Goal: Task Accomplishment & Management: Use online tool/utility

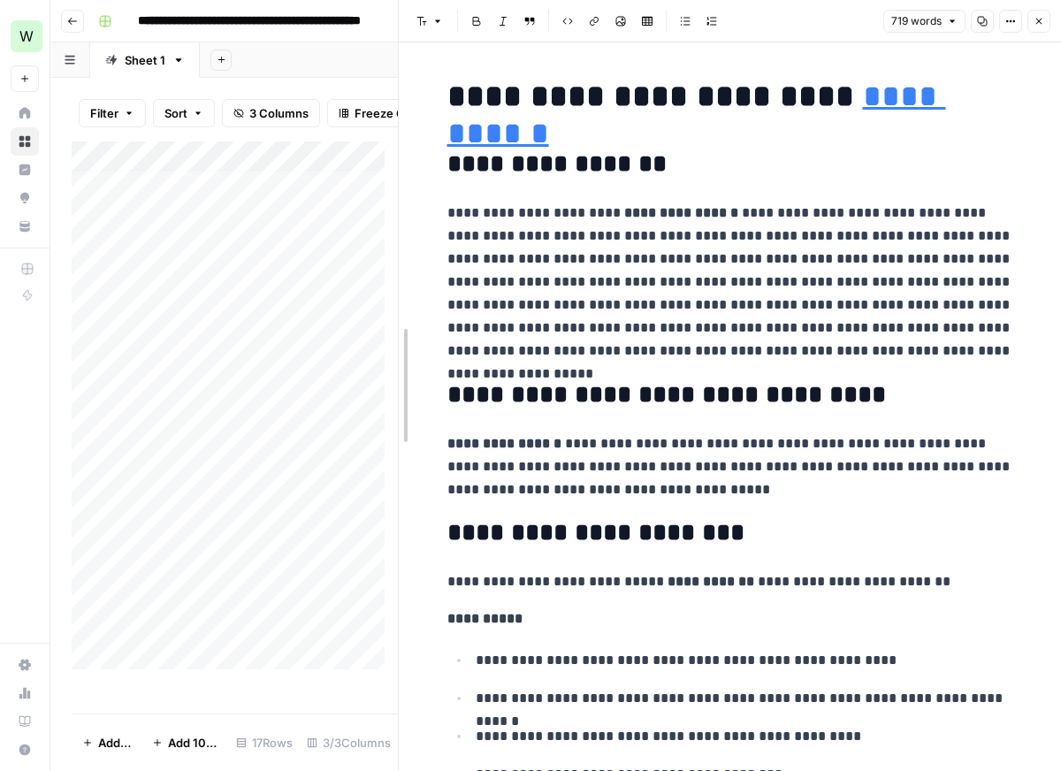
drag, startPoint x: 403, startPoint y: 409, endPoint x: 628, endPoint y: 407, distance: 224.6
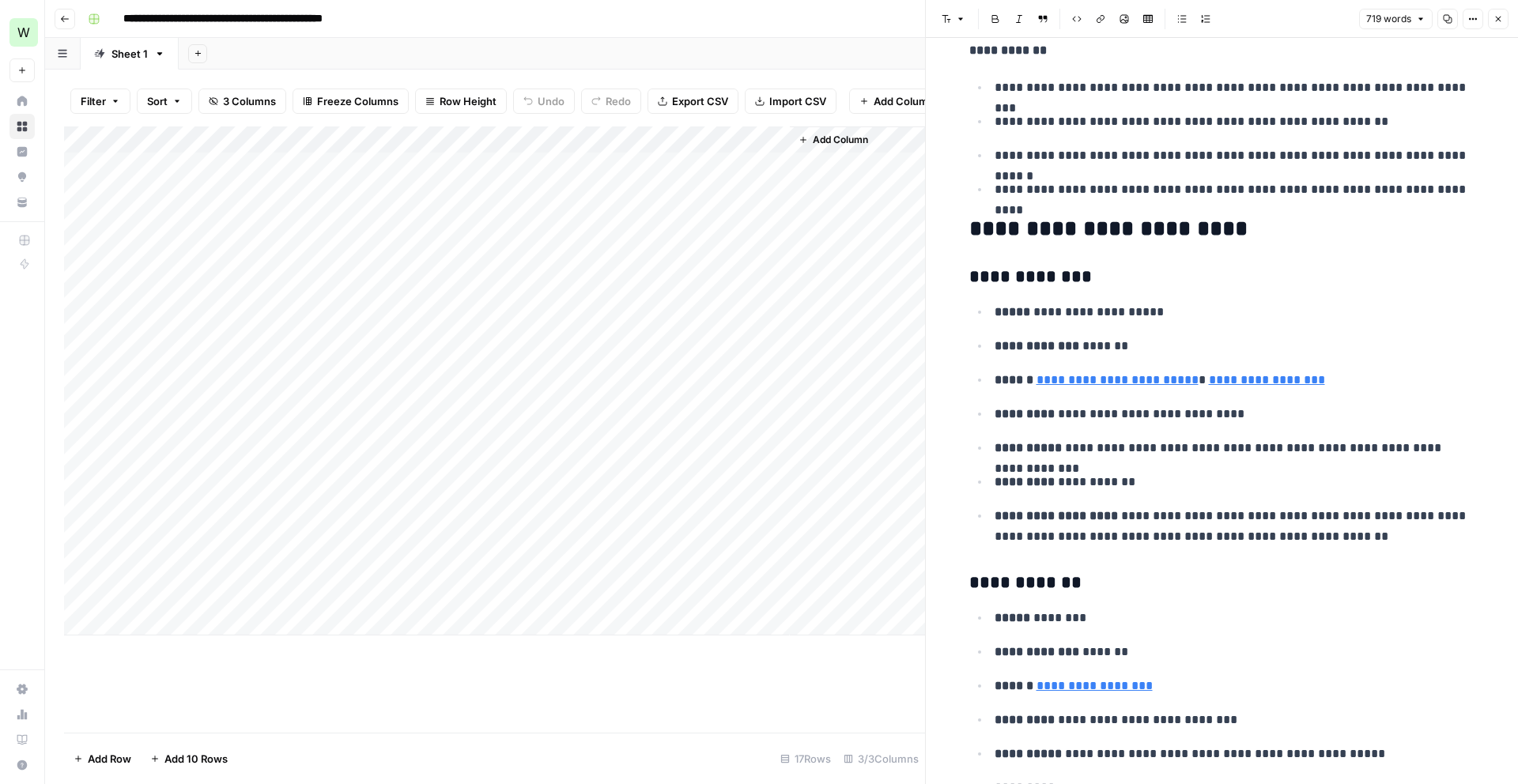
scroll to position [775, 0]
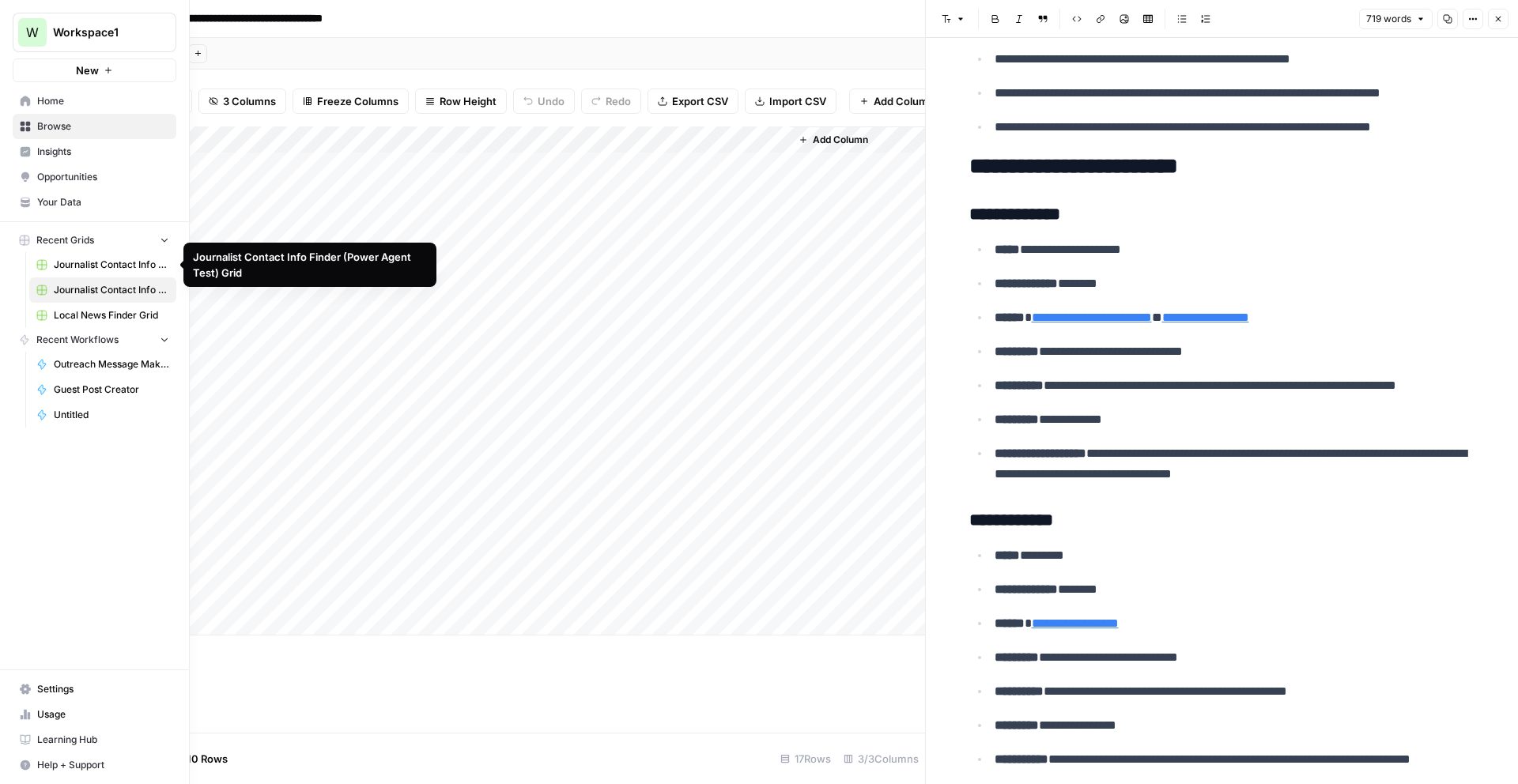
click at [103, 266] on span "Journalist Contact Info Finder (Power Agent Test) Grid" at bounding box center [111, 265] width 115 height 14
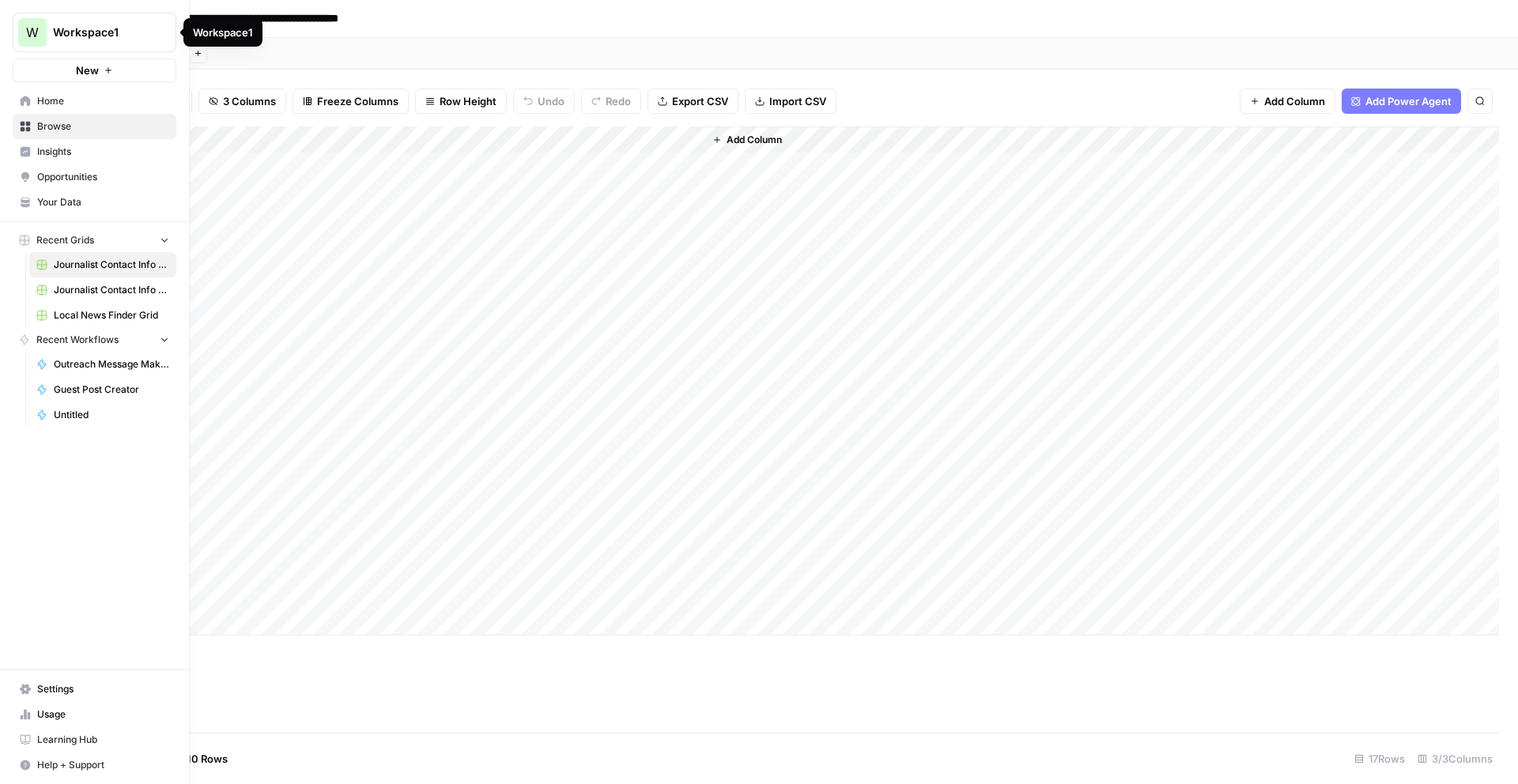
click at [27, 33] on span "W" at bounding box center [32, 32] width 13 height 19
click at [89, 128] on button "W Workspace1" at bounding box center [143, 118] width 253 height 25
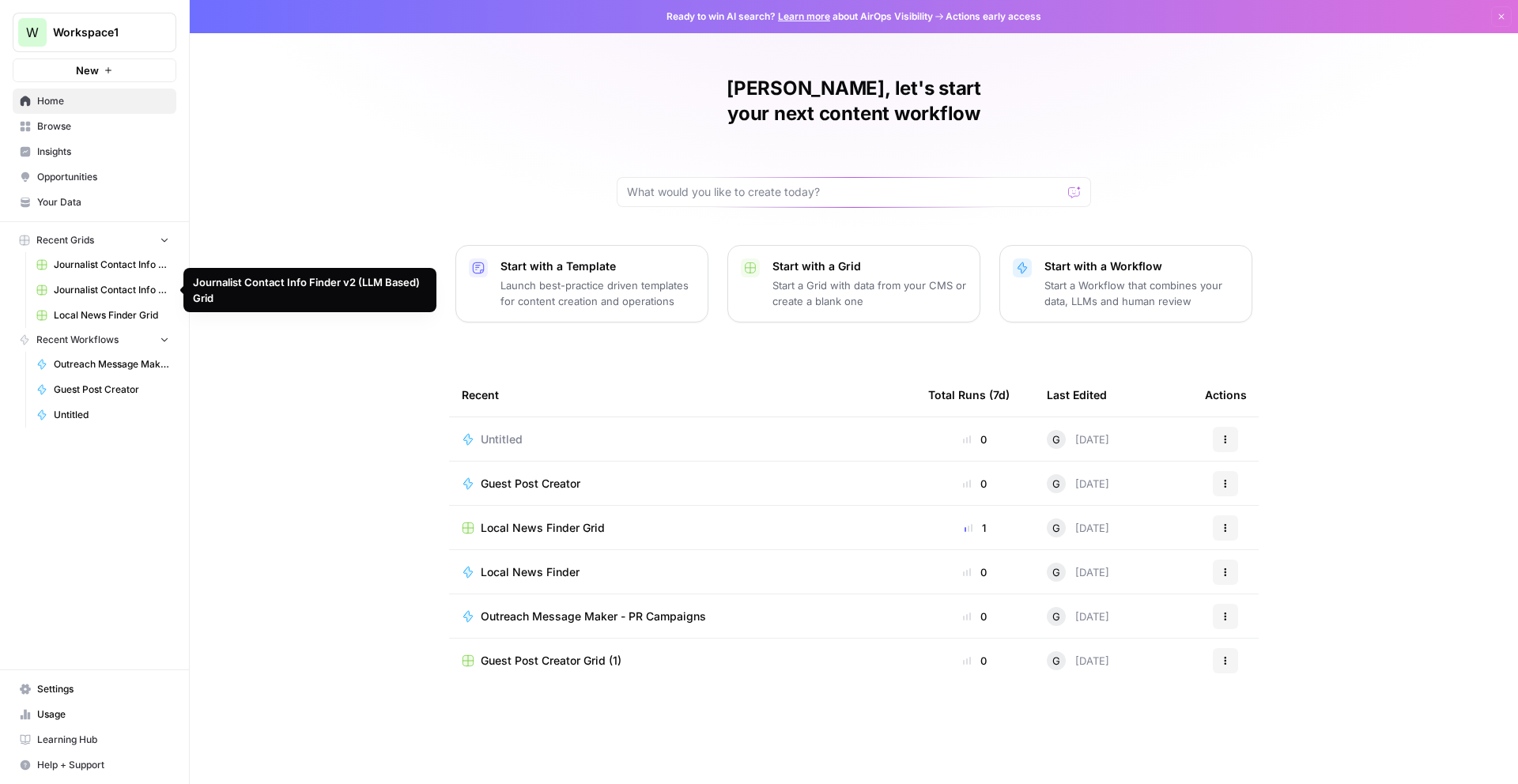
click at [81, 295] on span "Journalist Contact Info Finder v2 (LLM Based) Grid" at bounding box center [111, 291] width 115 height 14
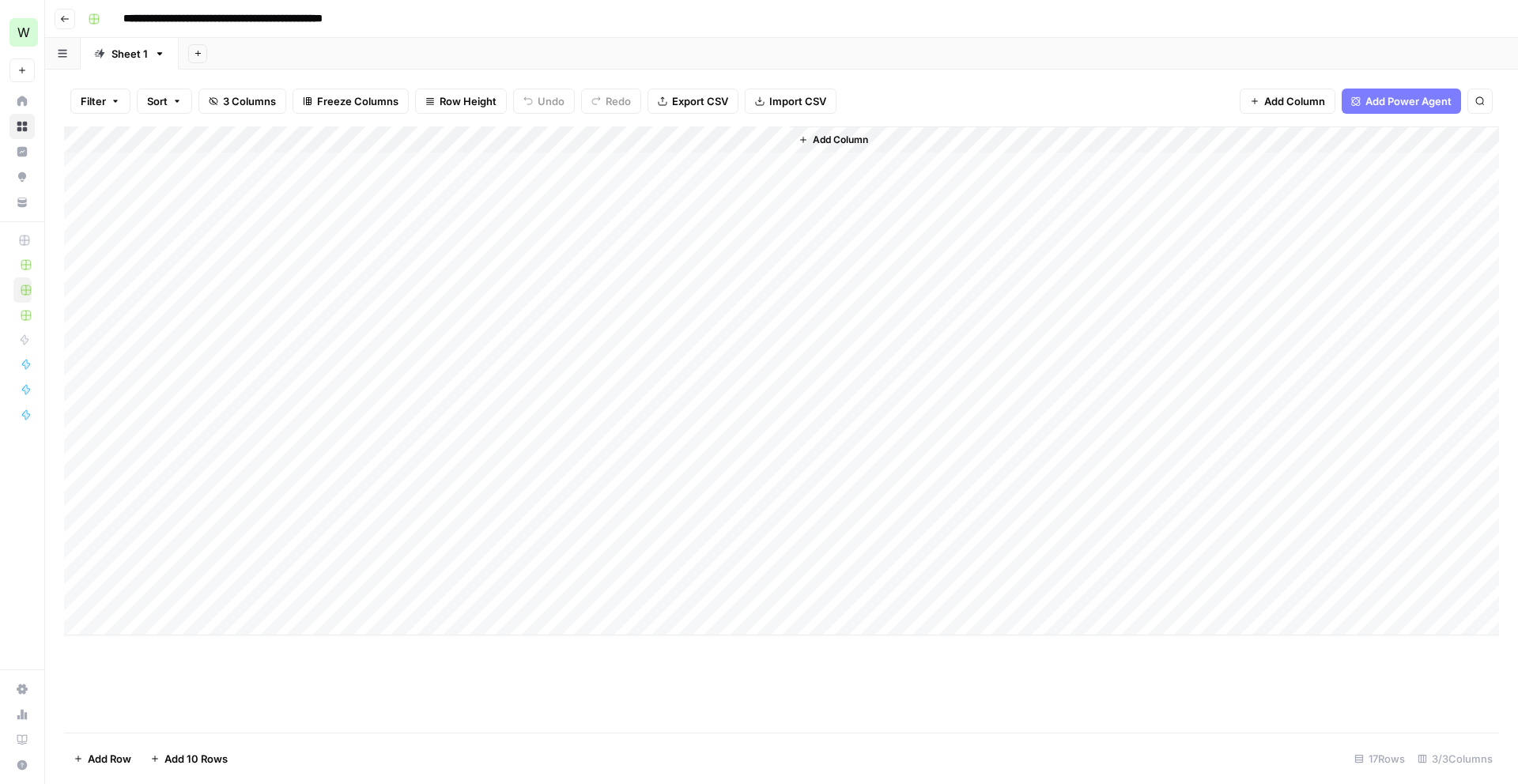
click at [170, 617] on div "Add Column" at bounding box center [781, 380] width 1435 height 509
click at [212, 623] on textarea at bounding box center [245, 623] width 253 height 22
type textarea "**********"
click at [426, 626] on div "Add Column" at bounding box center [781, 394] width 1435 height 536
click at [776, 167] on div "Add Column" at bounding box center [781, 394] width 1435 height 536
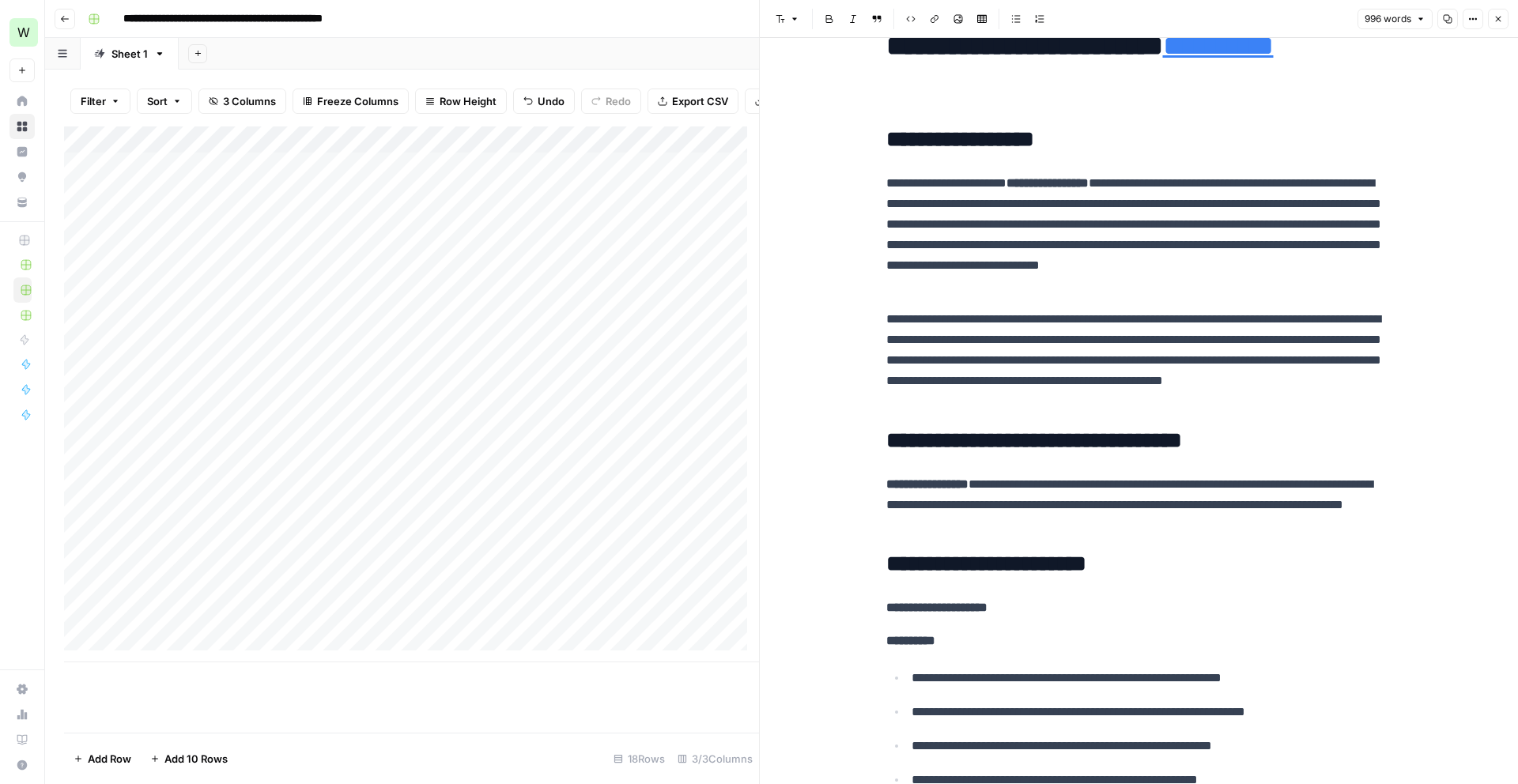
scroll to position [72, 0]
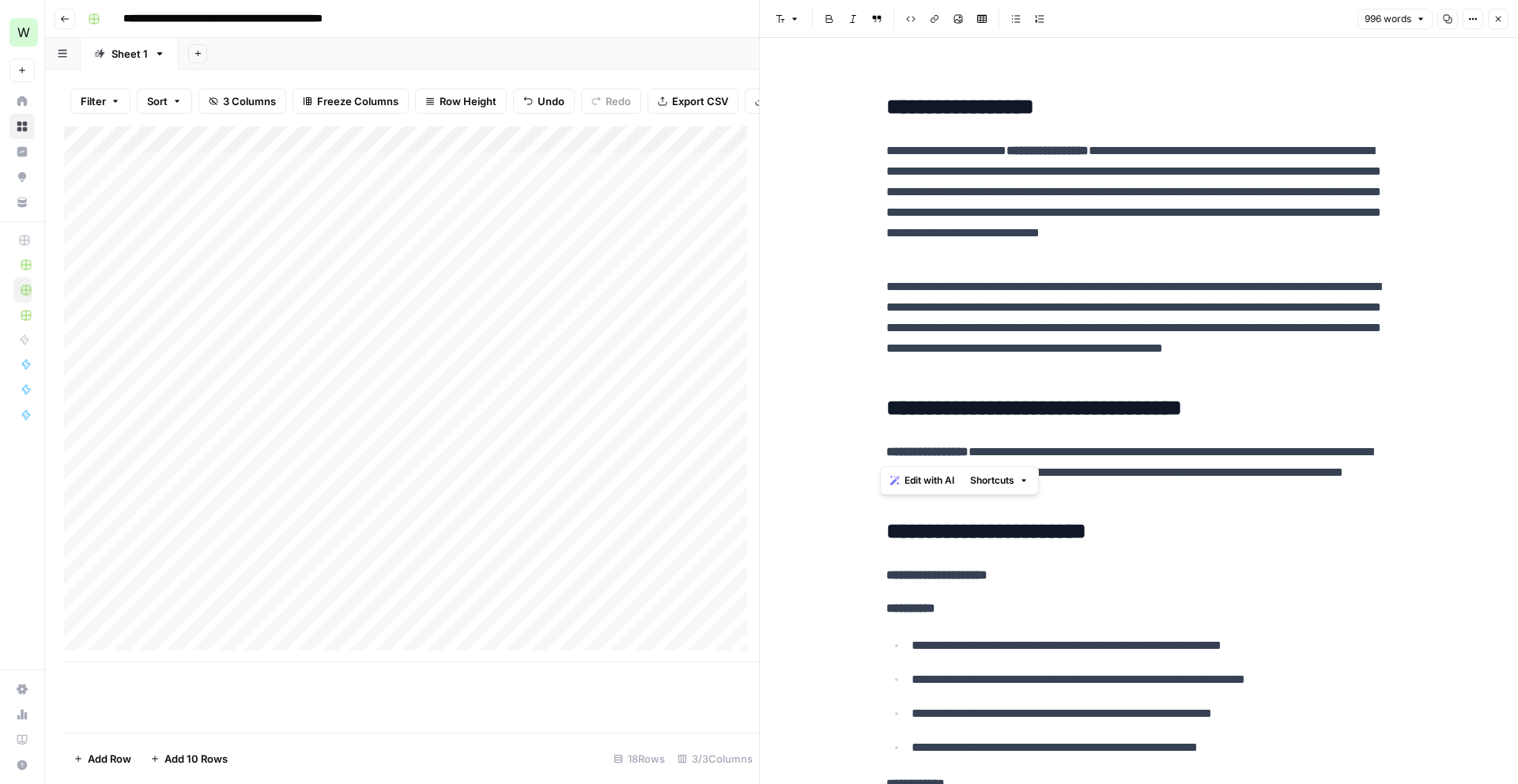
drag, startPoint x: 872, startPoint y: 454, endPoint x: 988, endPoint y: 454, distance: 116.0
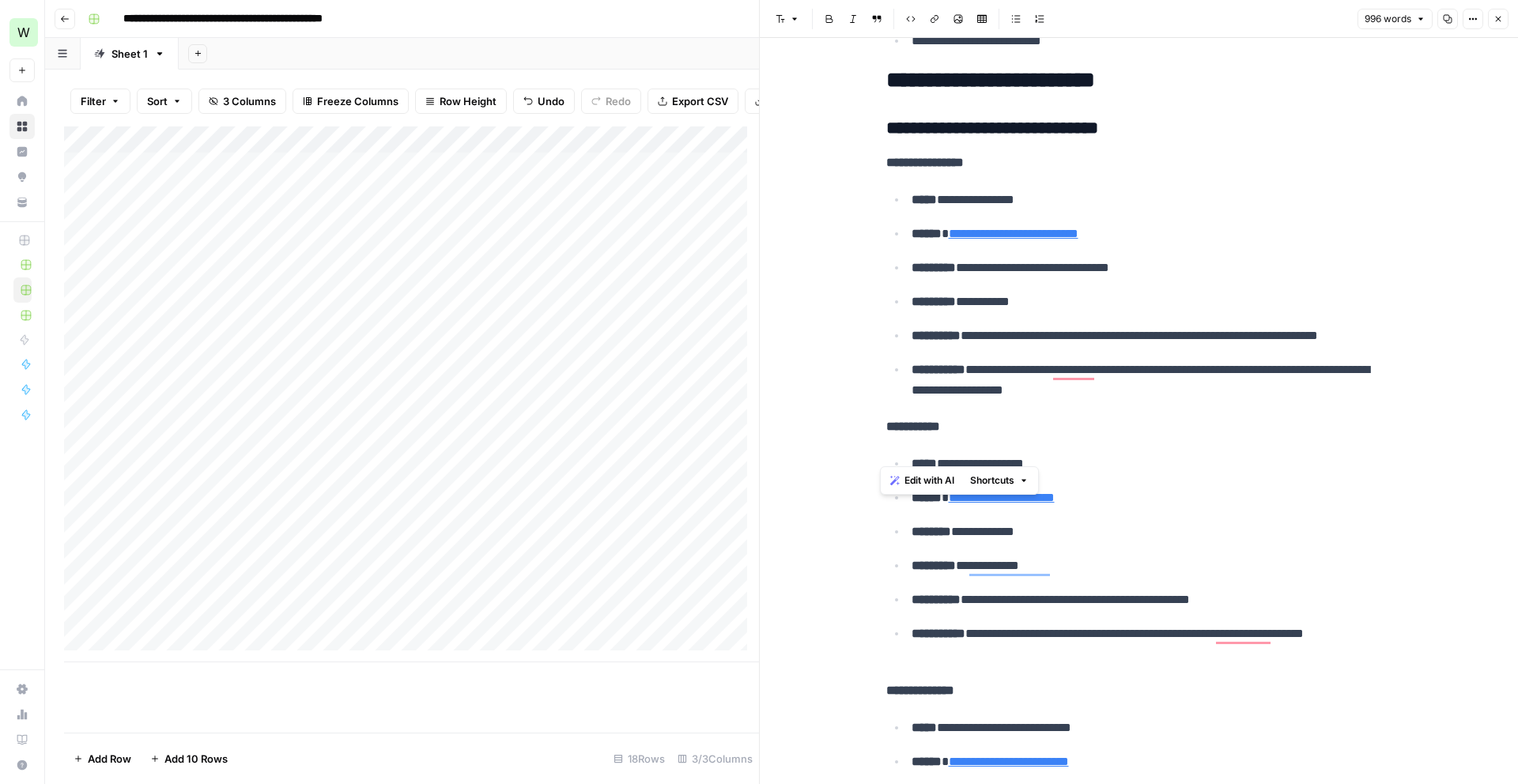
scroll to position [0, 0]
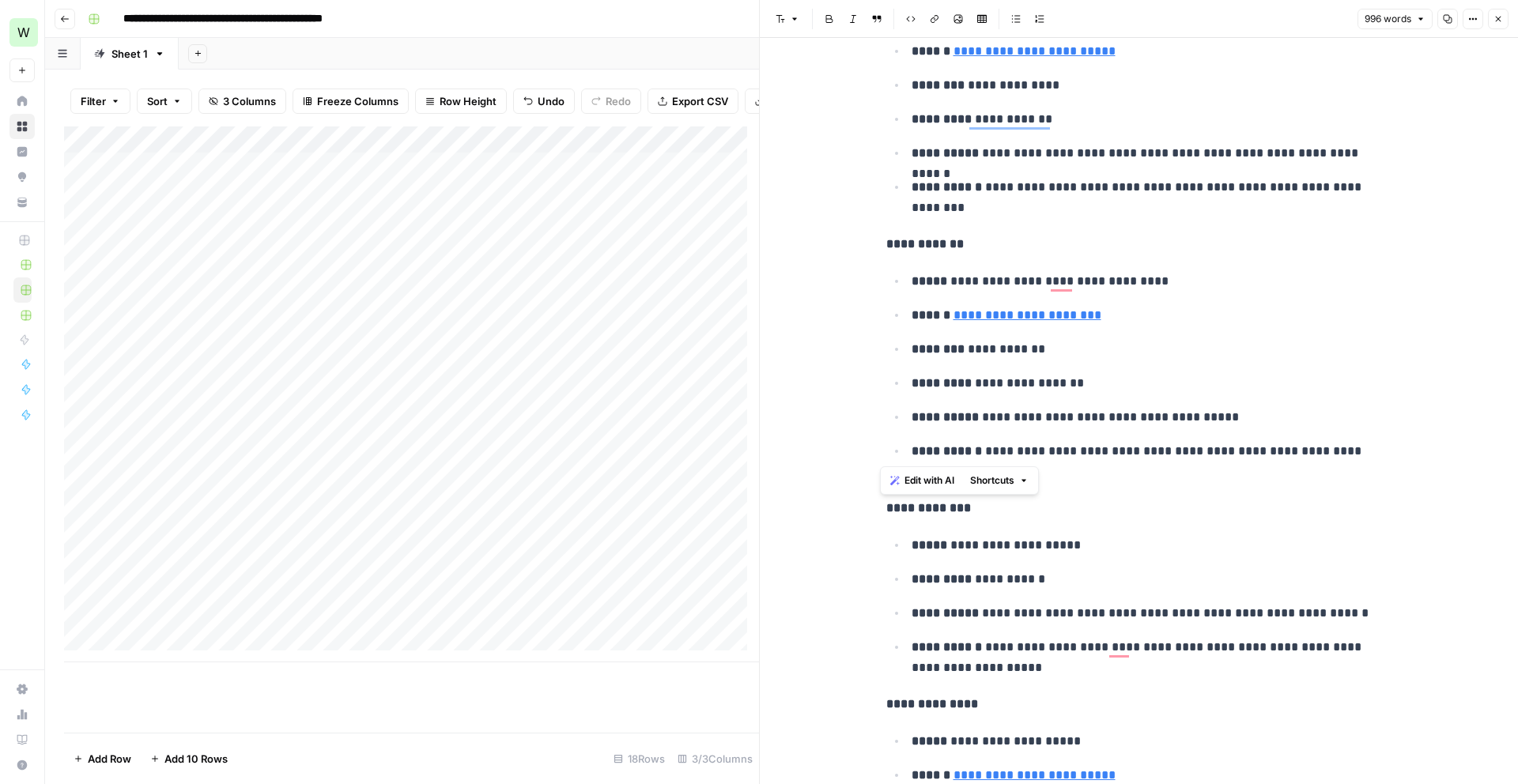
click at [735, 397] on div "Add Column" at bounding box center [411, 394] width 695 height 536
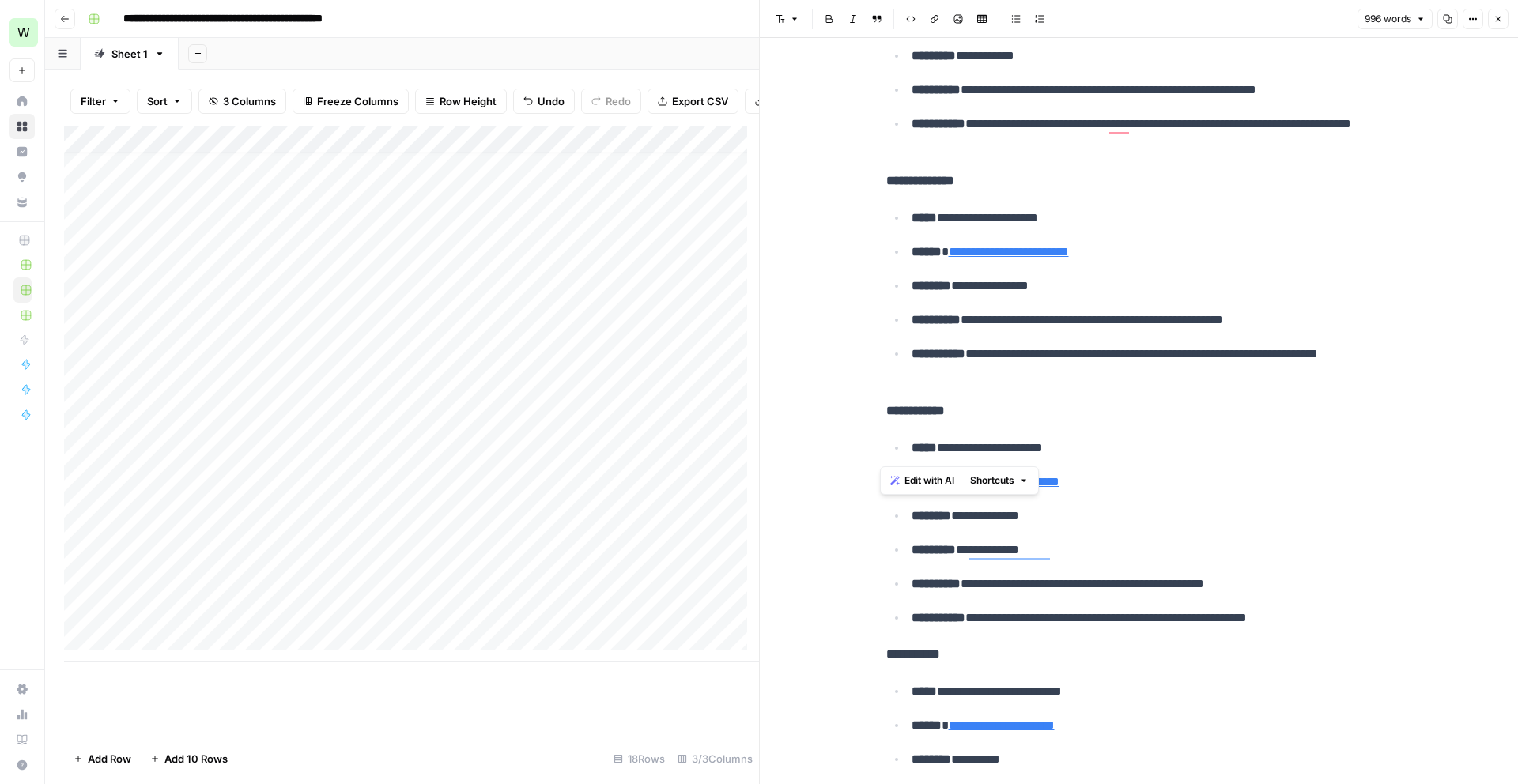
click at [158, 646] on div "Add Column" at bounding box center [411, 394] width 695 height 536
click at [163, 670] on div "Add Column" at bounding box center [411, 408] width 695 height 563
click at [158, 709] on div "Add Column" at bounding box center [411, 421] width 695 height 590
click at [216, 764] on span "Add 10 Rows" at bounding box center [196, 759] width 63 height 16
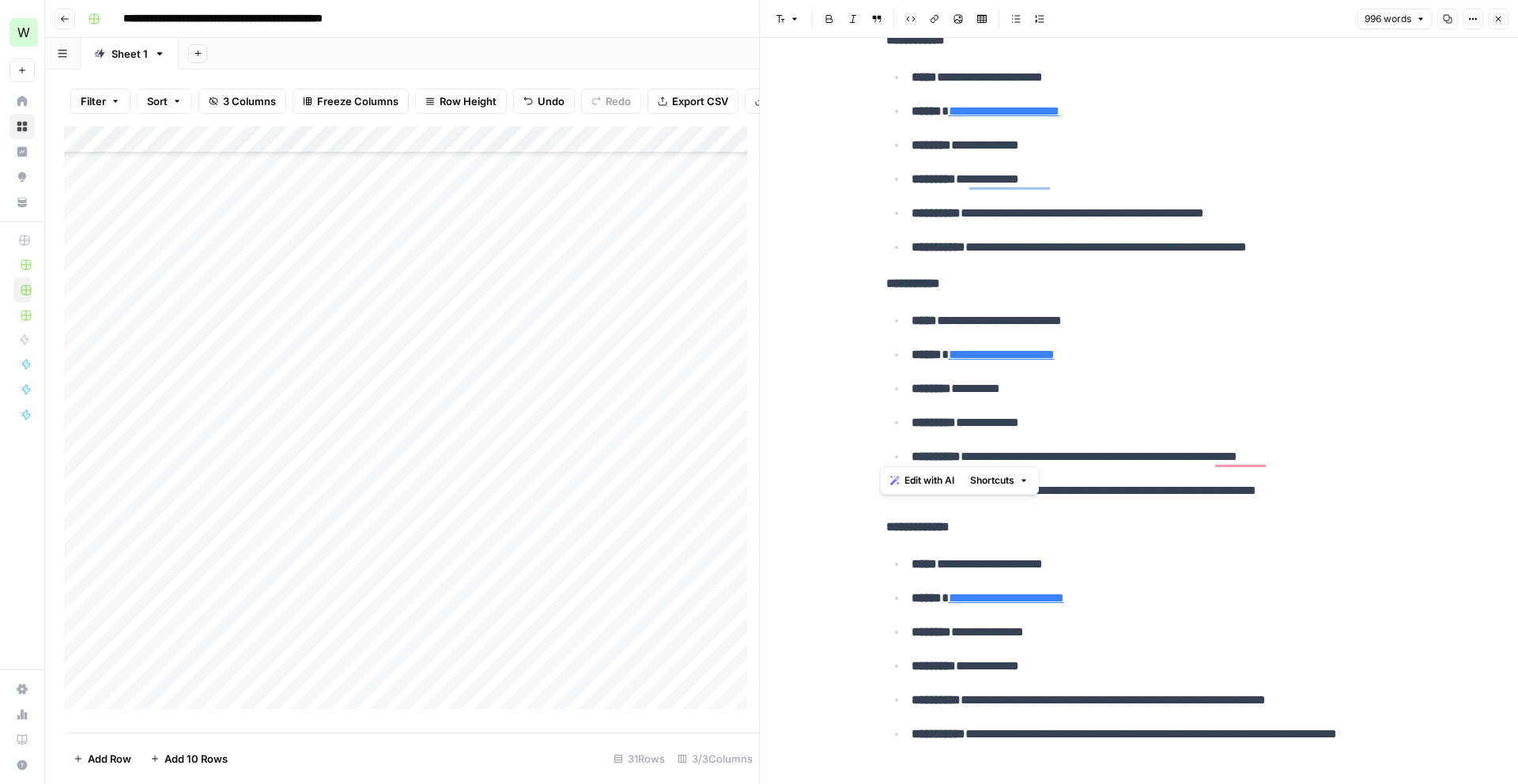
scroll to position [2779, 0]
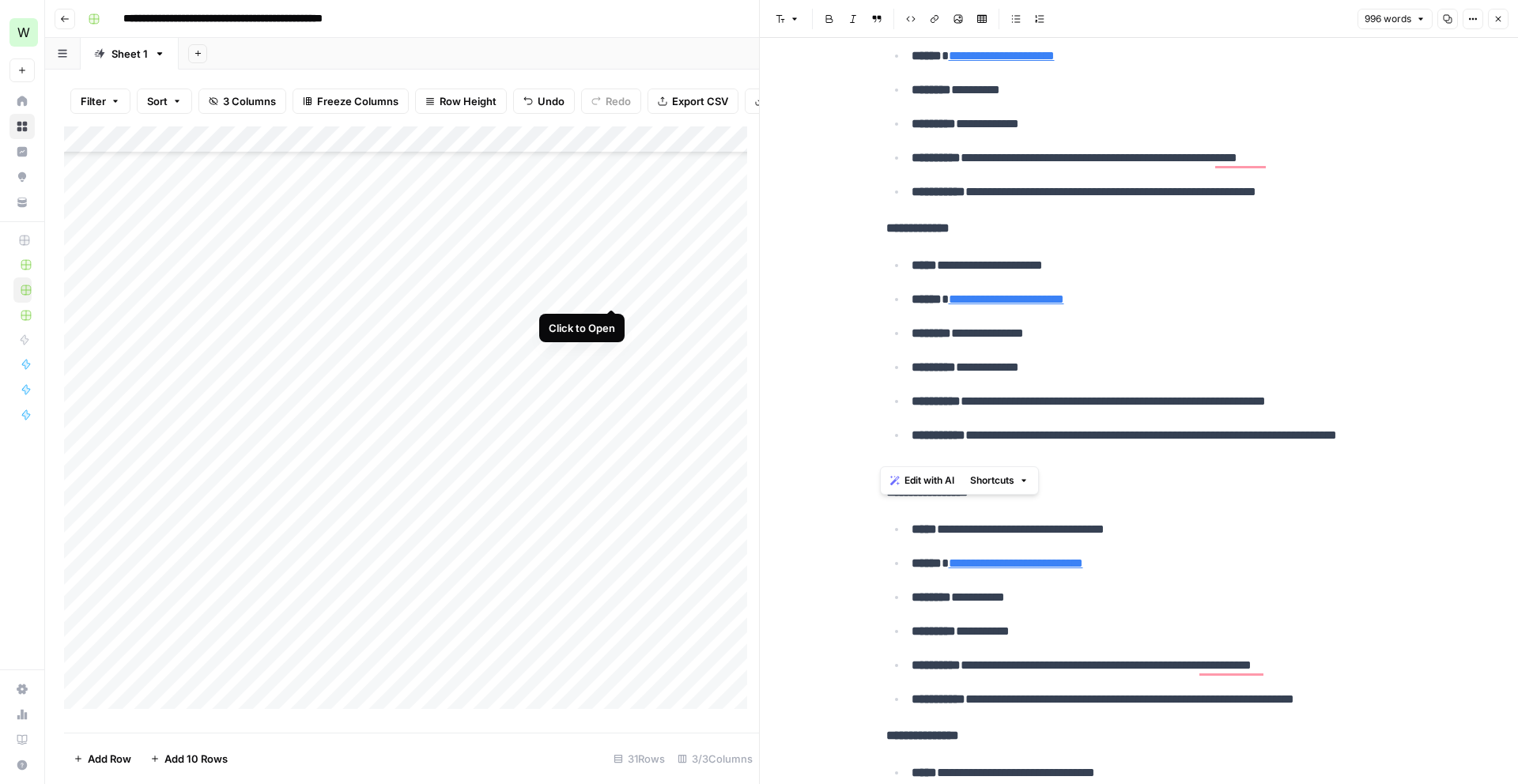
click at [607, 294] on div "Add Column" at bounding box center [411, 423] width 695 height 594
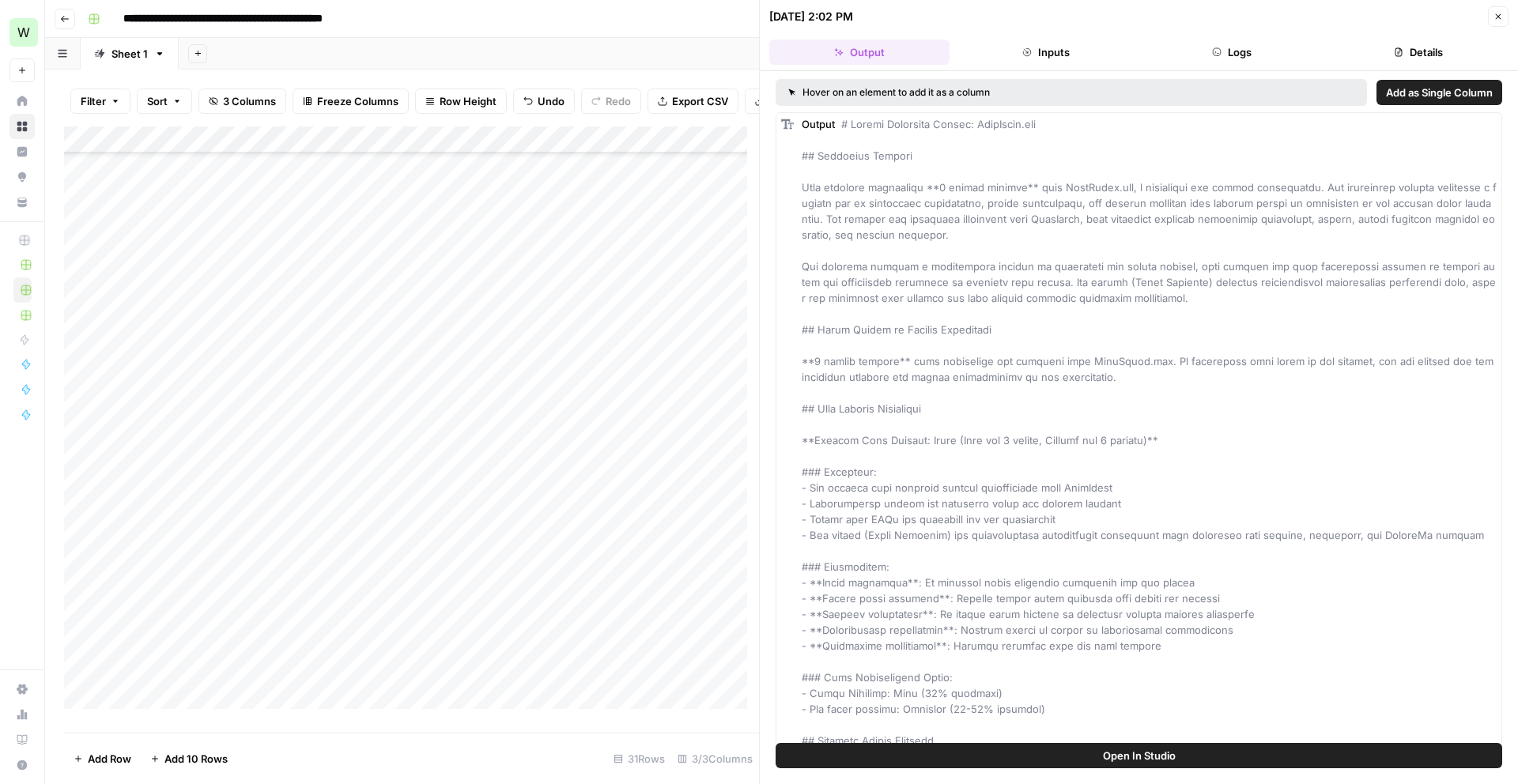
click at [1497, 23] on button "Close" at bounding box center [1497, 16] width 21 height 21
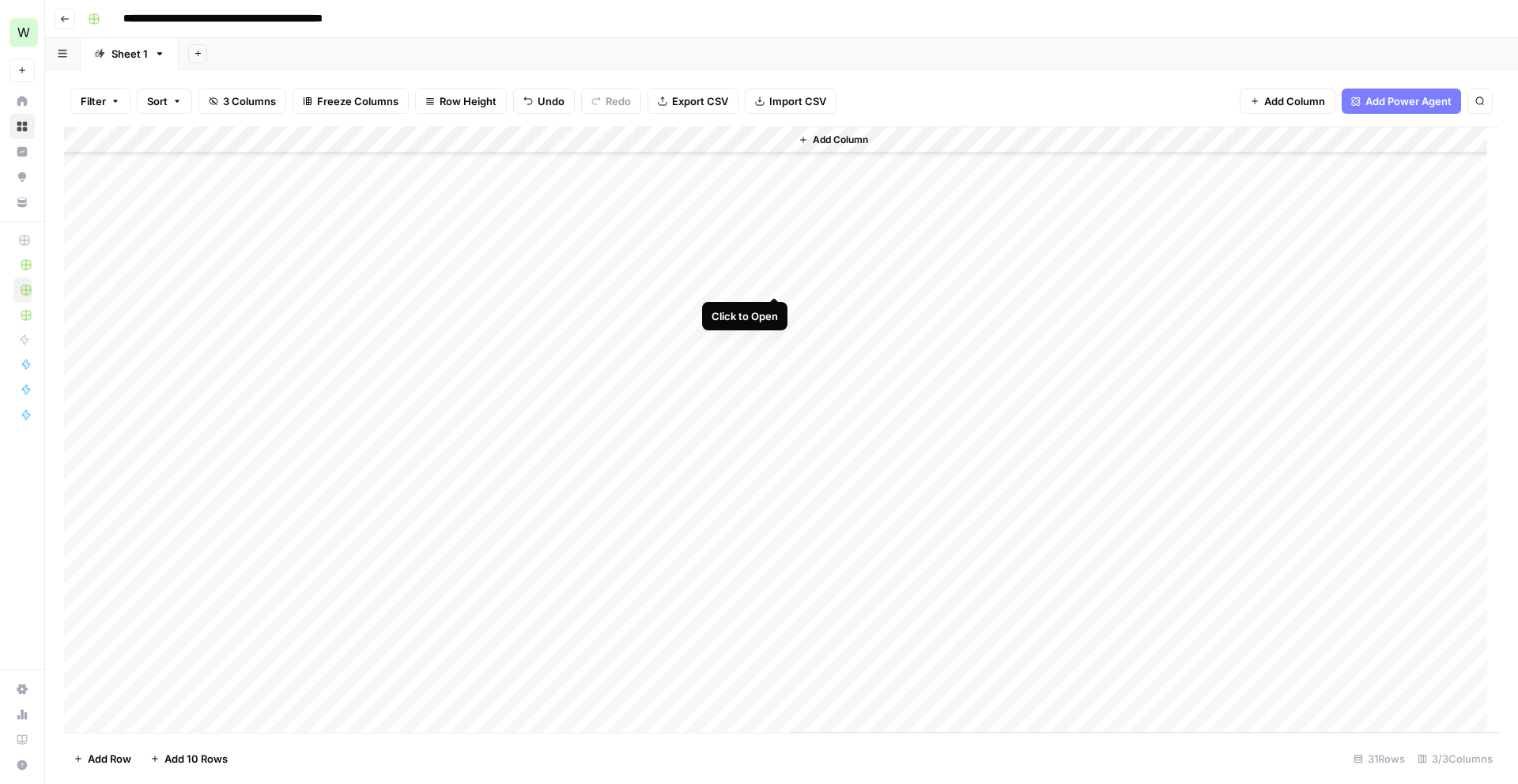
click at [778, 277] on div "Add Column" at bounding box center [781, 429] width 1435 height 606
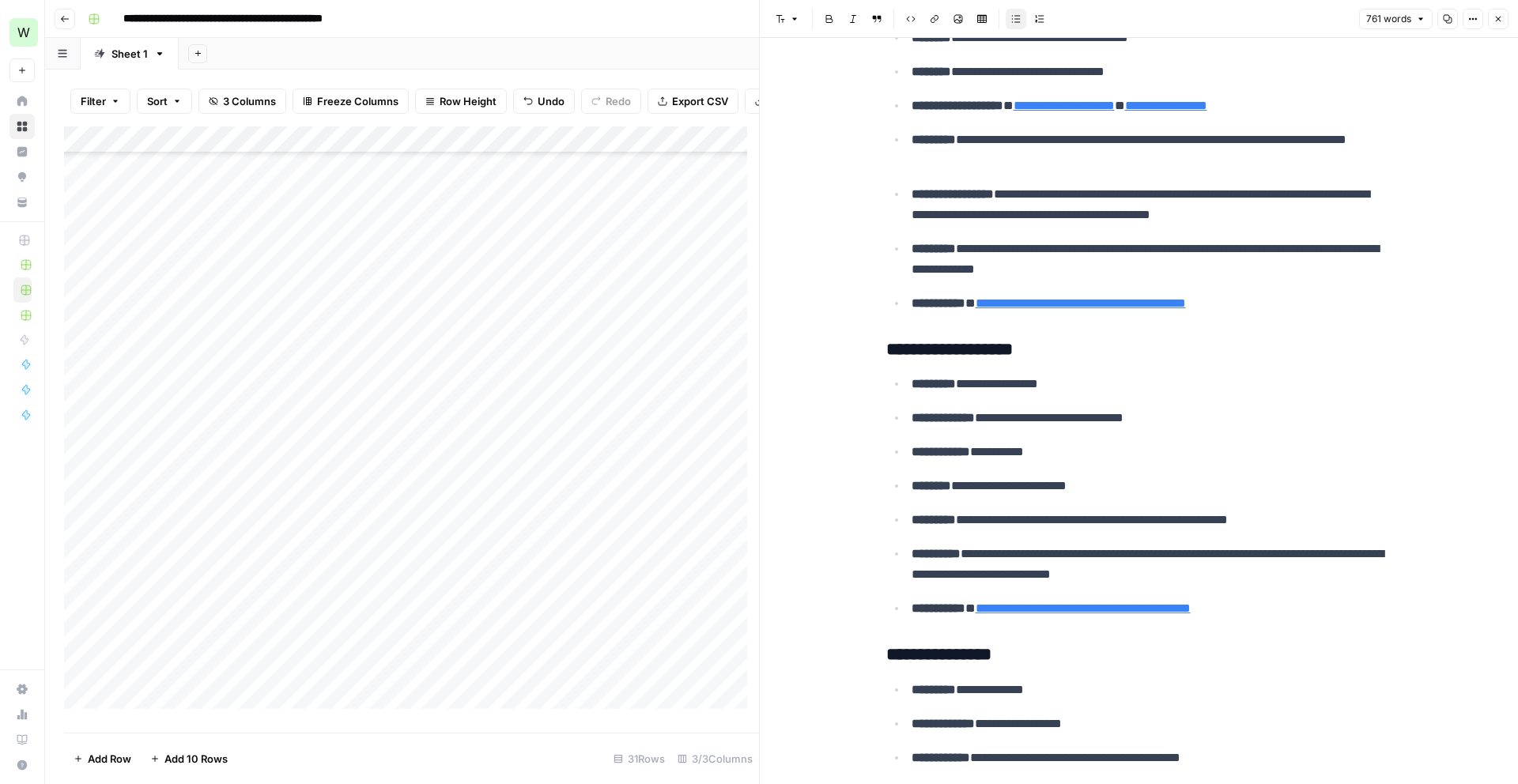
scroll to position [1331, 0]
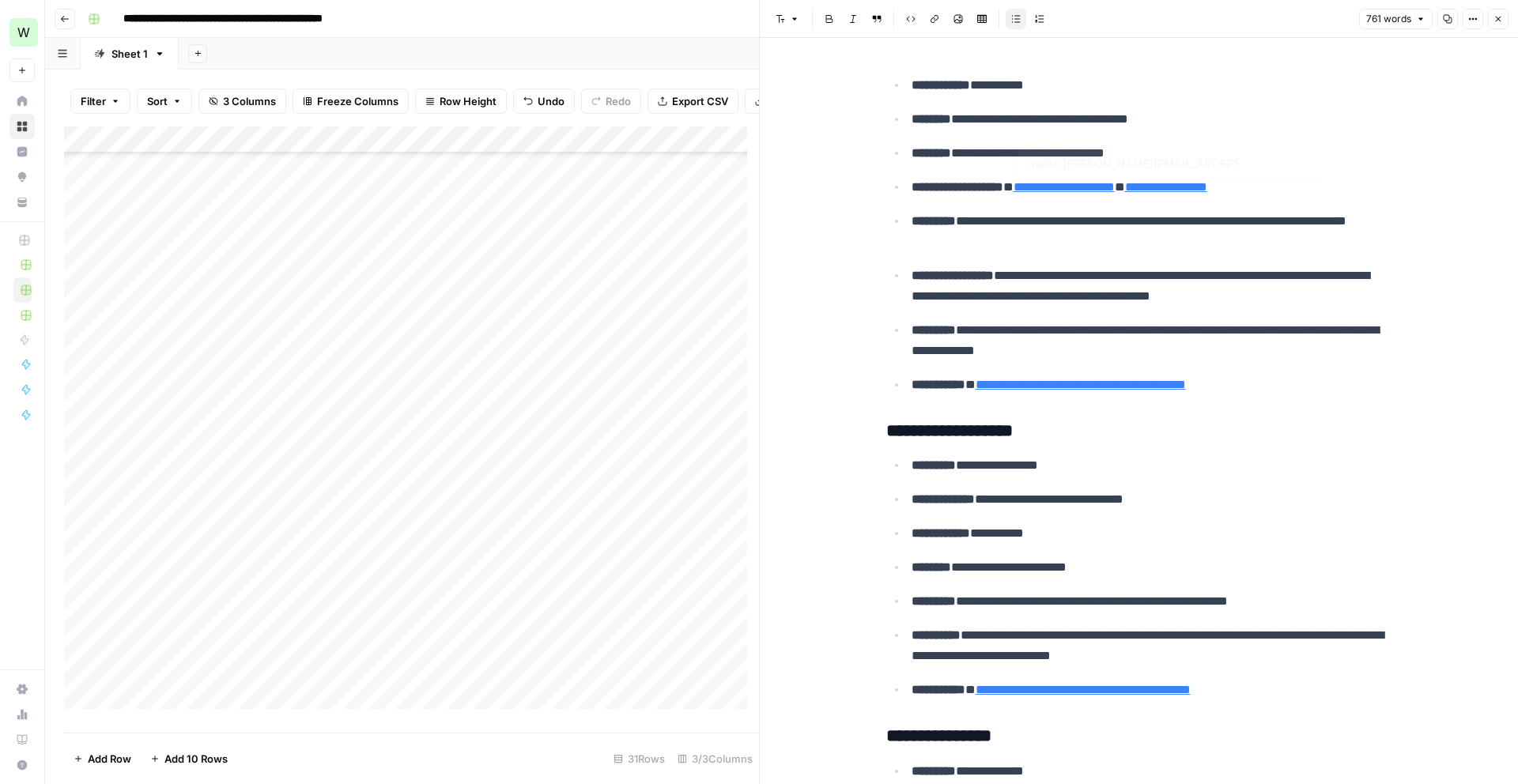
type input "mailto:jacob@ggrecon.com"
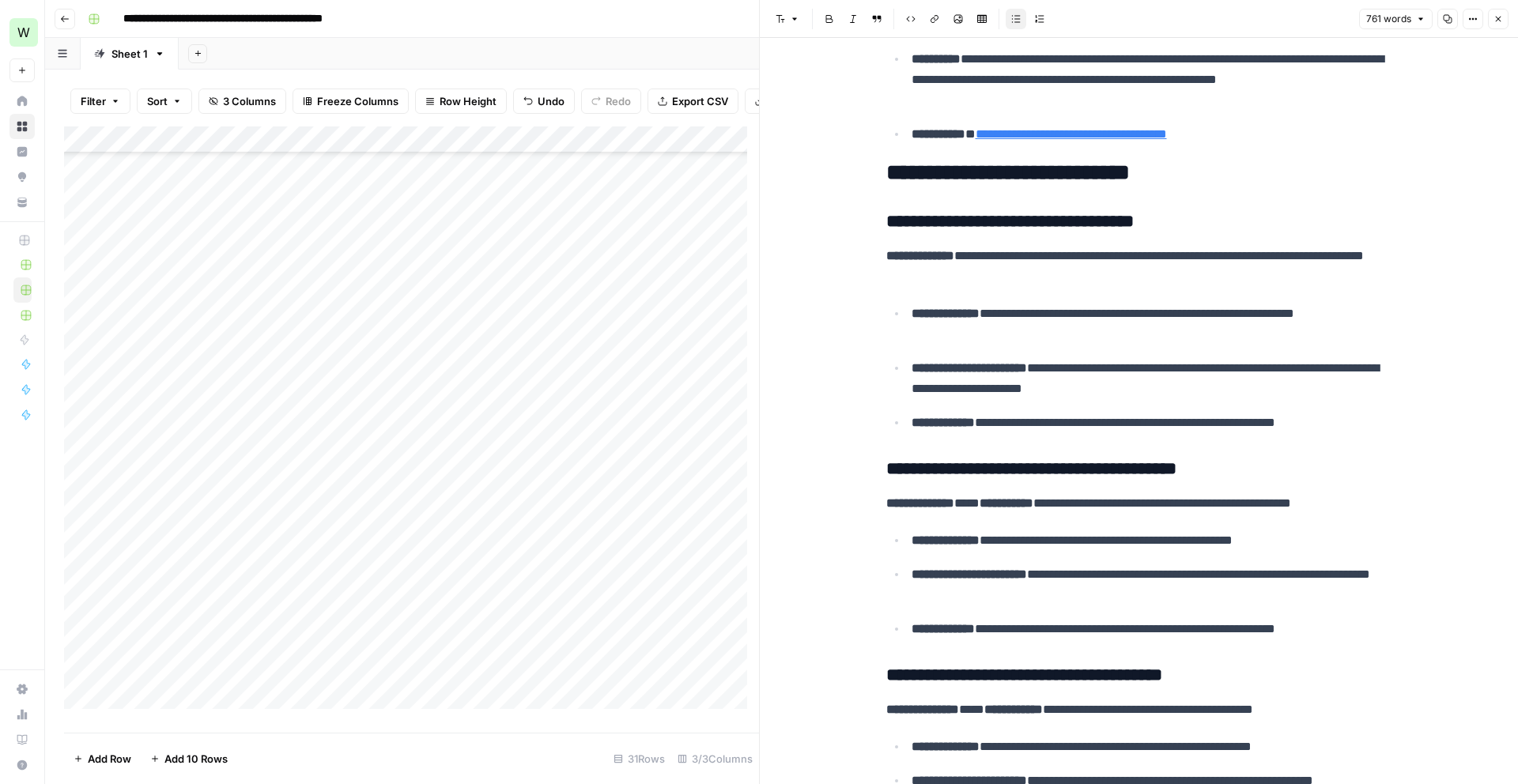
scroll to position [2754, 0]
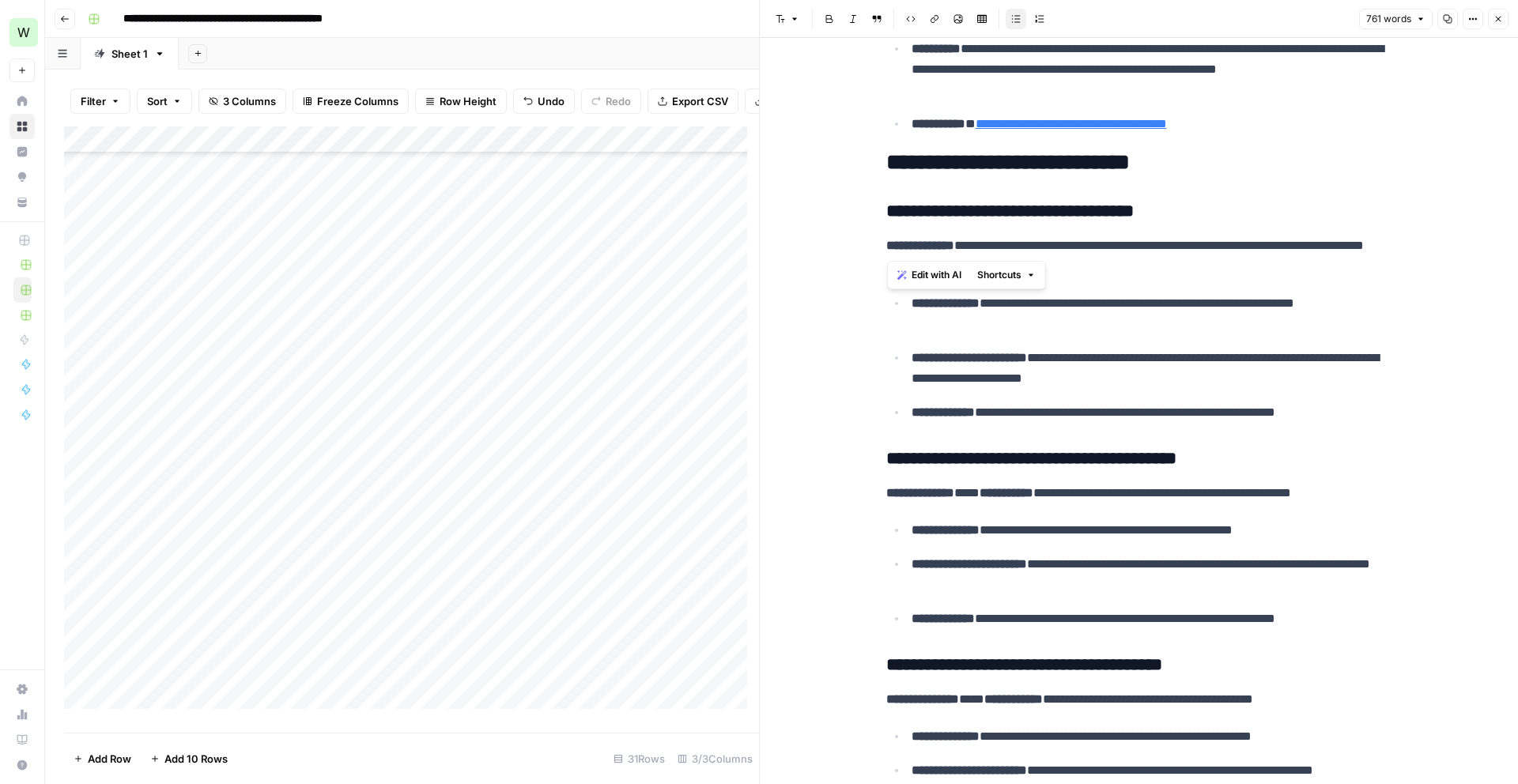
drag, startPoint x: 884, startPoint y: 246, endPoint x: 996, endPoint y: 238, distance: 112.3
click at [996, 238] on p "**********" at bounding box center [1139, 257] width 506 height 41
click at [990, 240] on p "**********" at bounding box center [1139, 257] width 506 height 41
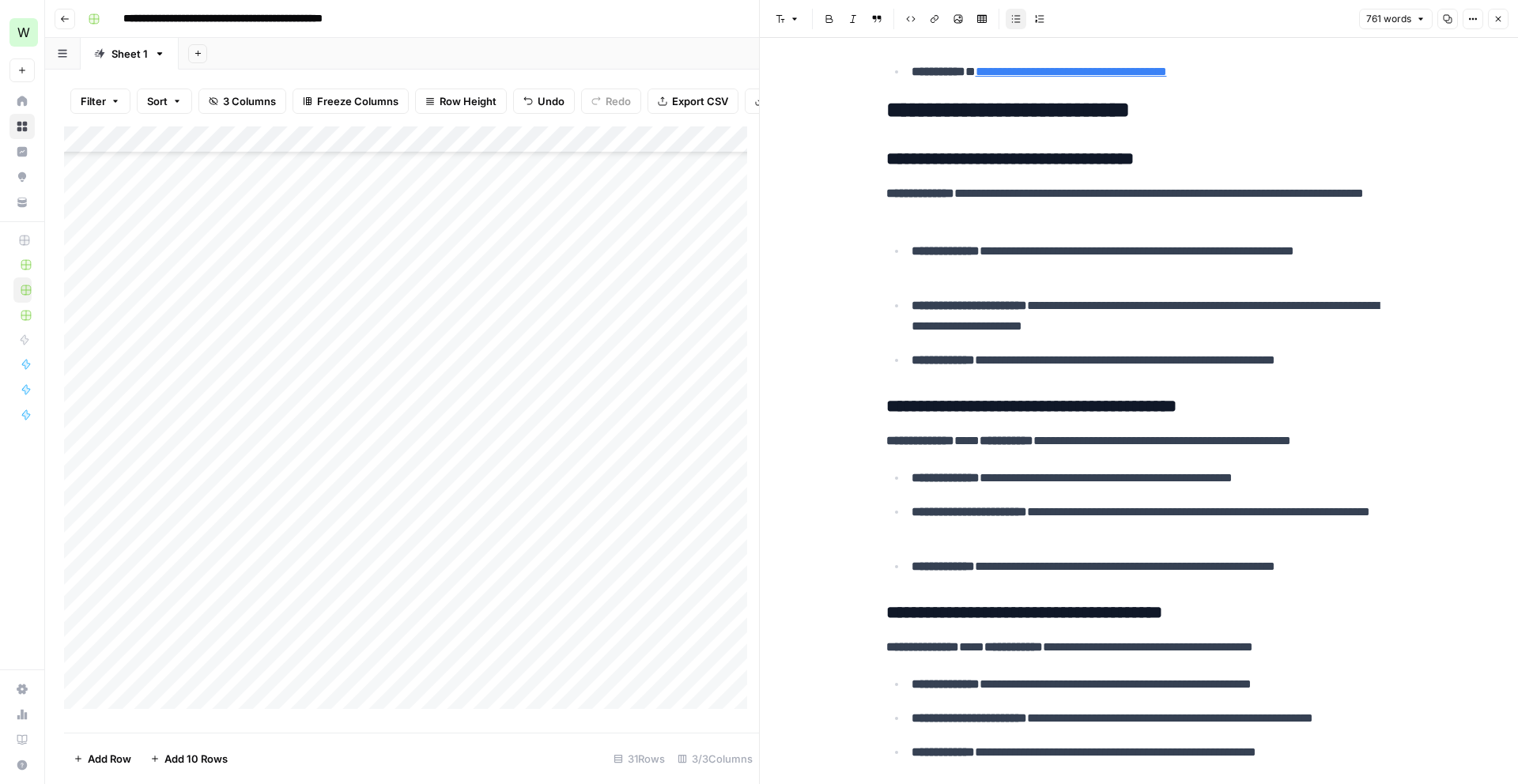
scroll to position [2787, 0]
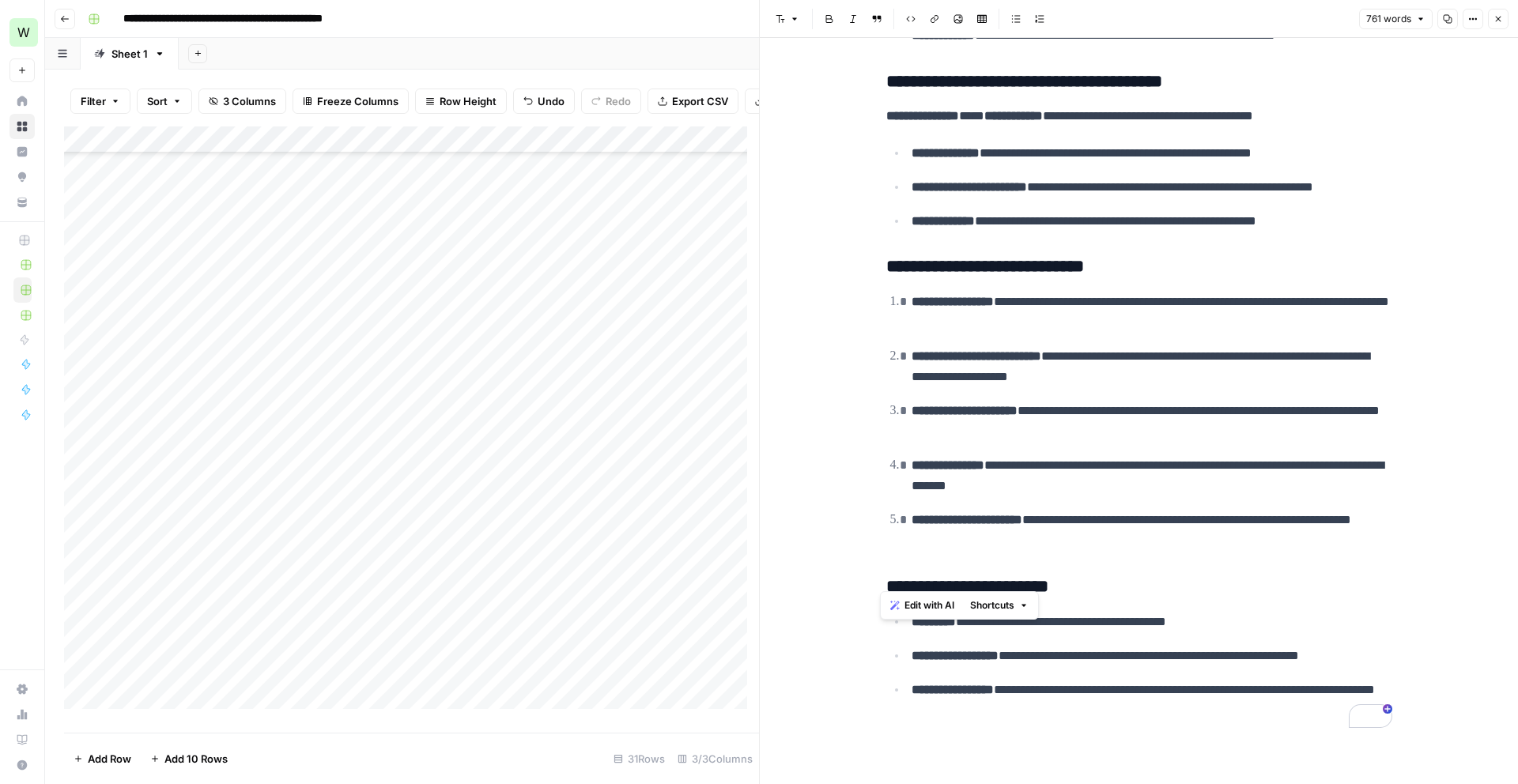
drag, startPoint x: 878, startPoint y: 573, endPoint x: 1113, endPoint y: 578, distance: 235.1
click at [1129, 577] on h3 "**********" at bounding box center [1139, 587] width 506 height 22
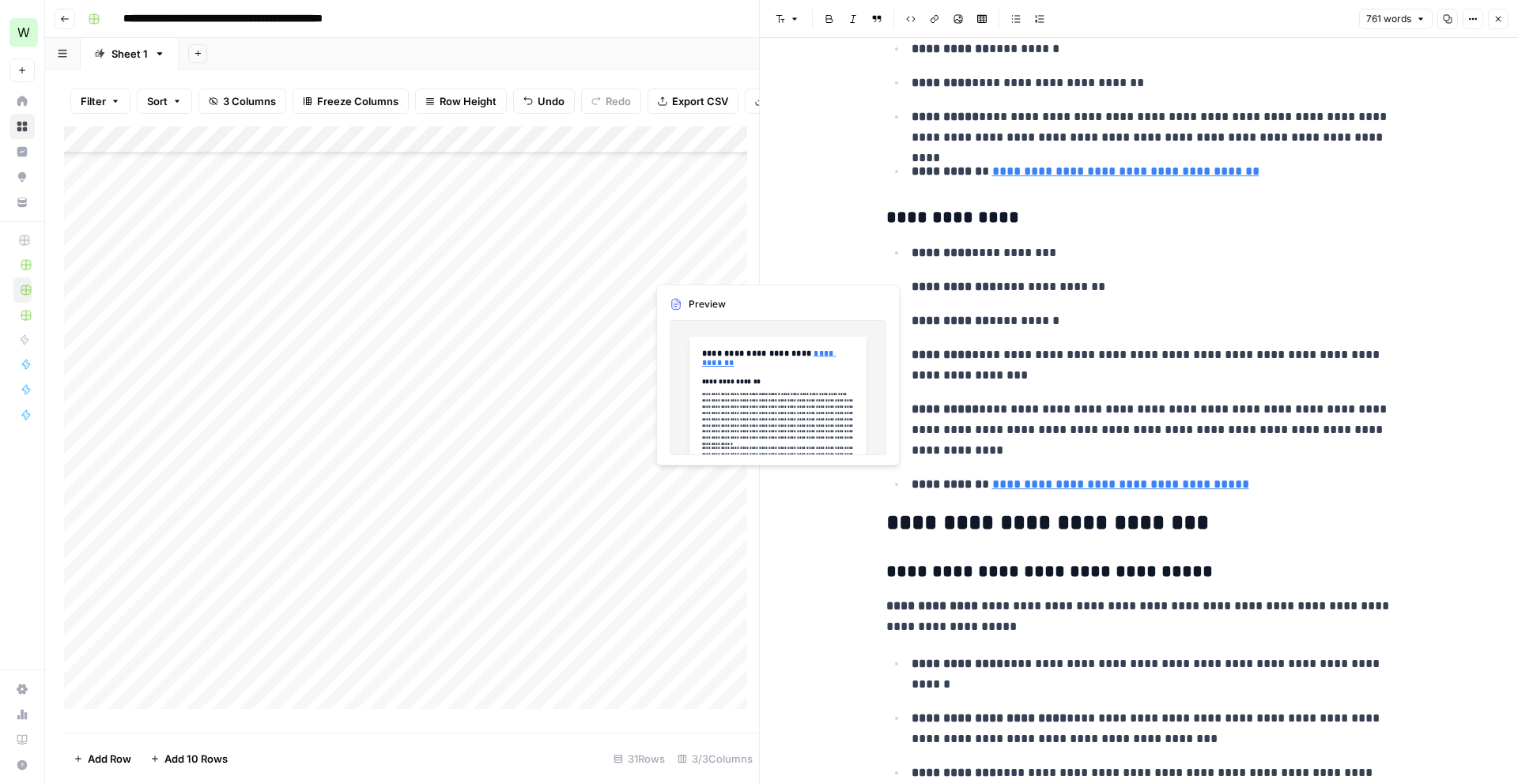
click at [684, 267] on div "Add Column" at bounding box center [411, 423] width 695 height 594
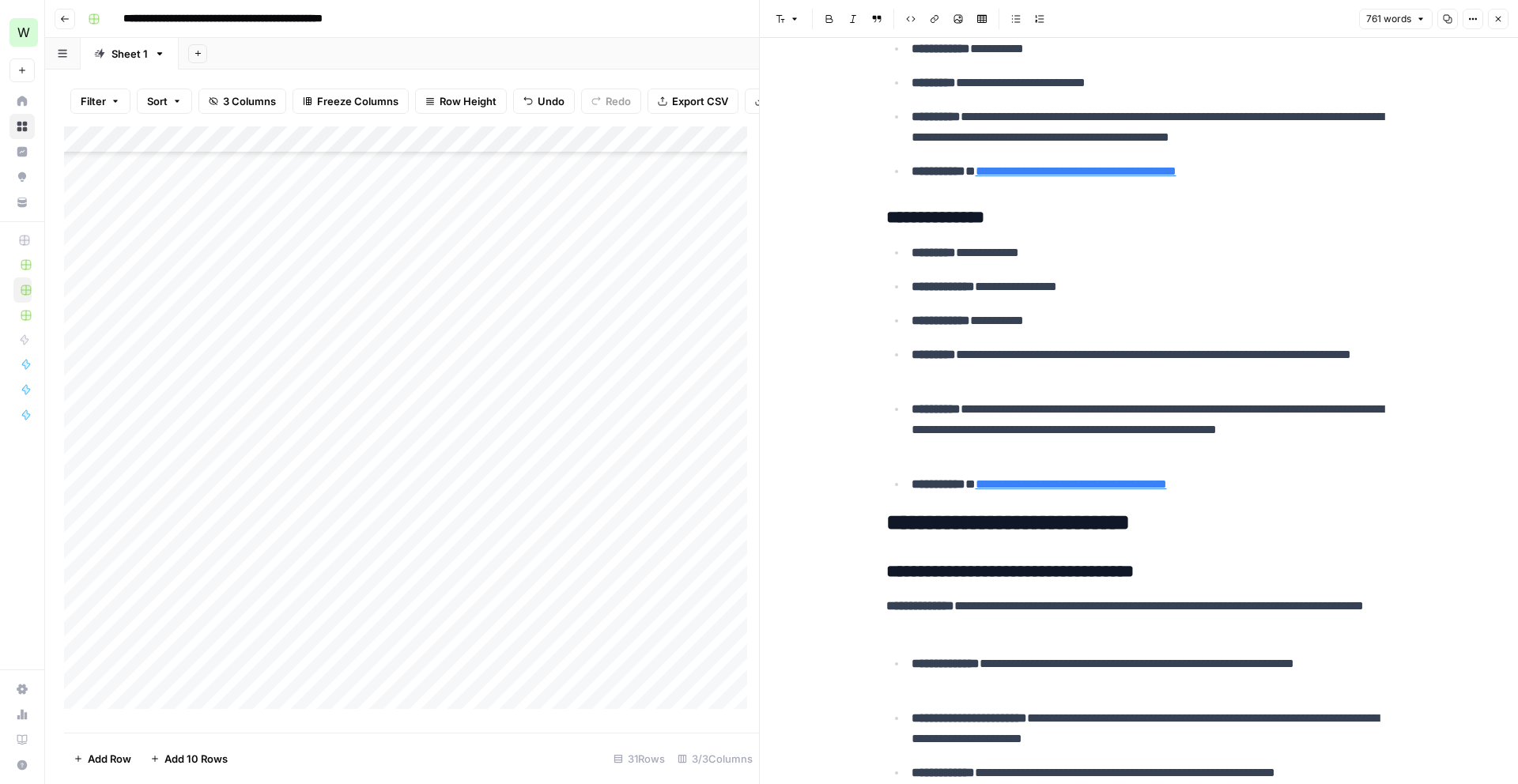
click at [1497, 19] on icon "button" at bounding box center [1497, 19] width 10 height 10
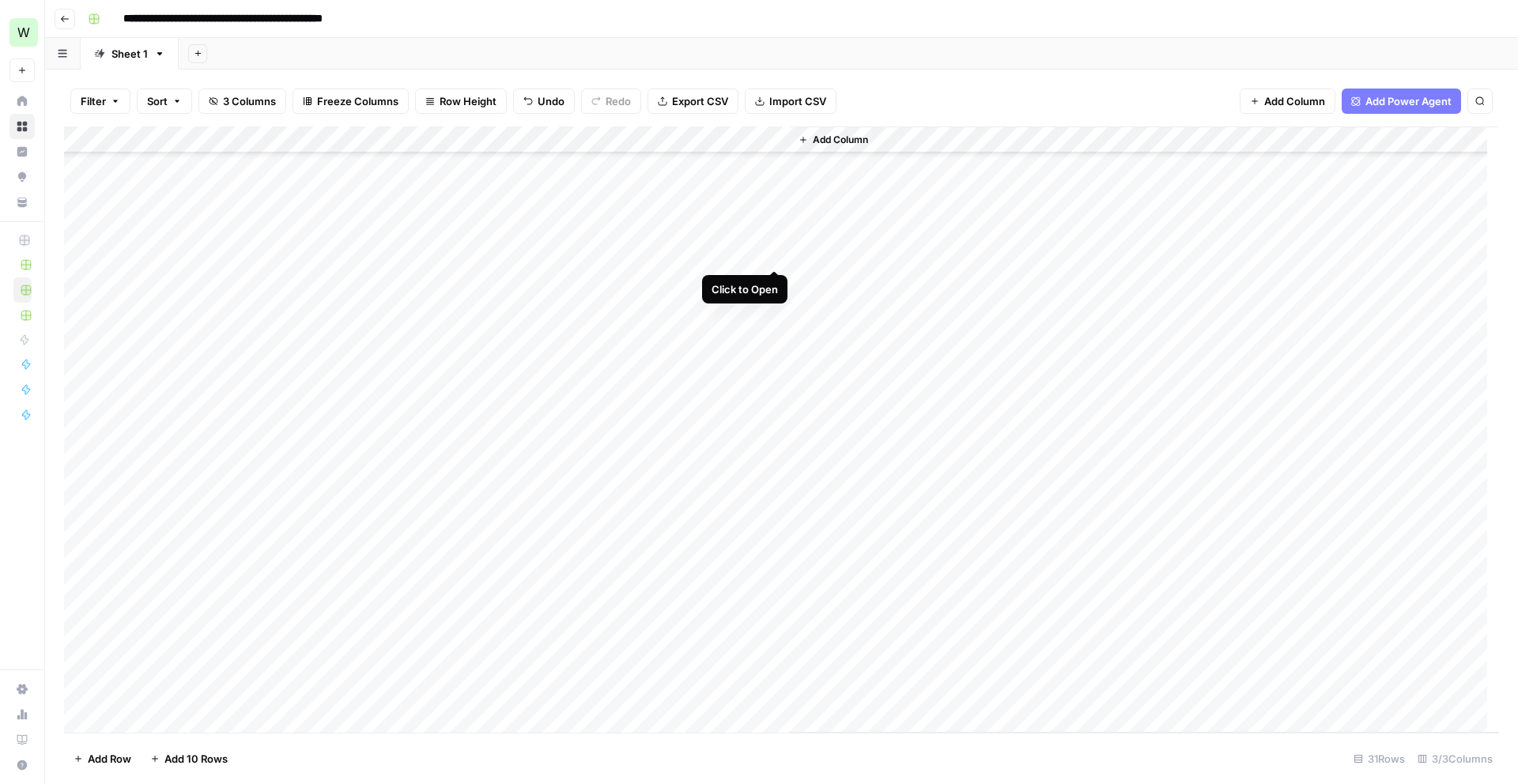
click at [775, 251] on div "Add Column" at bounding box center [781, 429] width 1435 height 606
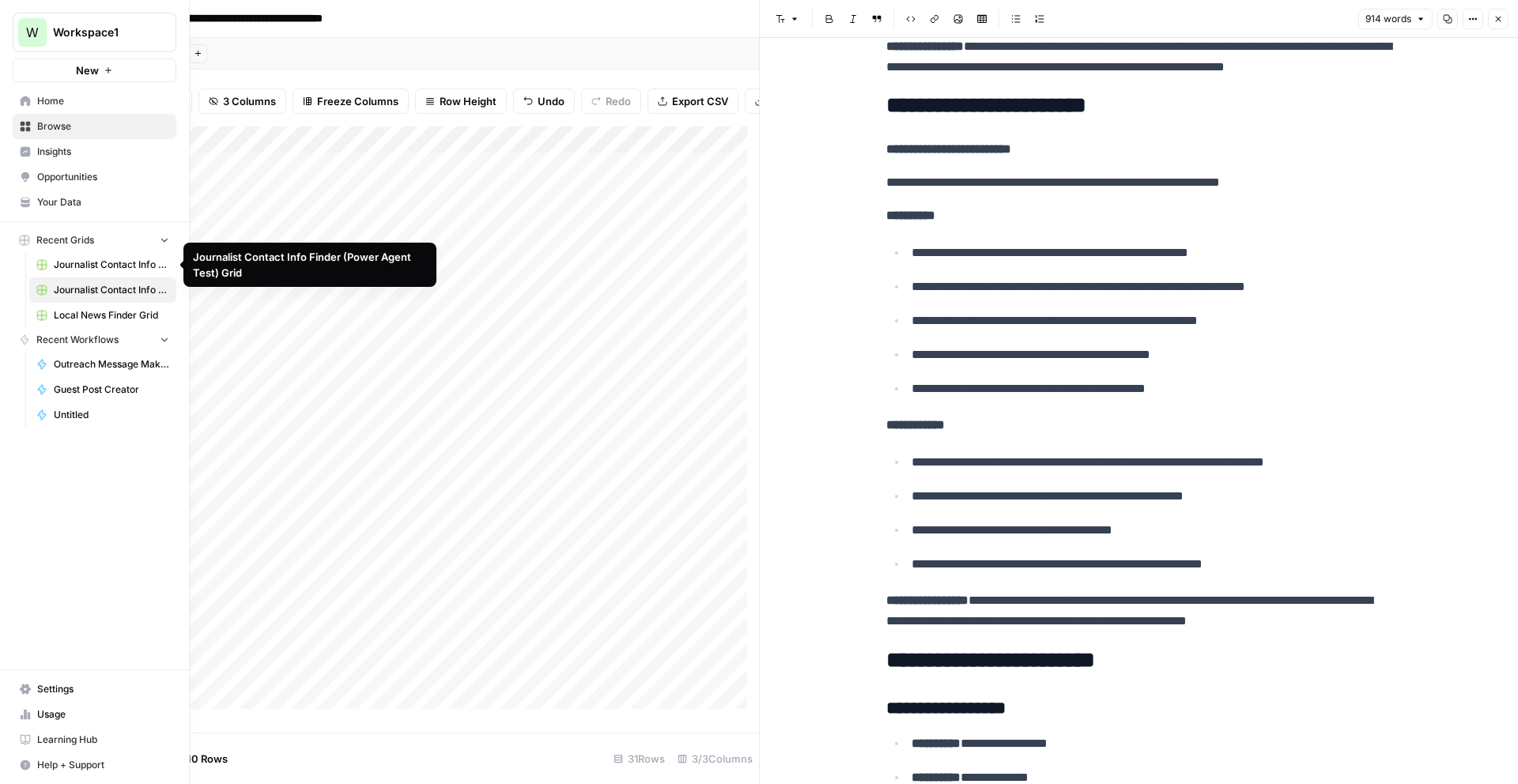
click at [79, 264] on span "Journalist Contact Info Finder (Power Agent Test) Grid" at bounding box center [111, 265] width 115 height 14
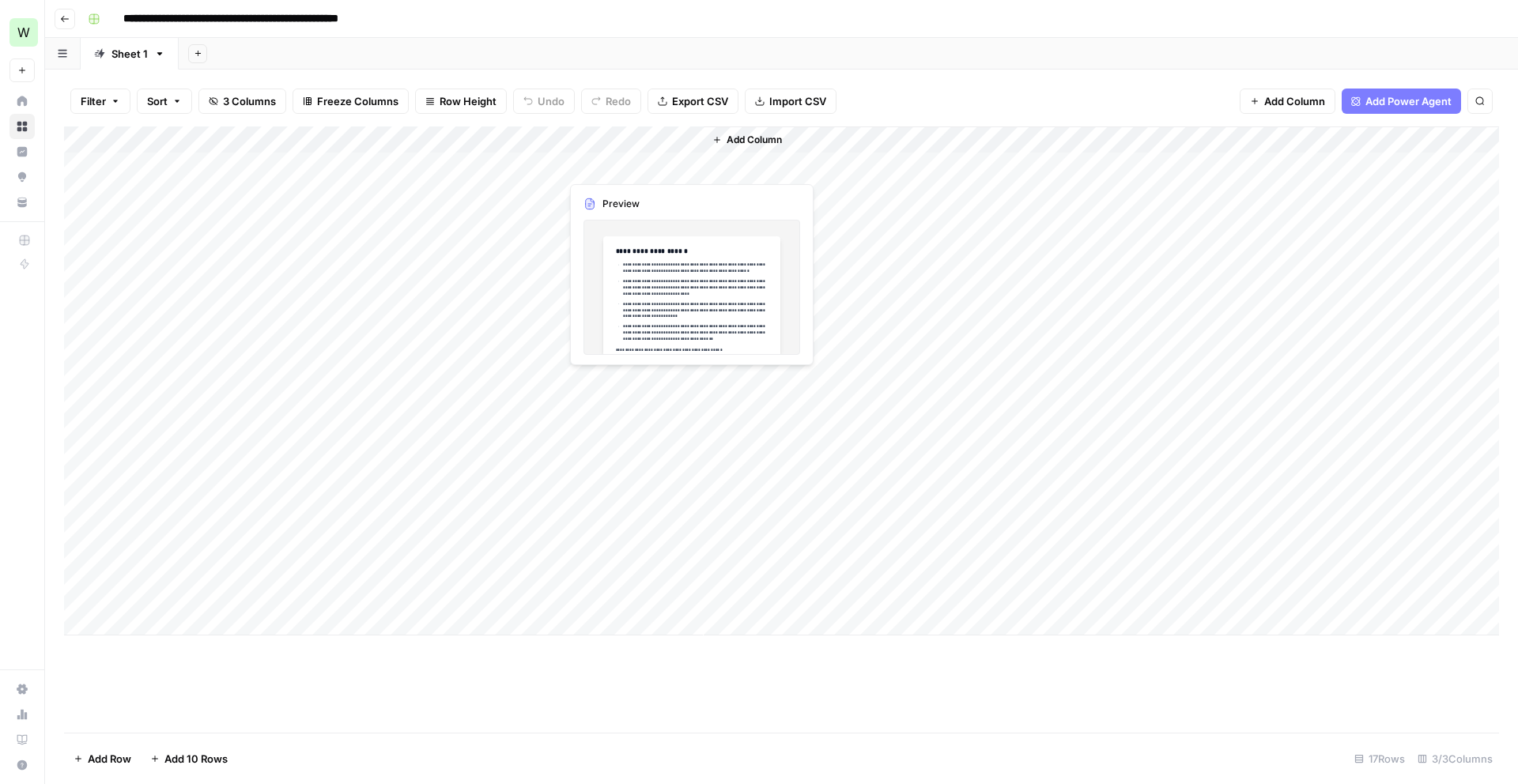
click at [628, 171] on div "Add Column" at bounding box center [781, 380] width 1435 height 509
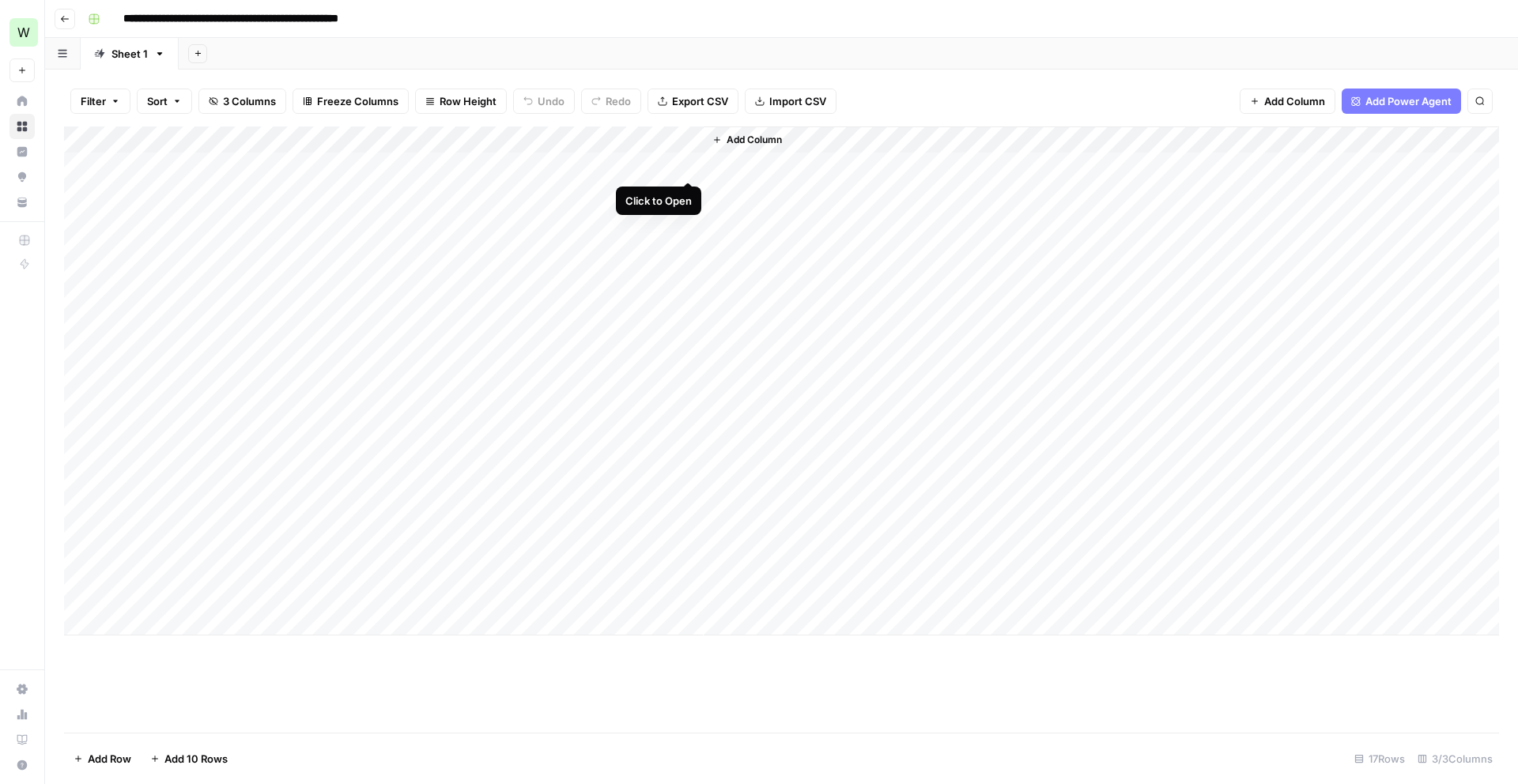
click at [687, 159] on div "Add Column" at bounding box center [781, 380] width 1435 height 509
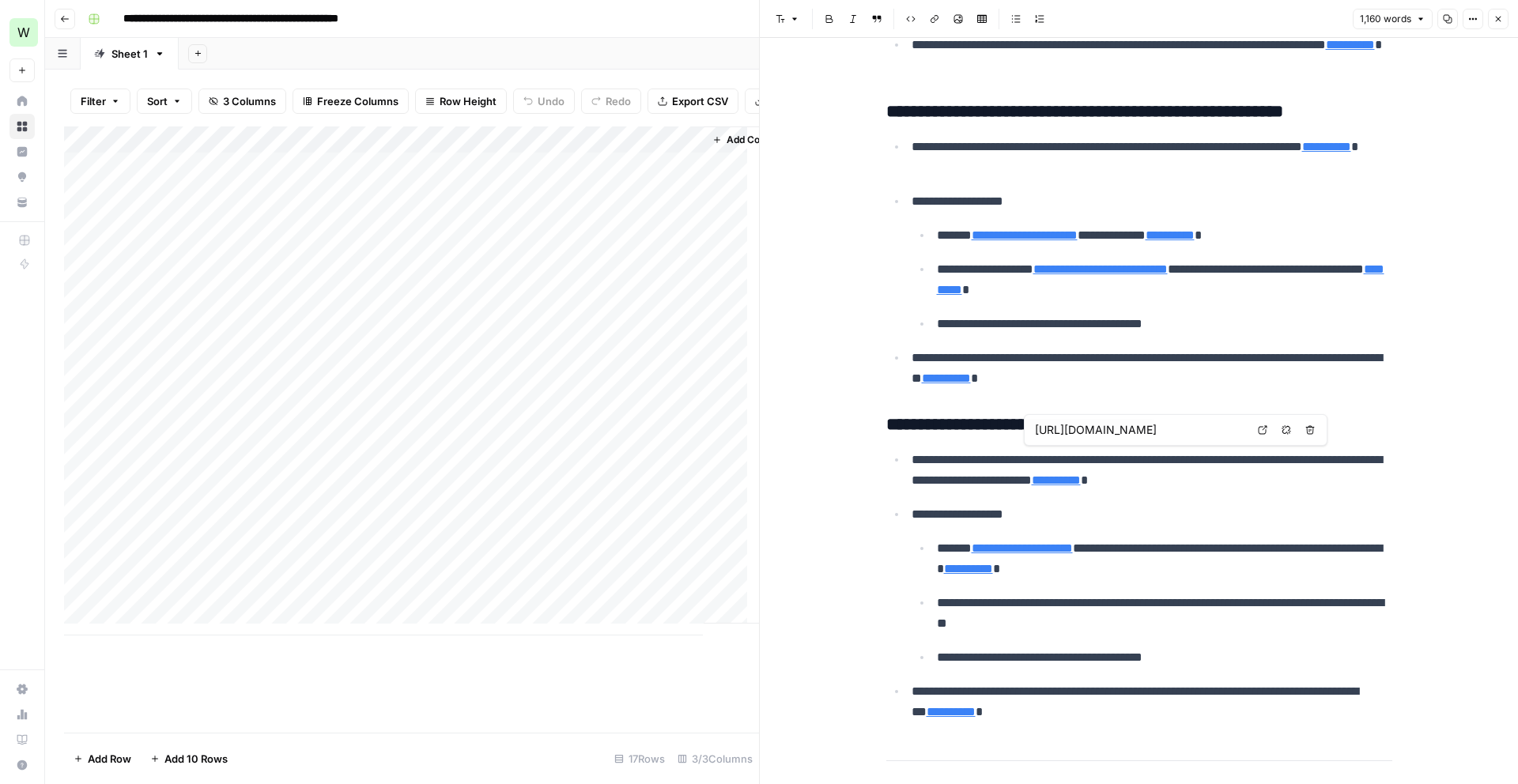
scroll to position [4652, 0]
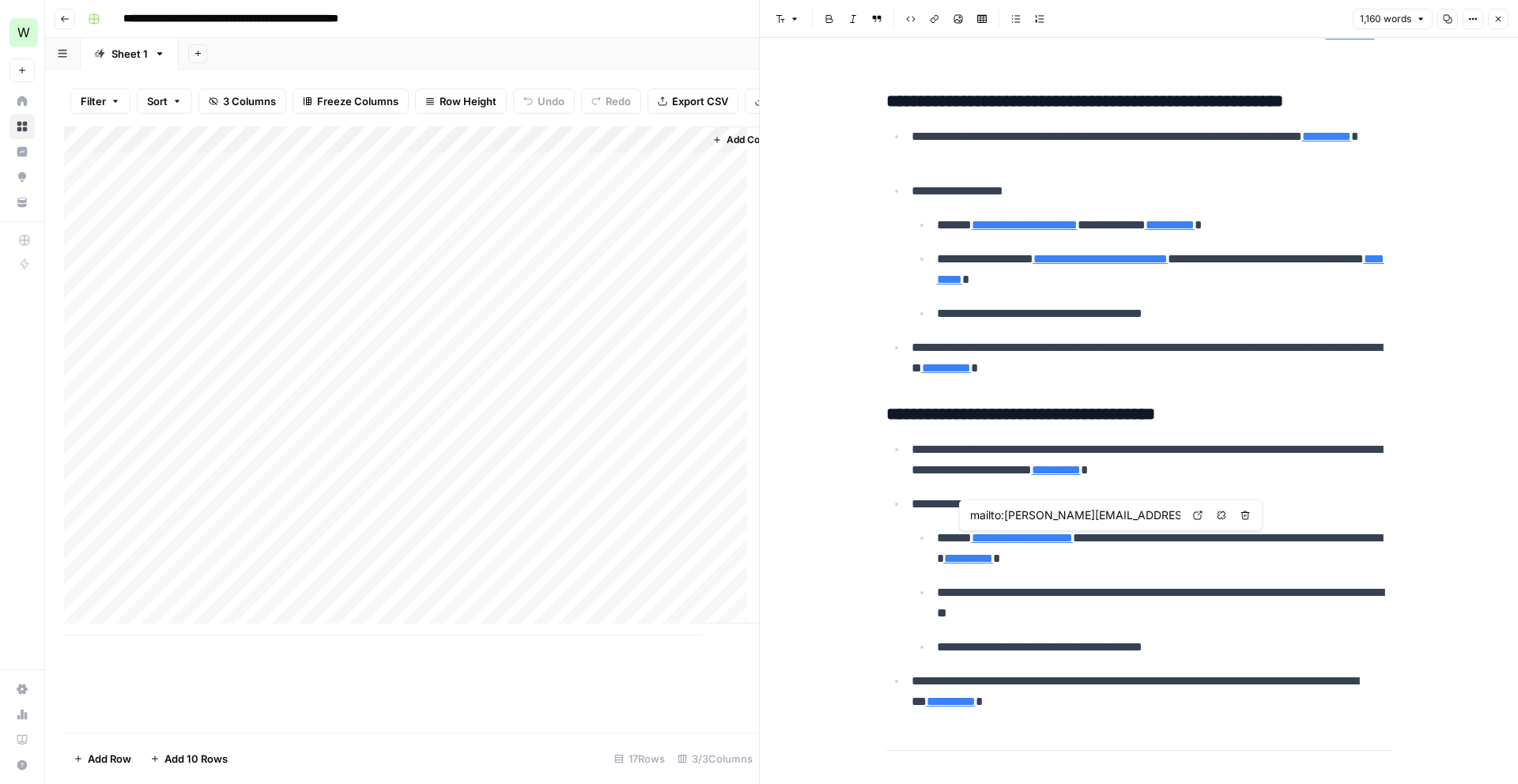
type input "https://www.adweek.com/contributor/cydney-lee/?utm_source=openai"
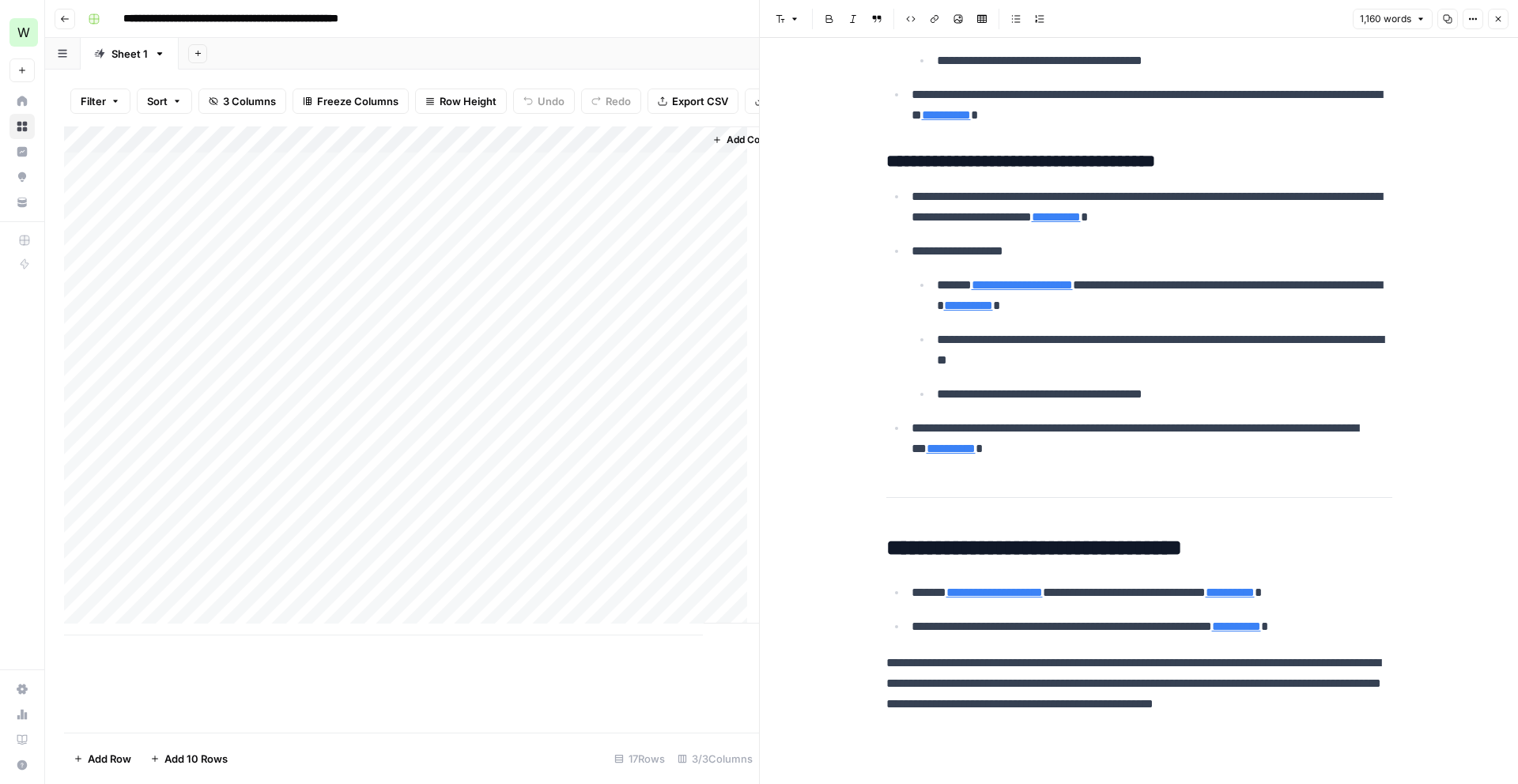
scroll to position [4914, 0]
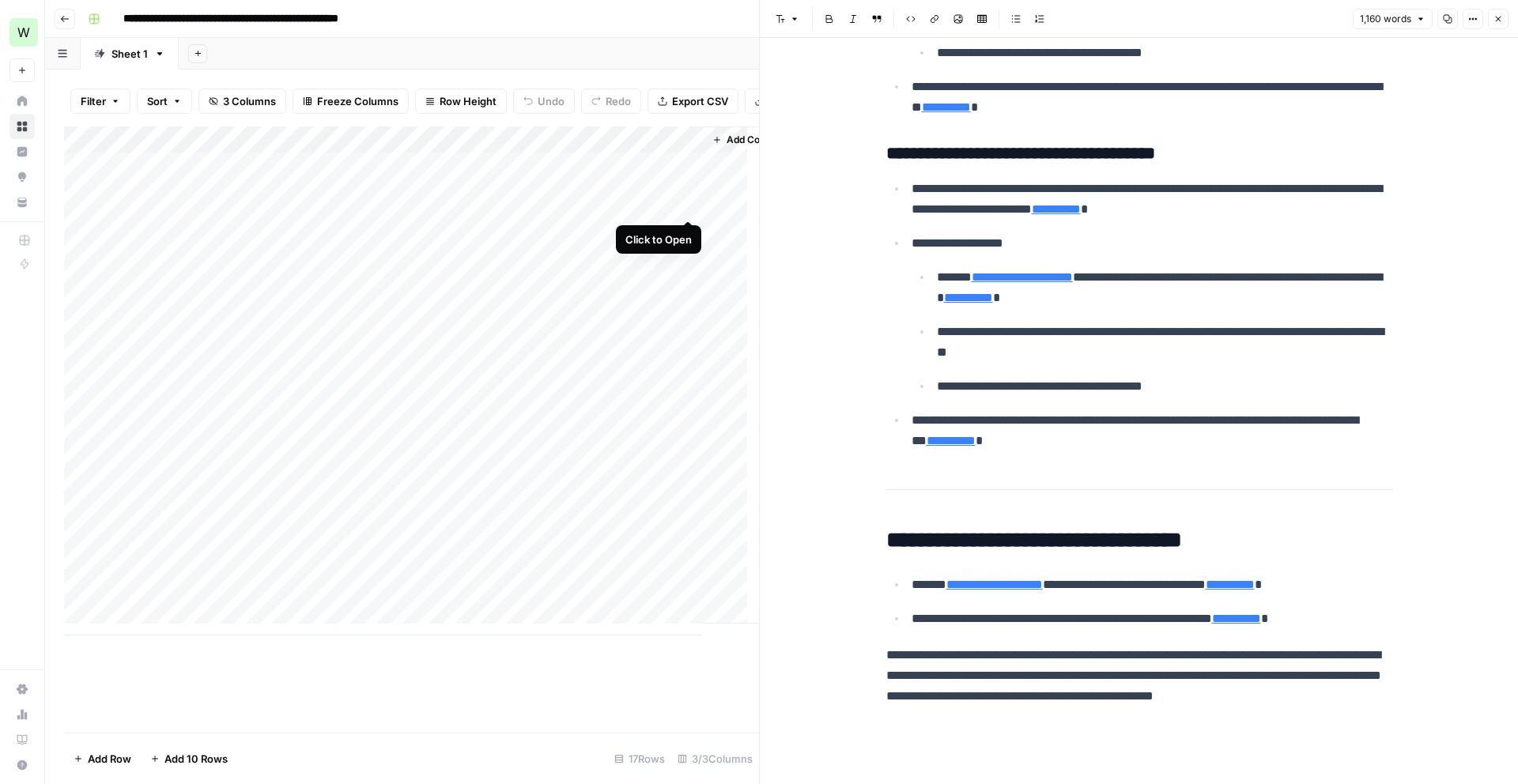
click at [685, 207] on div "Add Column" at bounding box center [411, 380] width 695 height 509
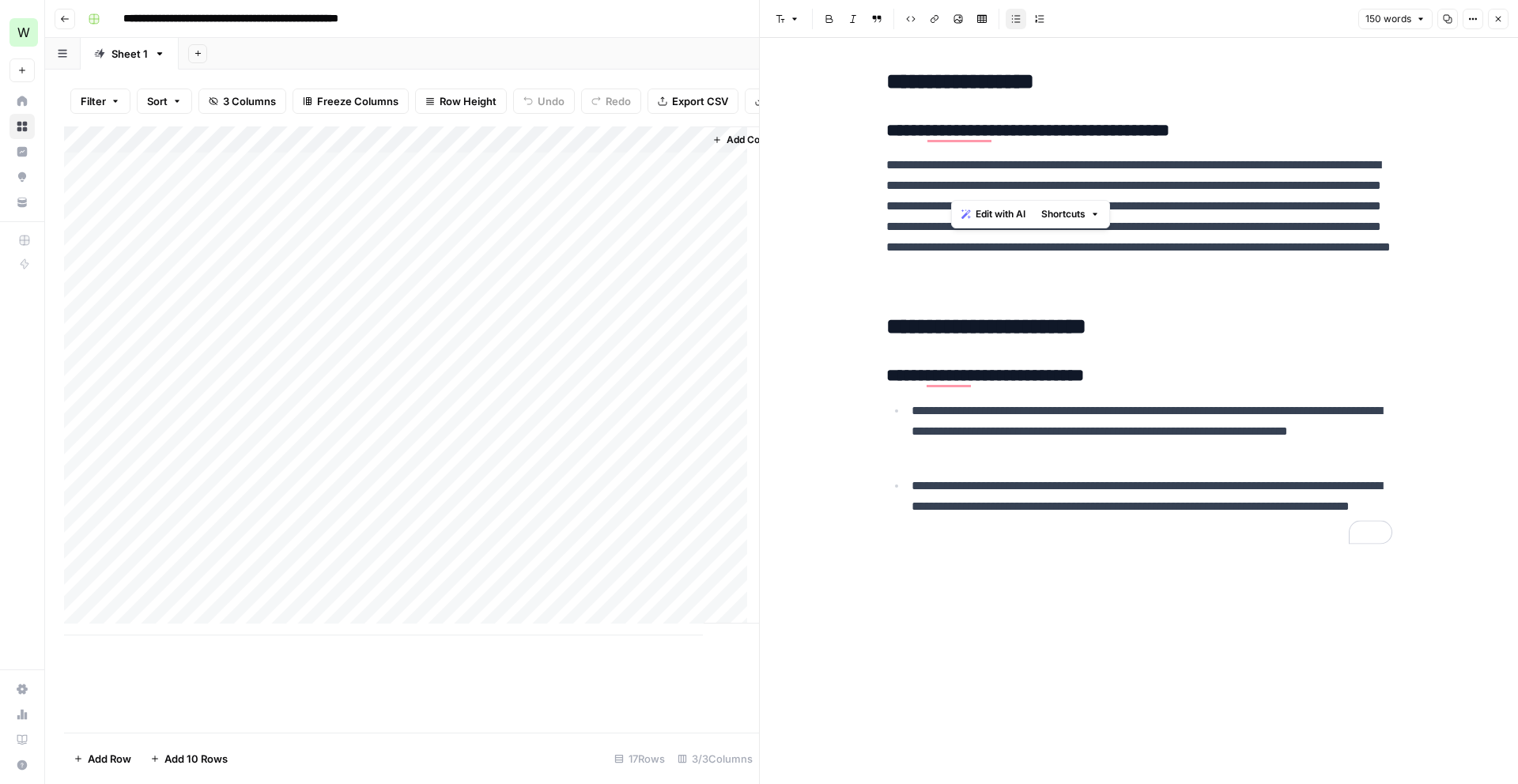
drag, startPoint x: 953, startPoint y: 184, endPoint x: 1016, endPoint y: 190, distance: 63.3
click at [1016, 190] on p "**********" at bounding box center [1139, 226] width 506 height 144
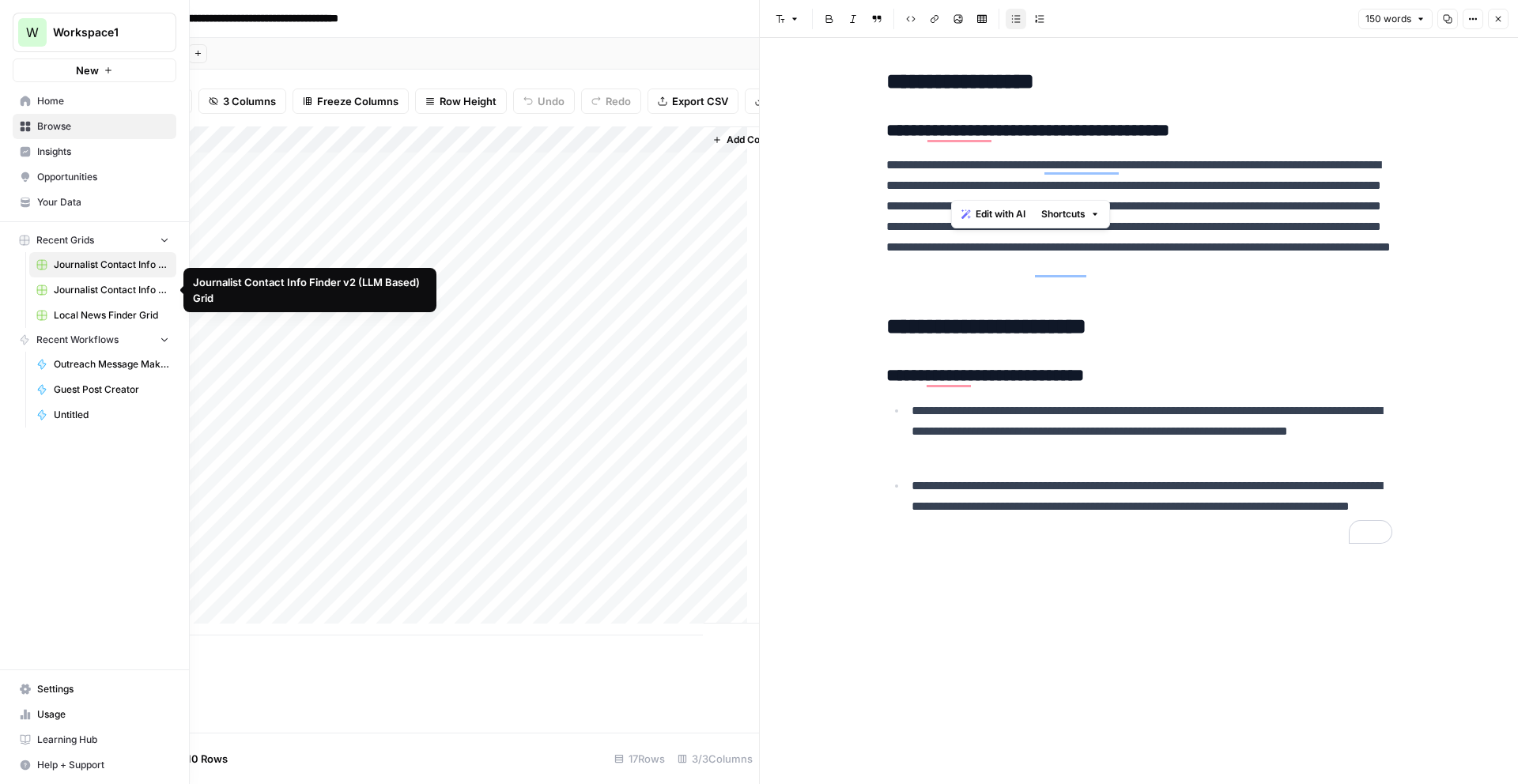
click at [122, 298] on link "Journalist Contact Info Finder v2 (LLM Based) Grid" at bounding box center [103, 290] width 147 height 25
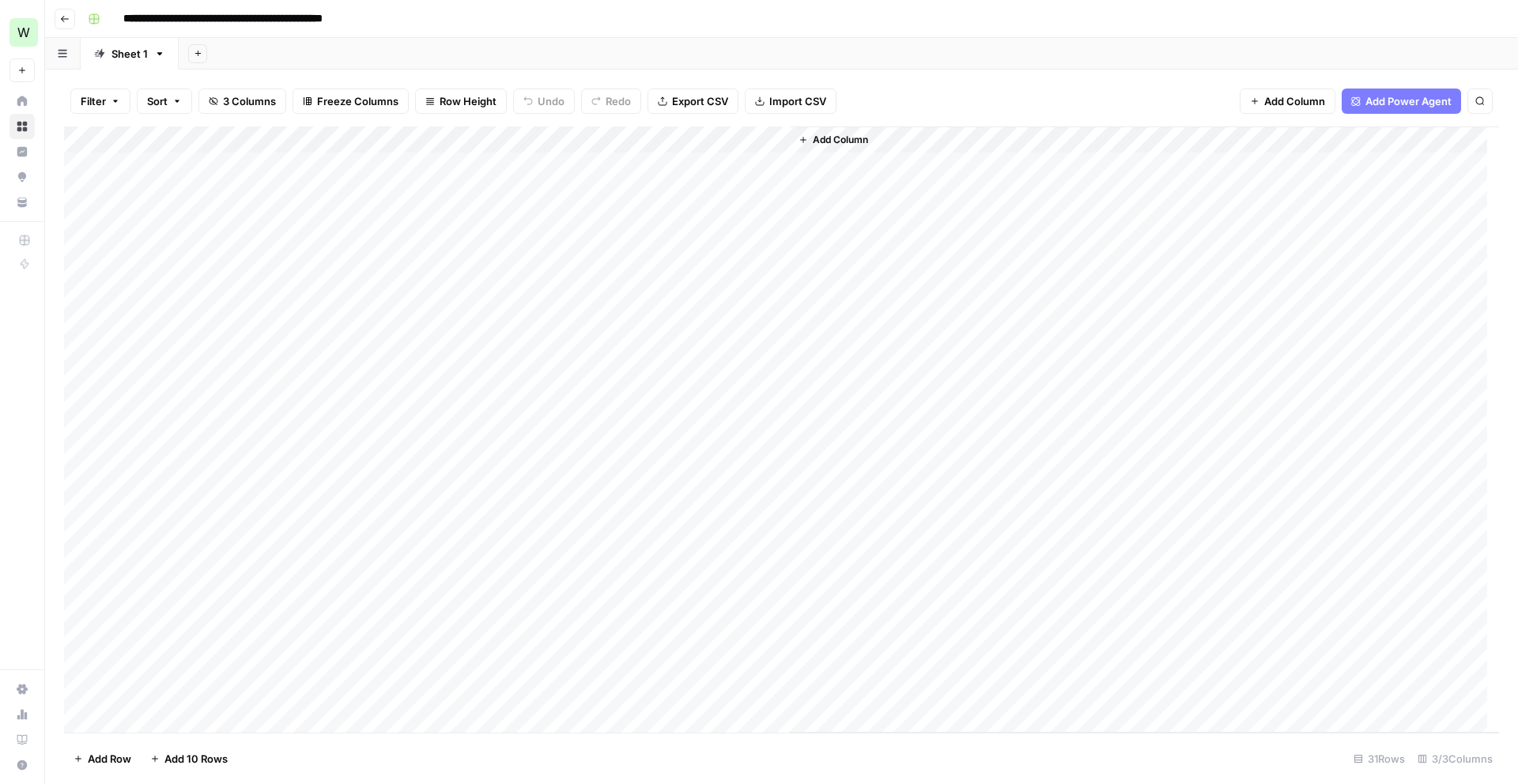
click at [774, 192] on div "Add Column" at bounding box center [781, 429] width 1435 height 606
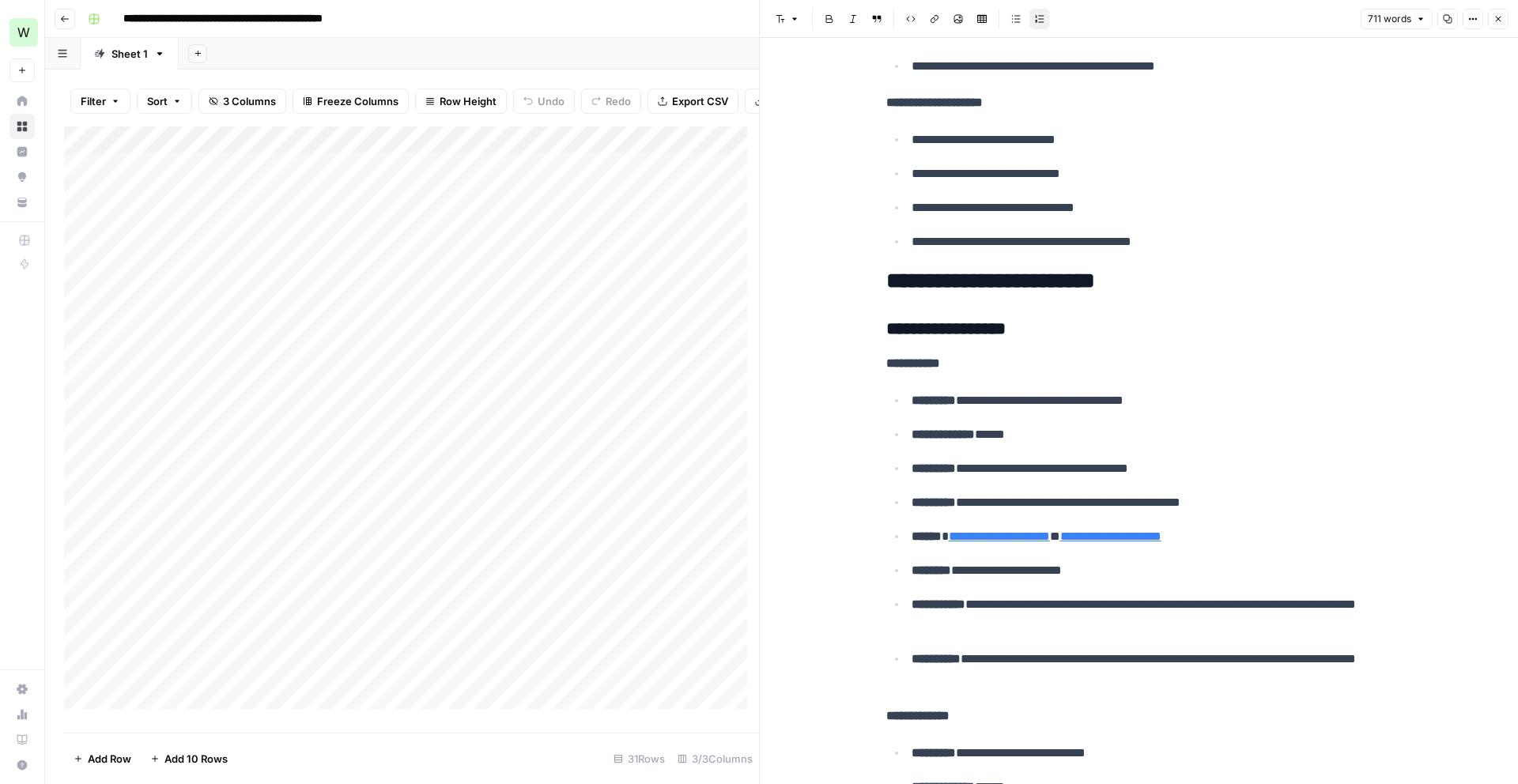
scroll to position [951, 0]
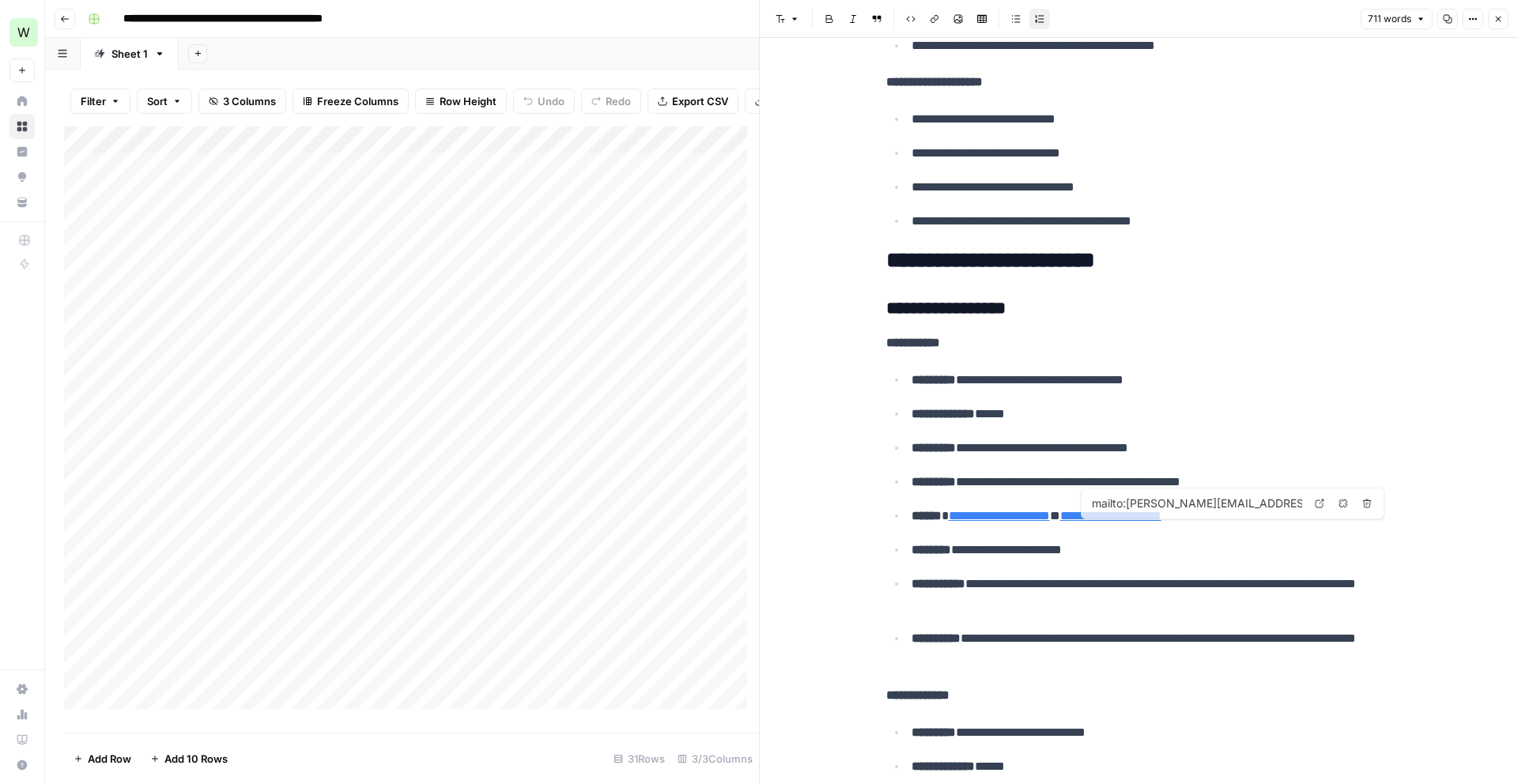
type input "mailto:[PERSON_NAME][EMAIL_ADDRESS][PERSON_NAME][DOMAIN_NAME]"
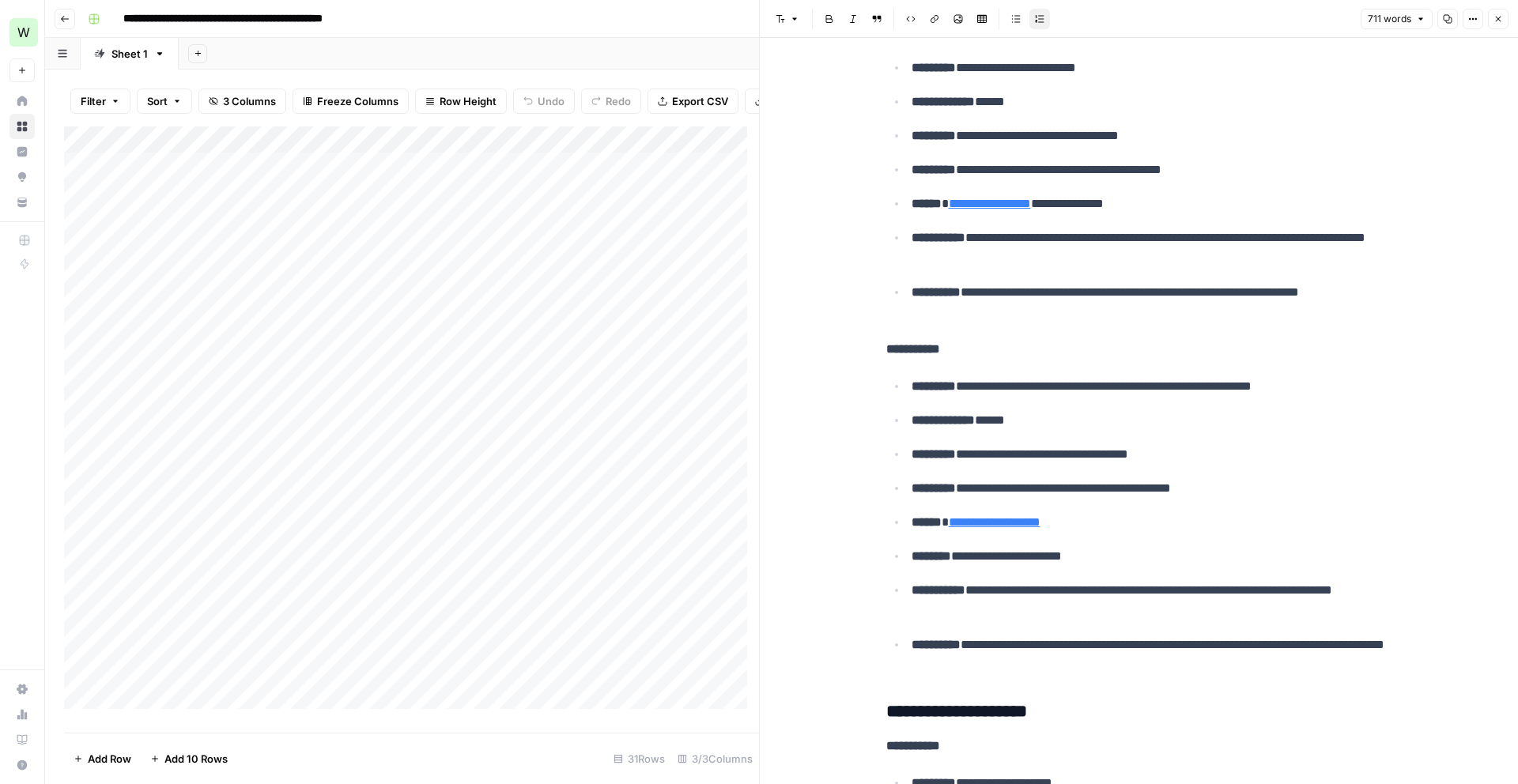
scroll to position [2023, 0]
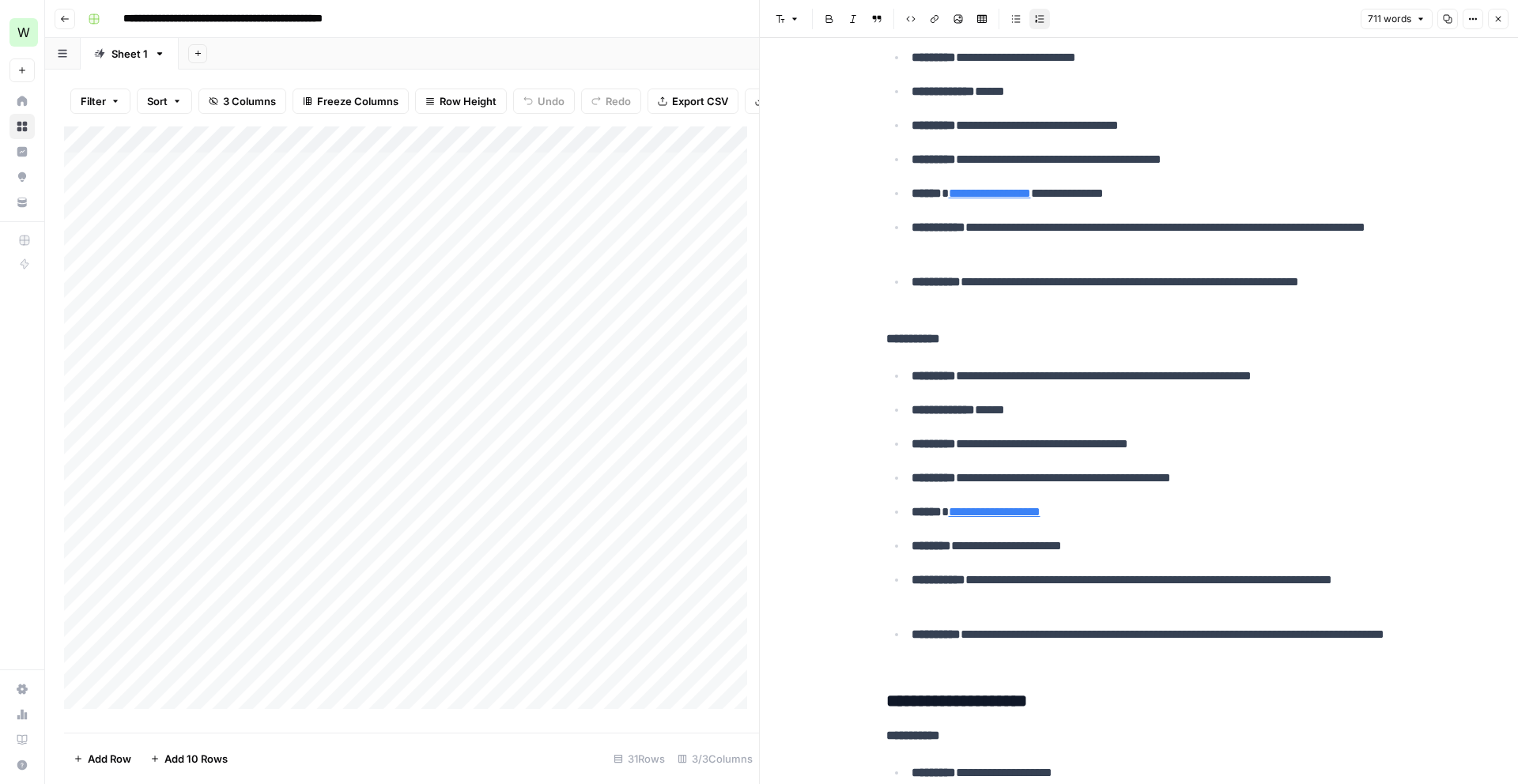
click at [1504, 20] on button "Close" at bounding box center [1497, 19] width 21 height 21
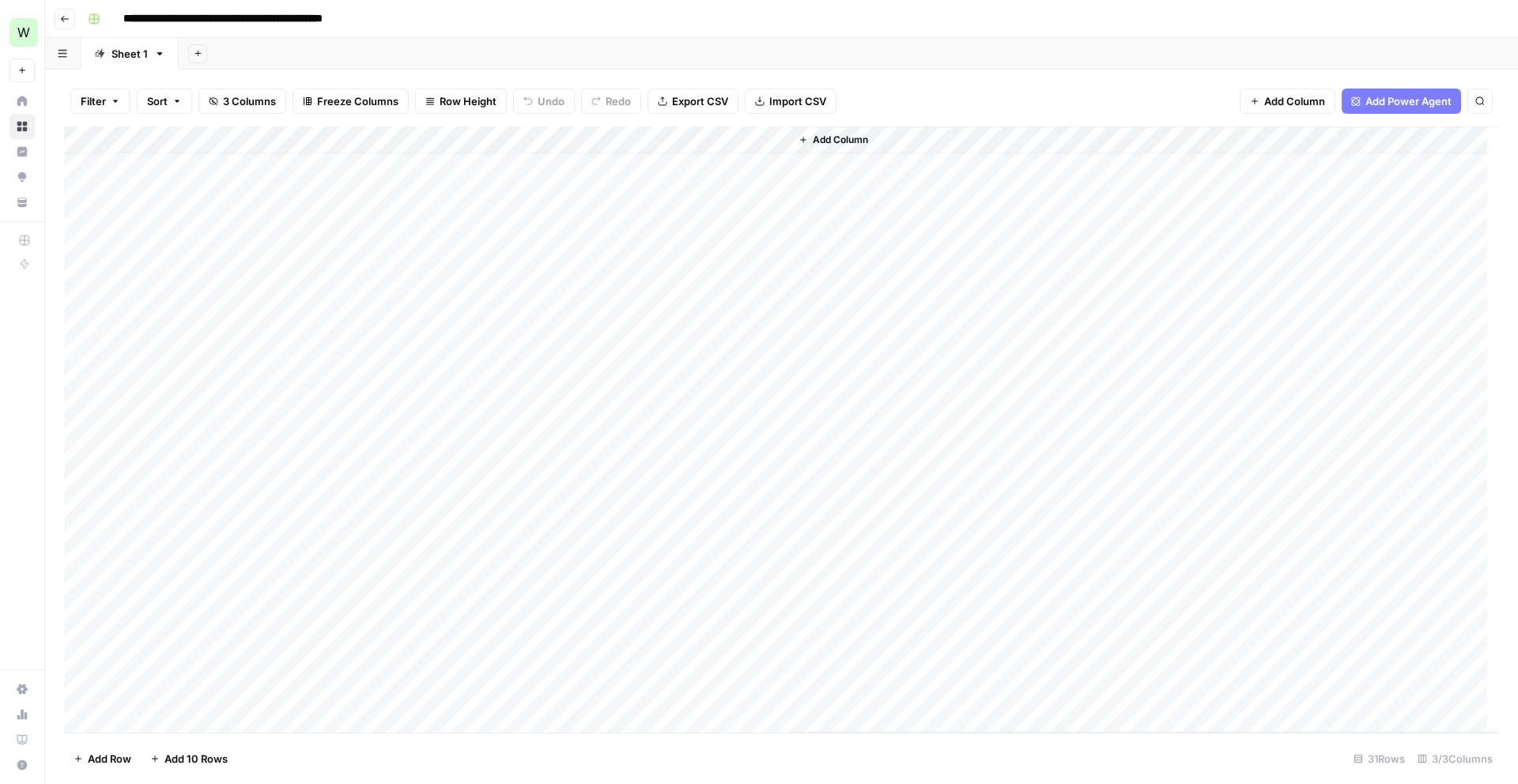
scroll to position [30, 0]
click at [773, 565] on div "Add Column" at bounding box center [781, 429] width 1435 height 606
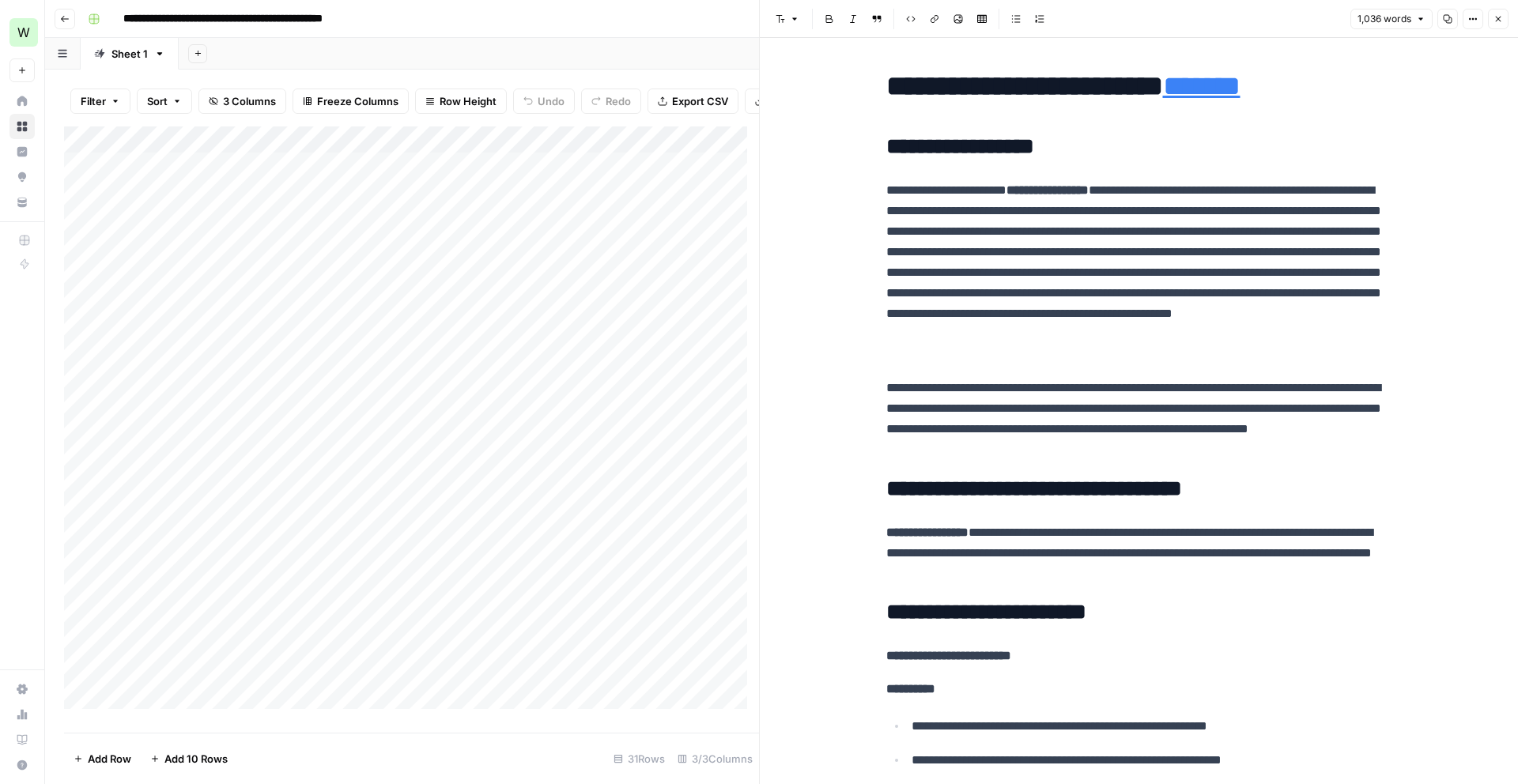
click at [552, 611] on div "Add Column" at bounding box center [411, 423] width 695 height 594
click at [536, 604] on div "Add Column" at bounding box center [411, 423] width 695 height 594
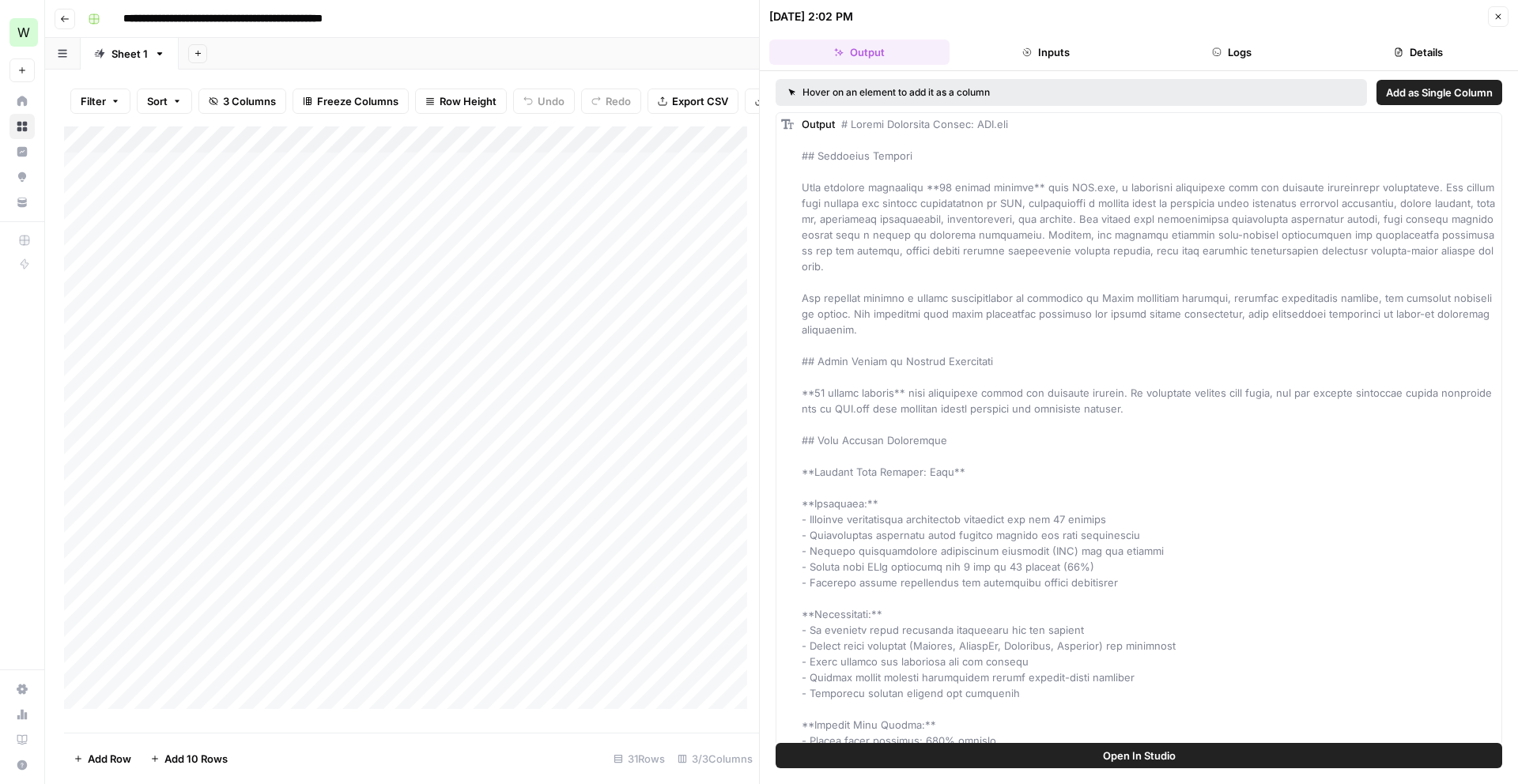
click at [688, 603] on div "Add Column" at bounding box center [411, 423] width 695 height 594
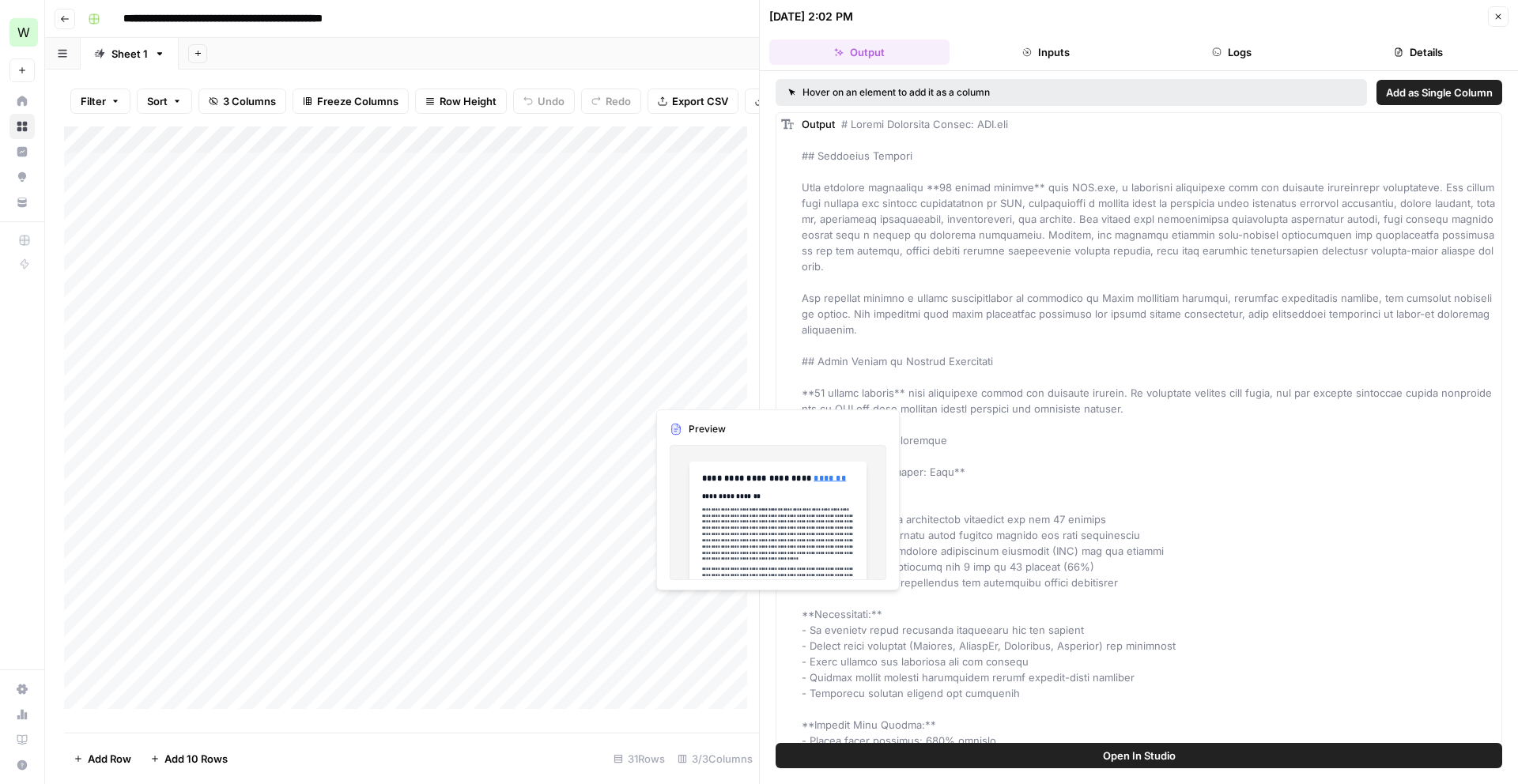
click at [673, 598] on div "Add Column" at bounding box center [411, 423] width 695 height 594
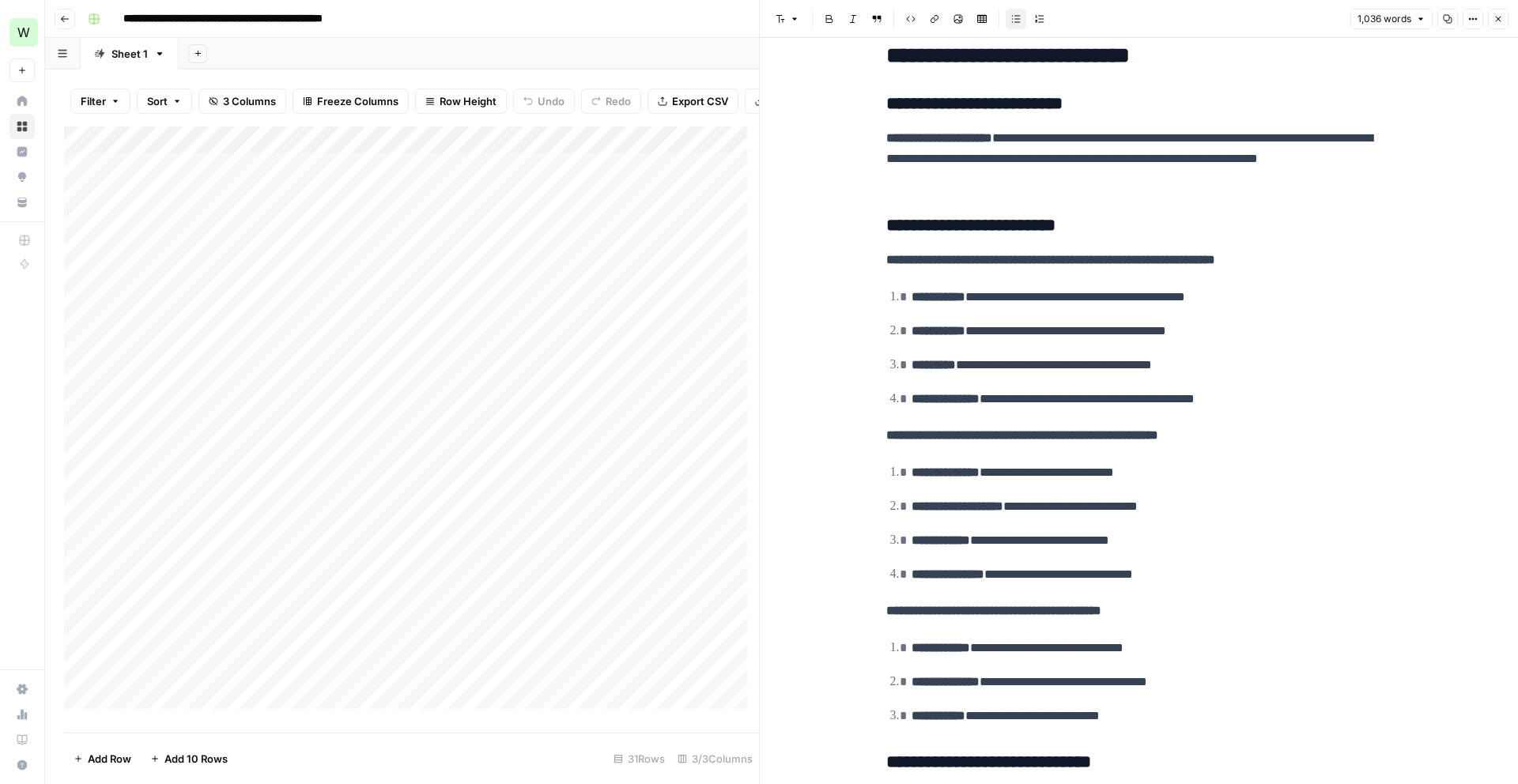
scroll to position [5299, 0]
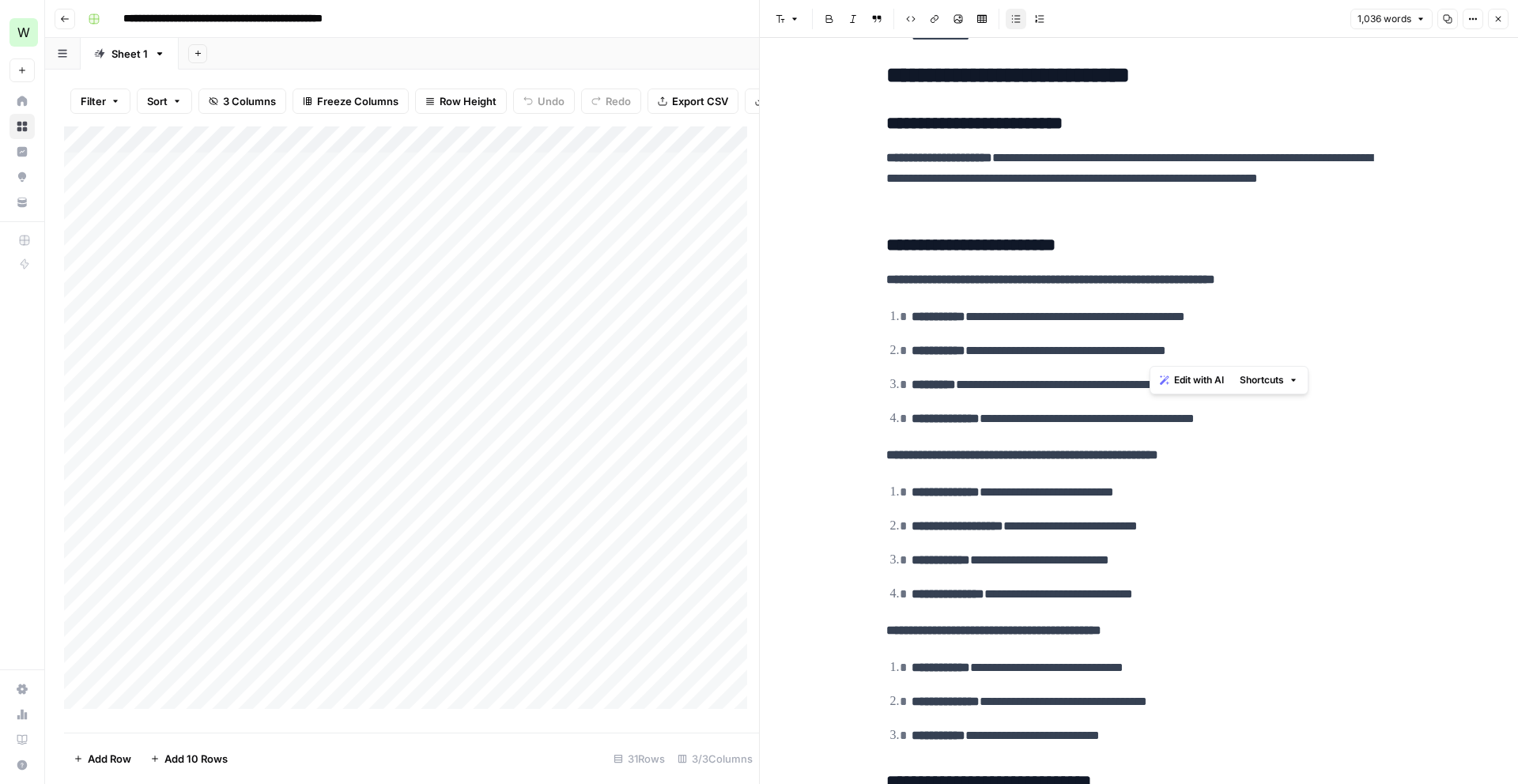
drag, startPoint x: 1151, startPoint y: 350, endPoint x: 1242, endPoint y: 358, distance: 91.4
click at [1242, 358] on p "**********" at bounding box center [1152, 350] width 481 height 21
click at [1028, 312] on p "**********" at bounding box center [1152, 316] width 481 height 21
click at [1494, 20] on icon "button" at bounding box center [1497, 19] width 10 height 10
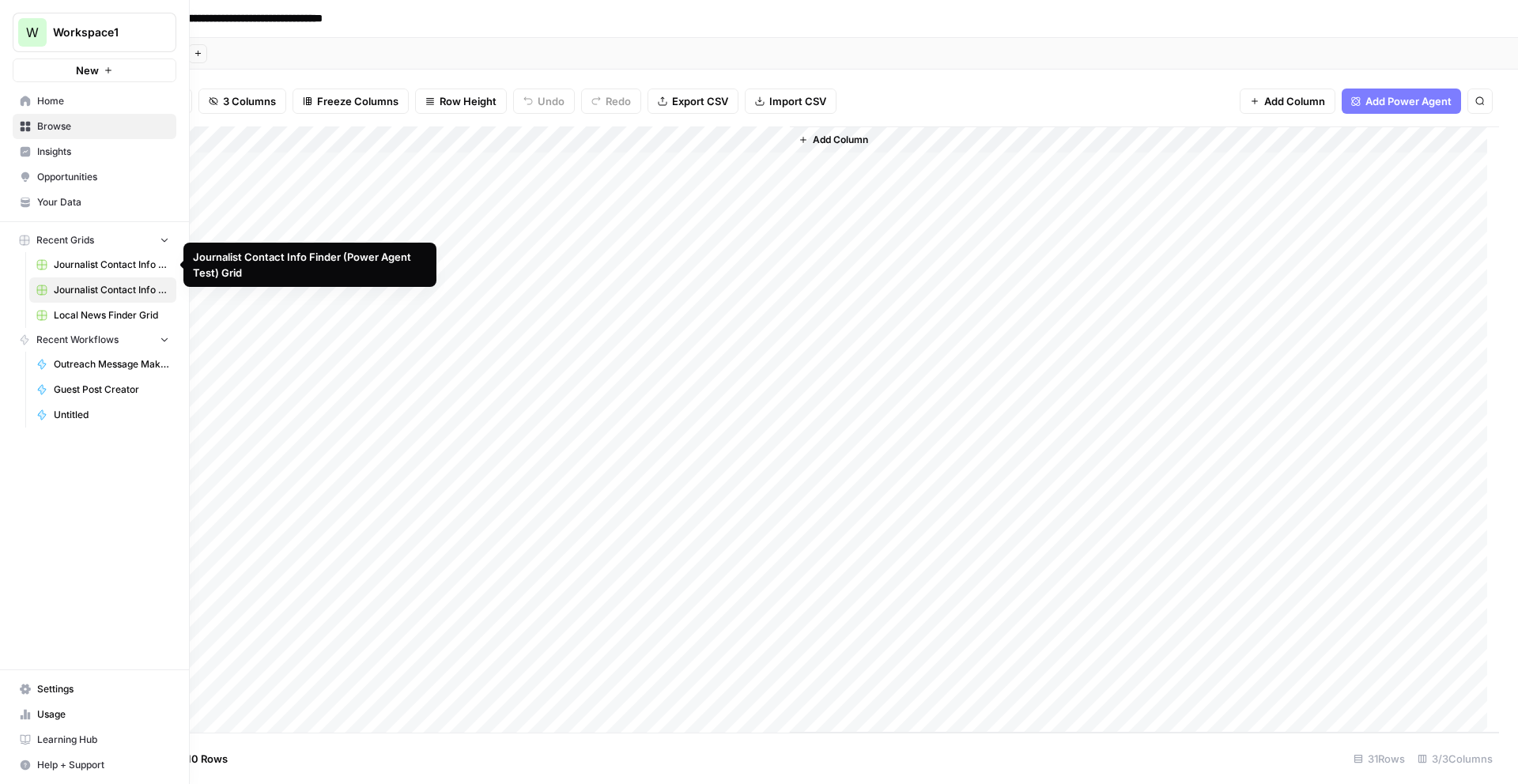
click at [65, 263] on span "Journalist Contact Info Finder (Power Agent Test) Grid" at bounding box center [111, 265] width 115 height 14
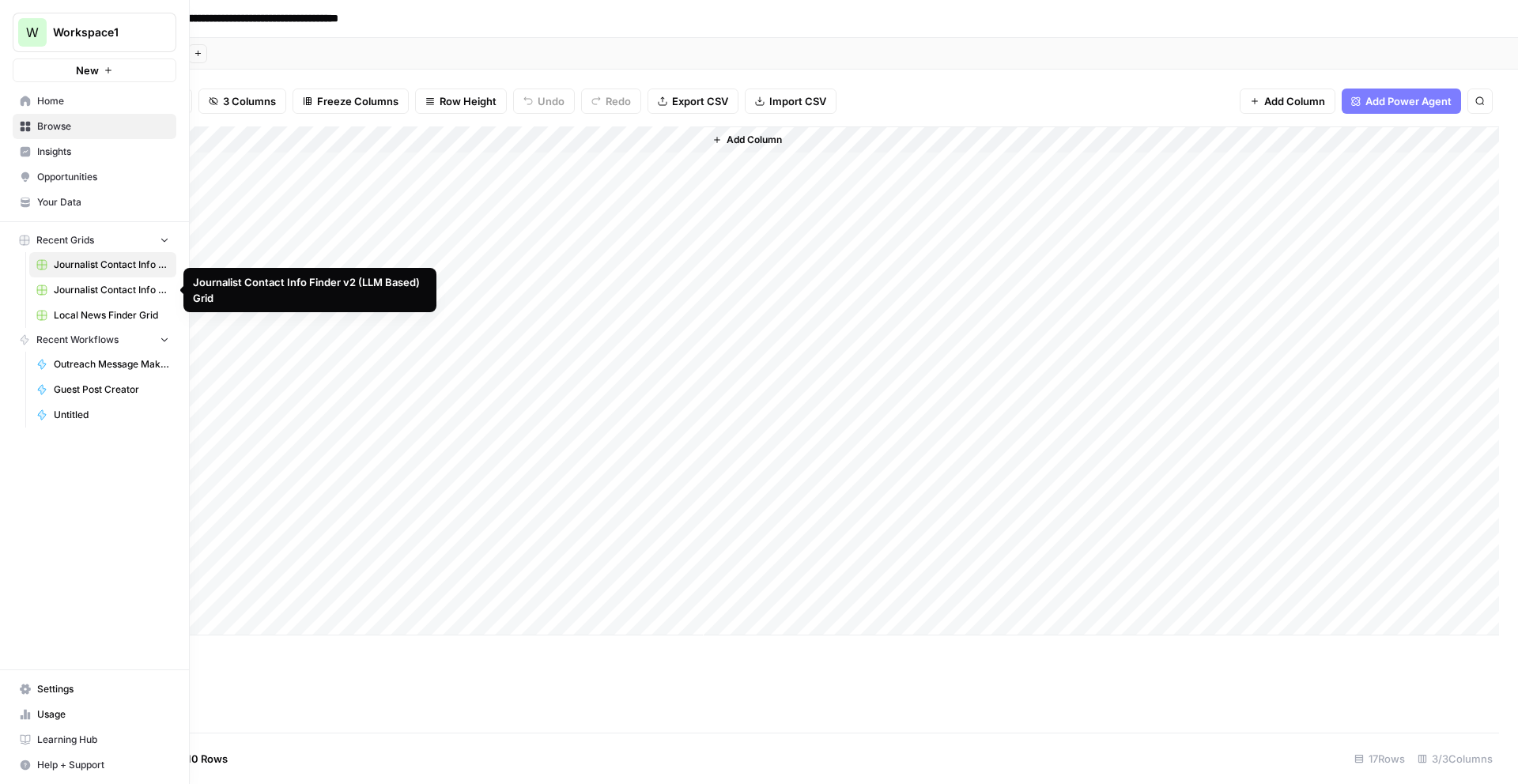
click at [80, 284] on span "Journalist Contact Info Finder v2 (LLM Based) Grid" at bounding box center [111, 291] width 115 height 14
type input "**********"
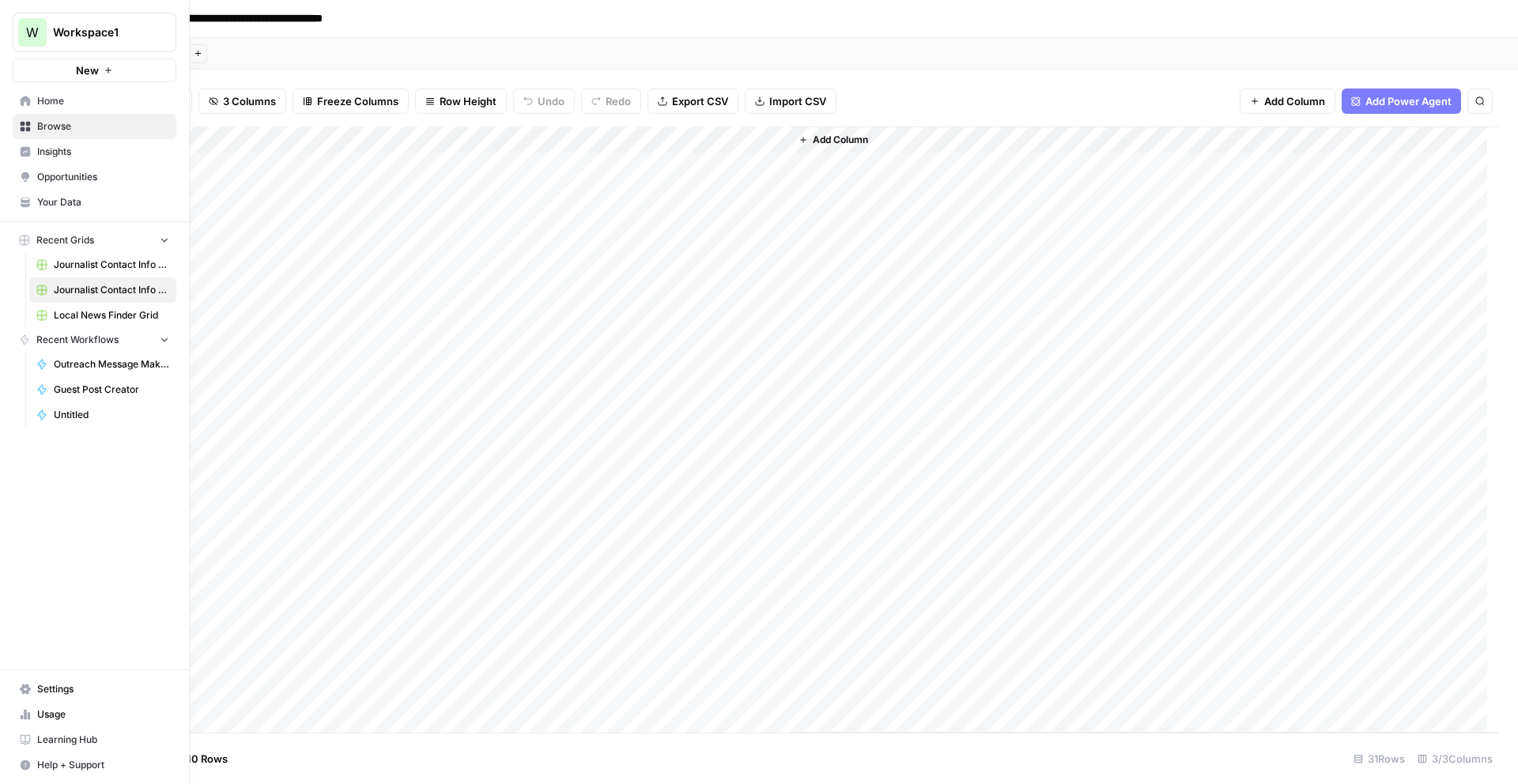
click at [78, 270] on span "Journalist Contact Info Finder (Power Agent Test) Grid" at bounding box center [111, 265] width 115 height 14
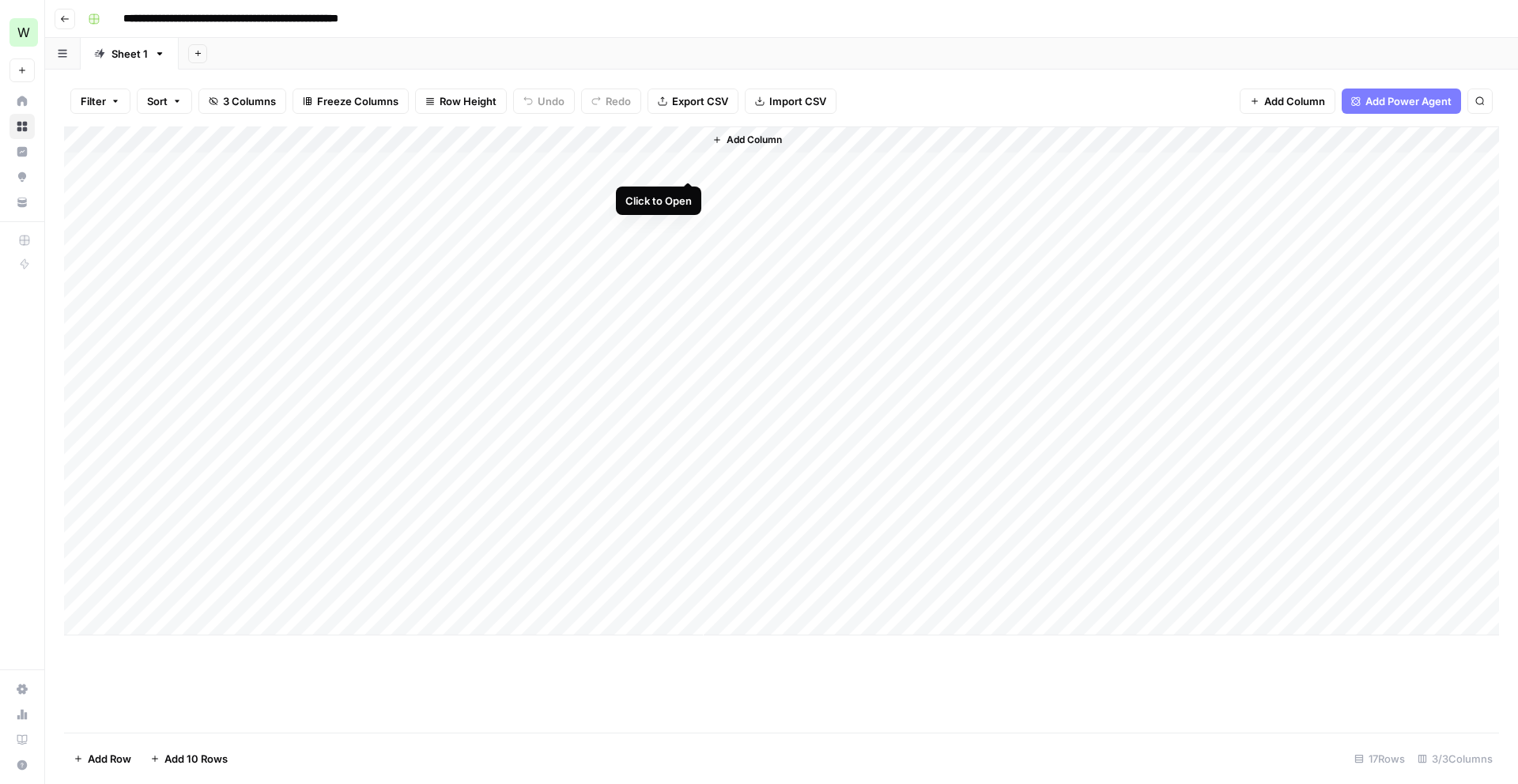
click at [689, 161] on div "Add Column" at bounding box center [781, 380] width 1435 height 509
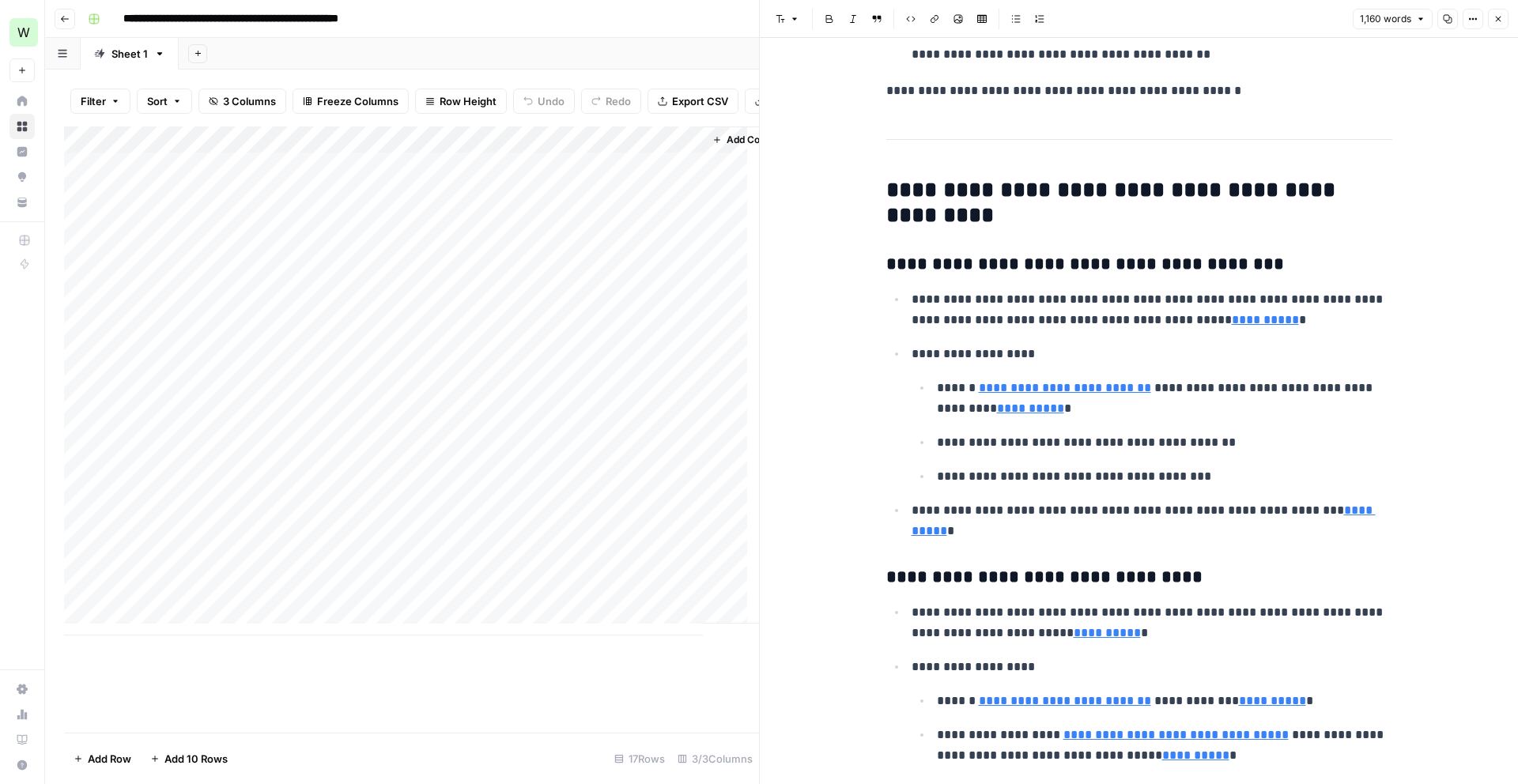
scroll to position [338, 0]
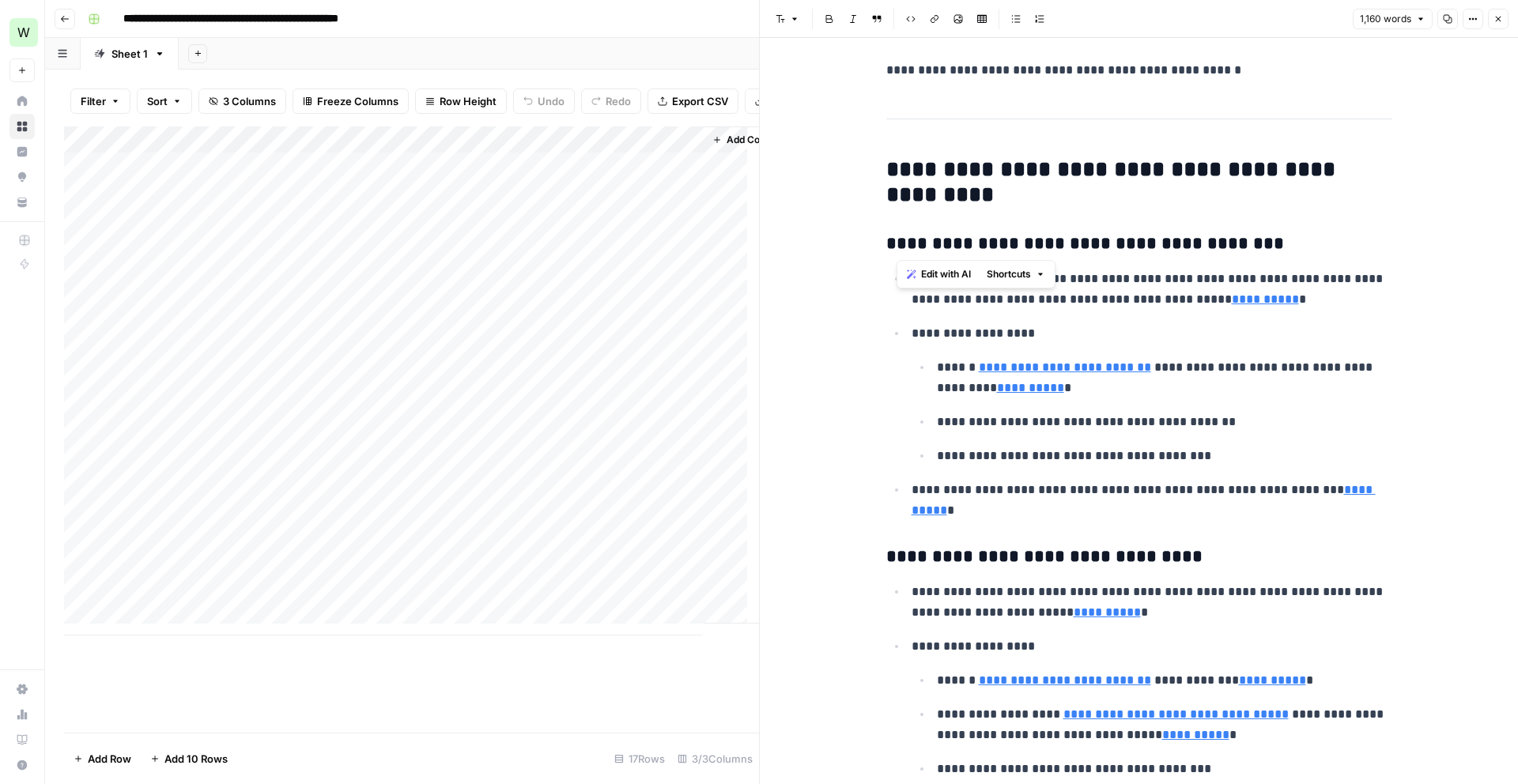
drag, startPoint x: 897, startPoint y: 242, endPoint x: 993, endPoint y: 234, distance: 96.3
click at [993, 234] on h3 "**********" at bounding box center [1139, 244] width 506 height 22
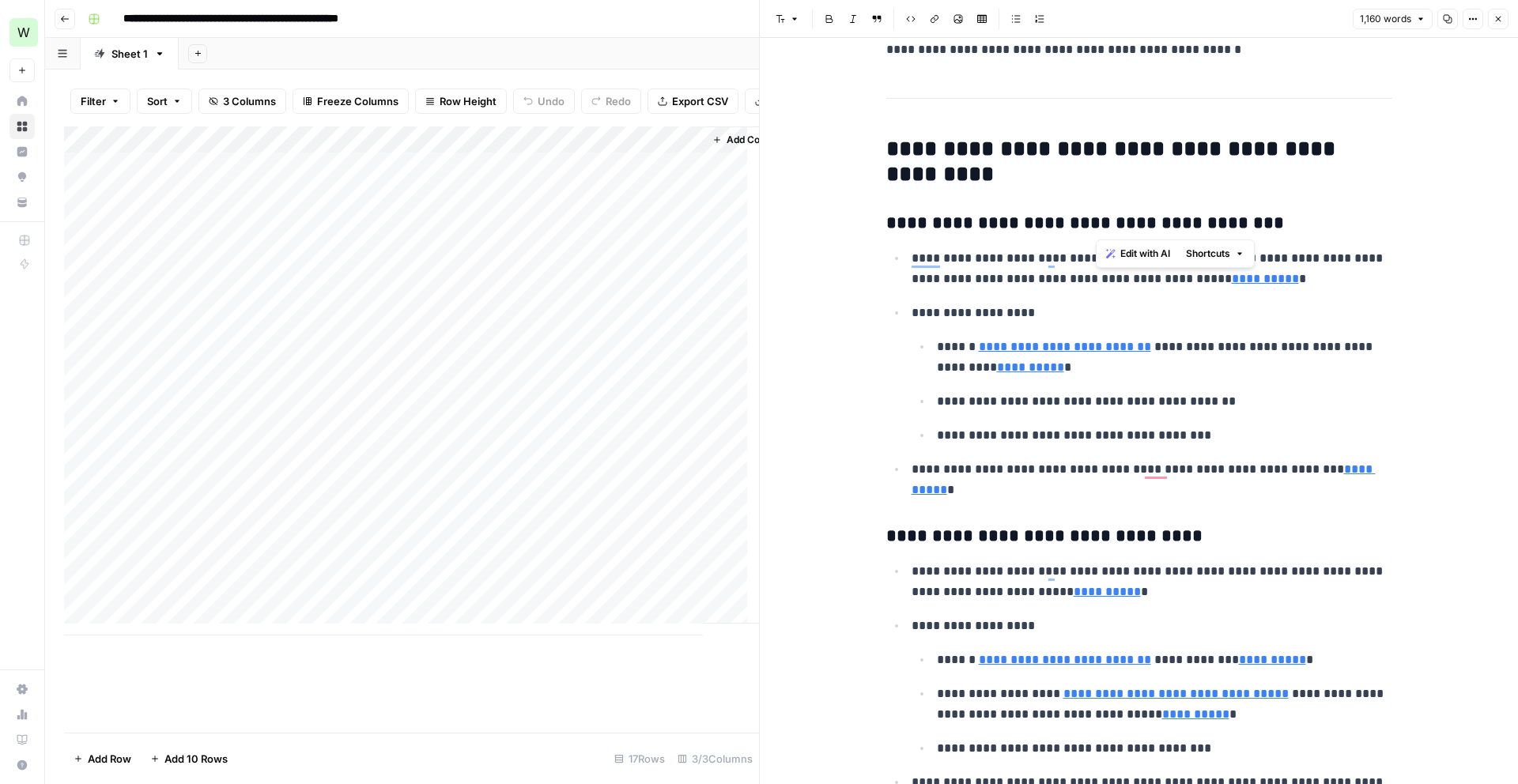
drag, startPoint x: 1105, startPoint y: 223, endPoint x: 1150, endPoint y: 214, distance: 45.9
click at [1140, 213] on h3 "**********" at bounding box center [1139, 223] width 506 height 22
click at [1221, 224] on h3 "**********" at bounding box center [1139, 223] width 506 height 22
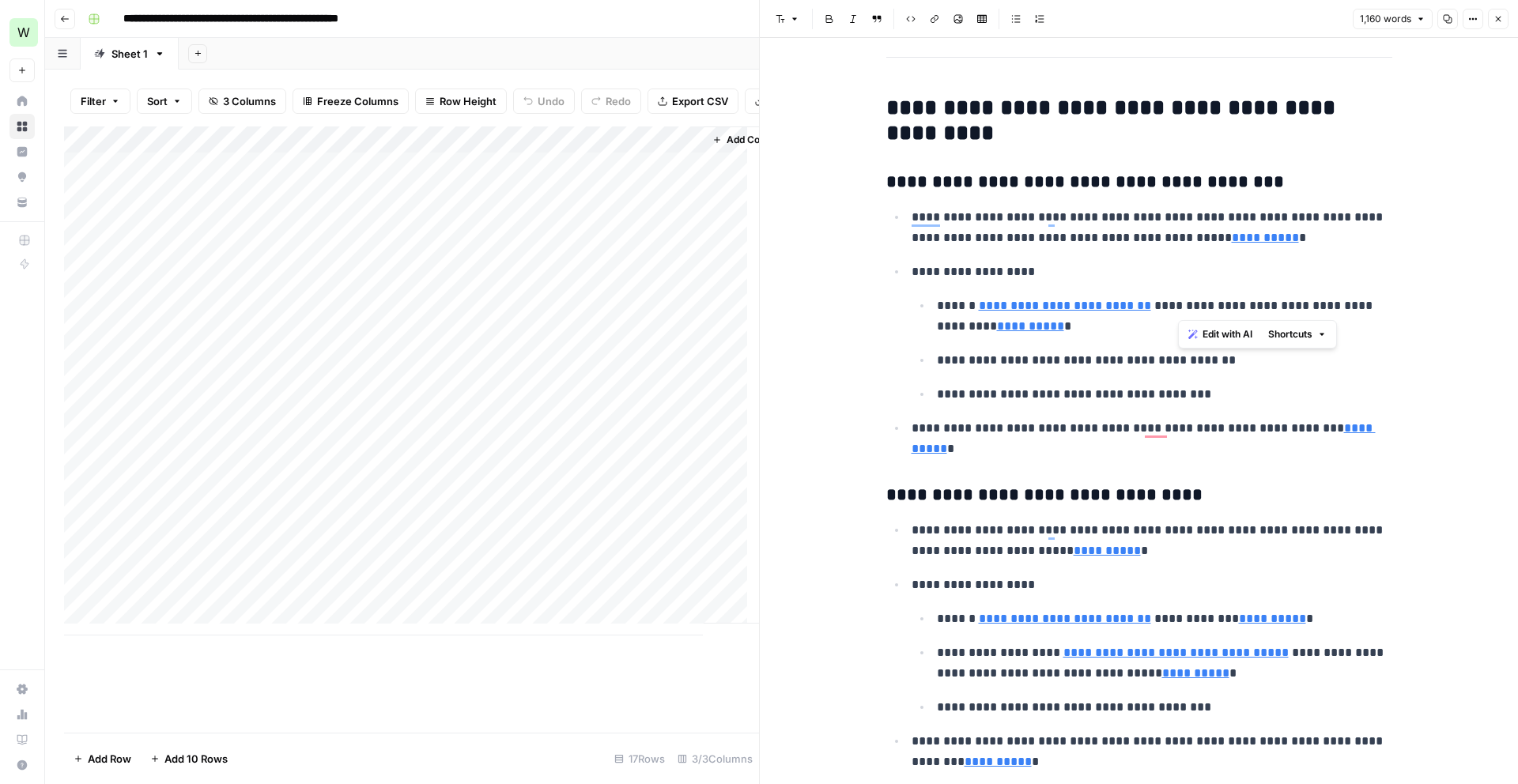
drag, startPoint x: 1178, startPoint y: 307, endPoint x: 1206, endPoint y: 309, distance: 28.1
click at [1206, 309] on p "**********" at bounding box center [1164, 316] width 455 height 41
click at [1085, 334] on p "**********" at bounding box center [1164, 316] width 455 height 41
type input "https://www.adweek.com/contributor/alison-weissbrot/"
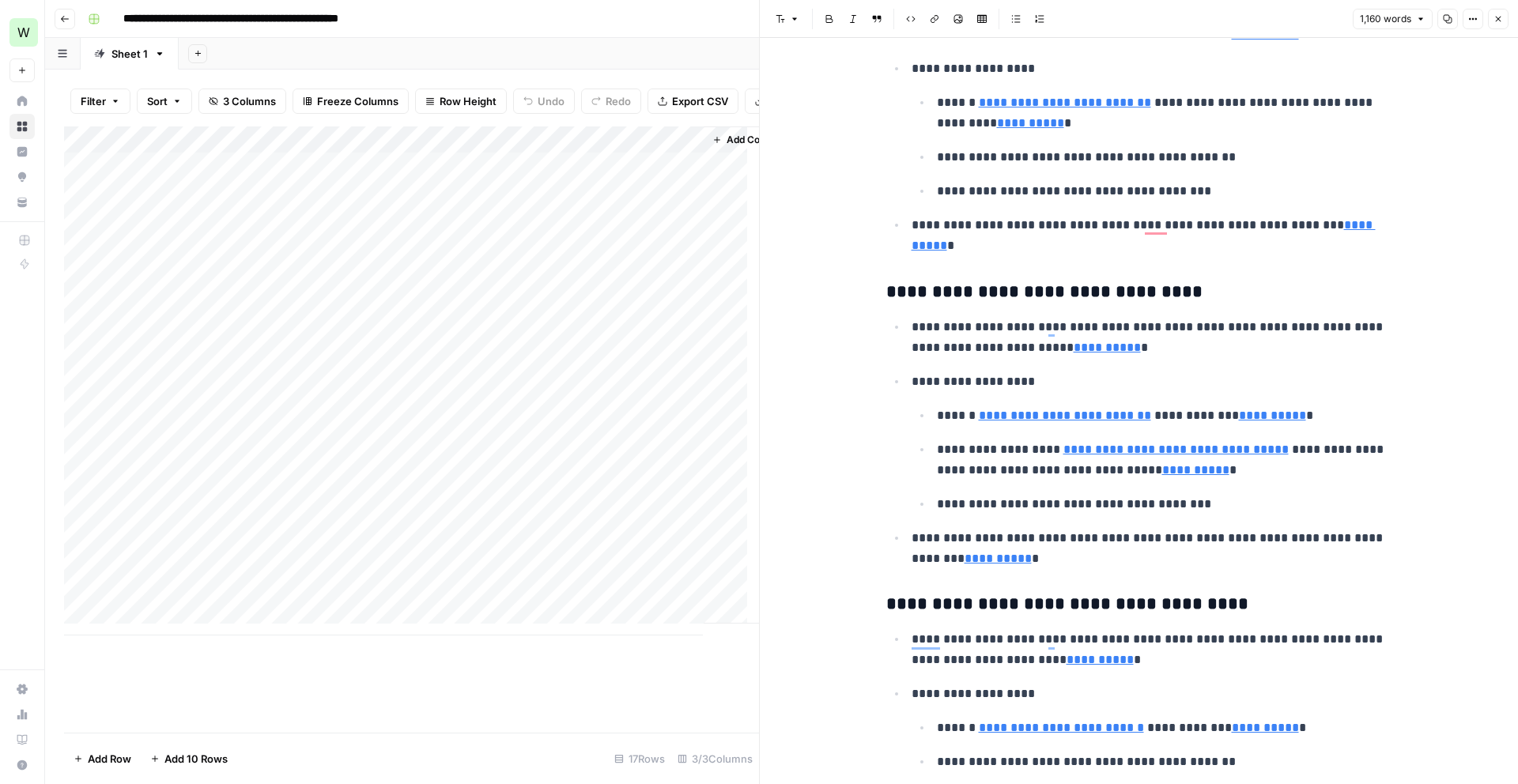
scroll to position [613, 0]
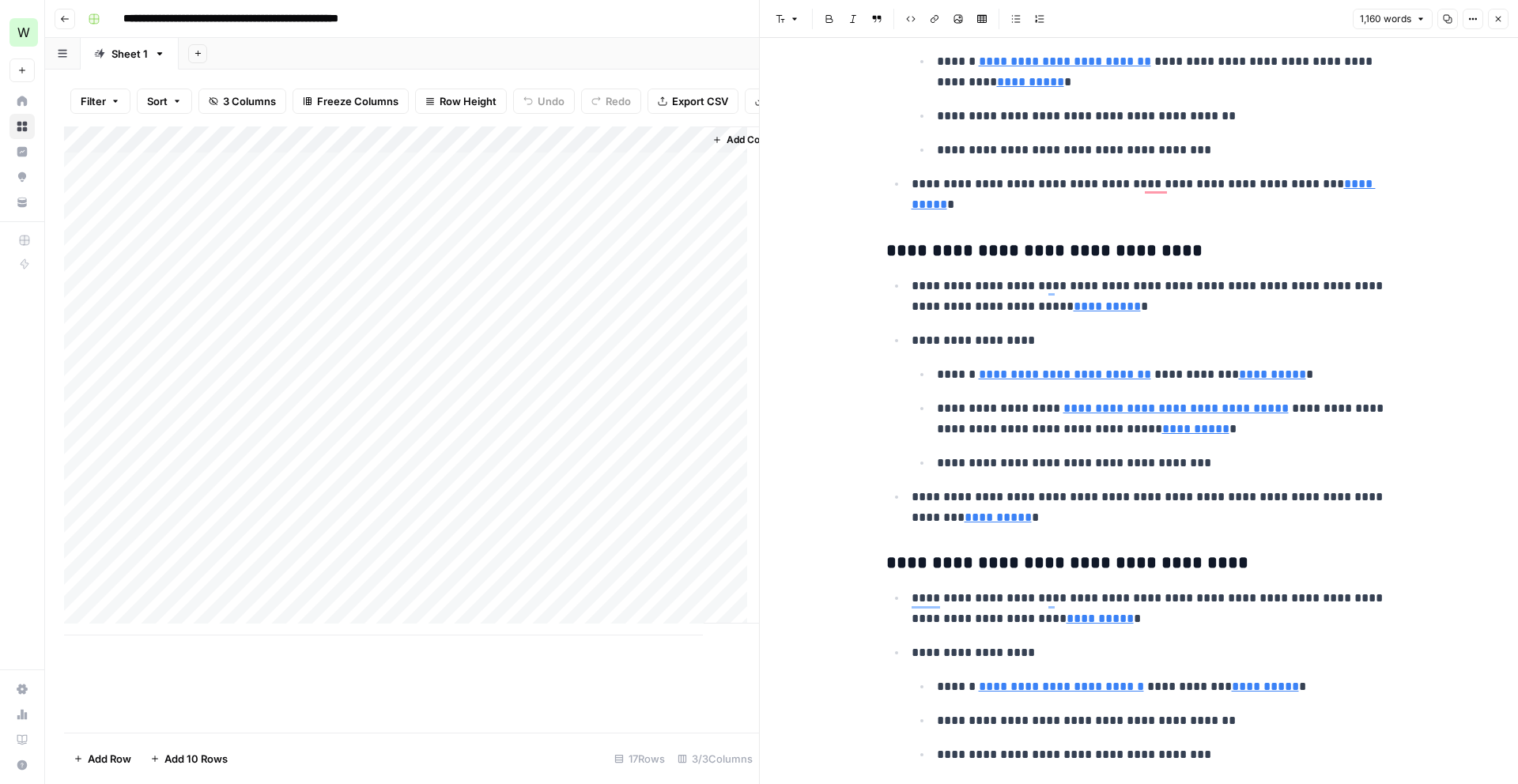
type input "https://twitter.com/BrittaneyKiefer"
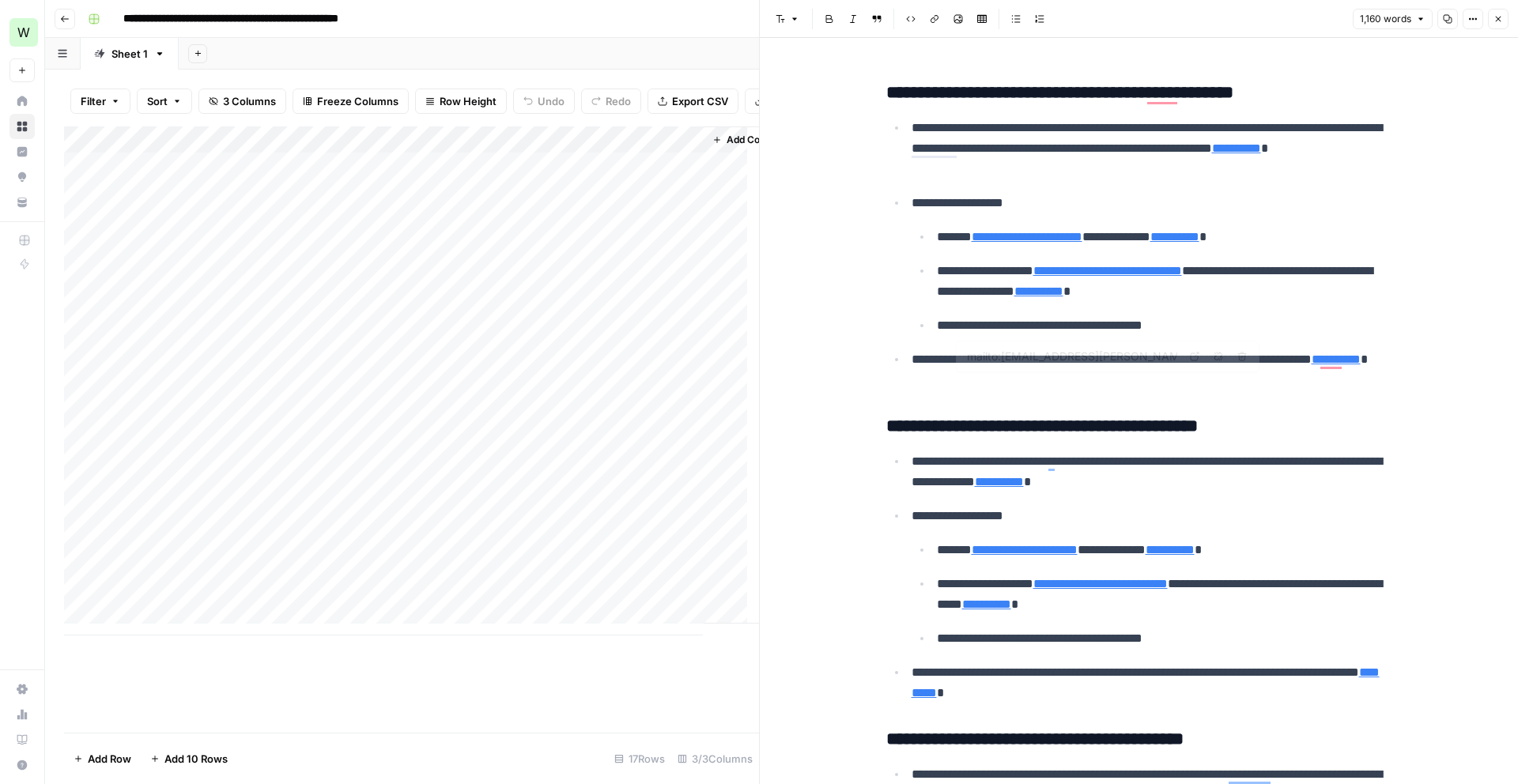
type input "https://www.adweek.com/contributor/bill-bradley/?utm_source=openai"
type input "https://www.adweek.com/convergent-tv/tv-upfronts-and-newfronts-2025-calendar/?u…"
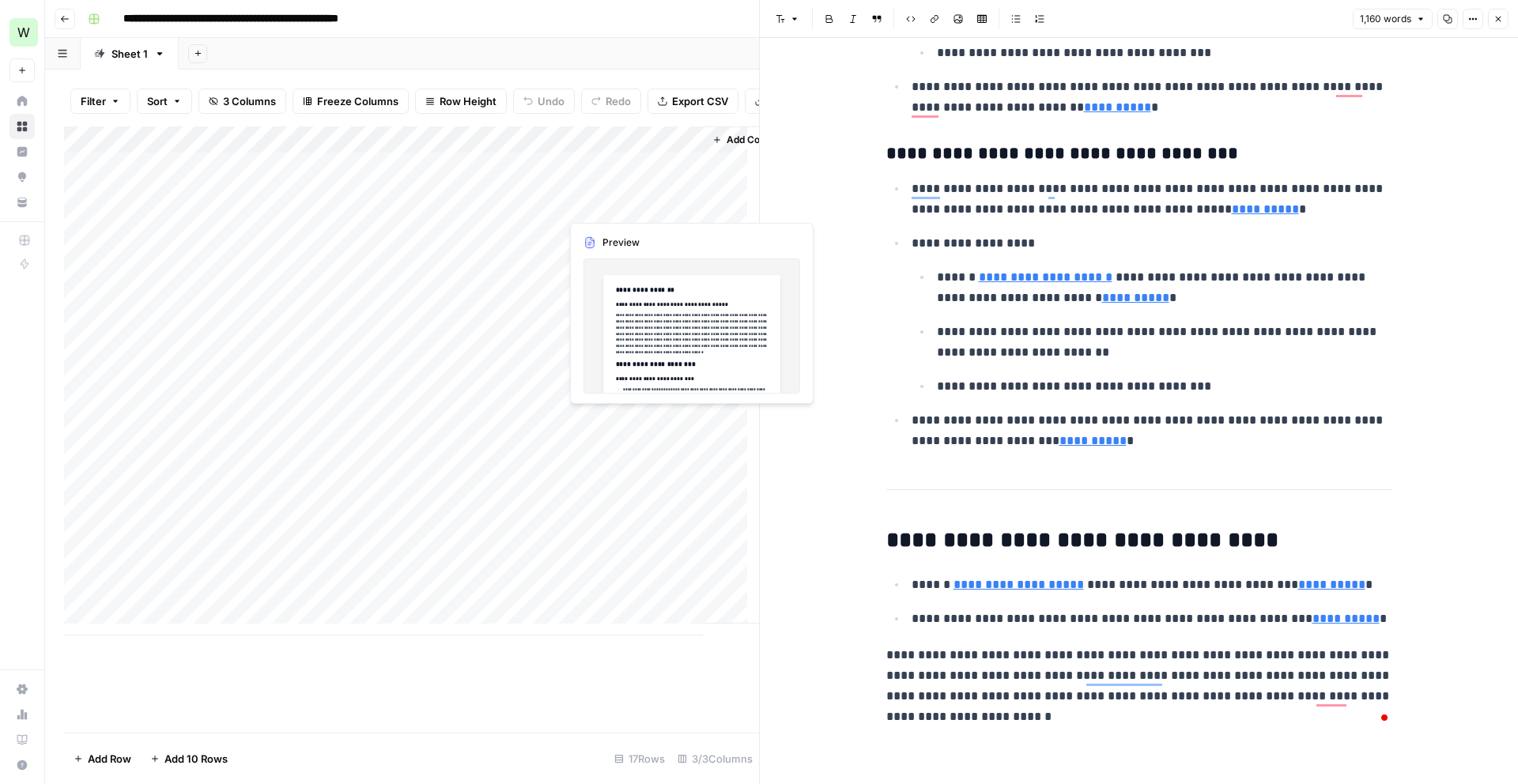
click at [617, 208] on div "Add Column" at bounding box center [411, 380] width 695 height 509
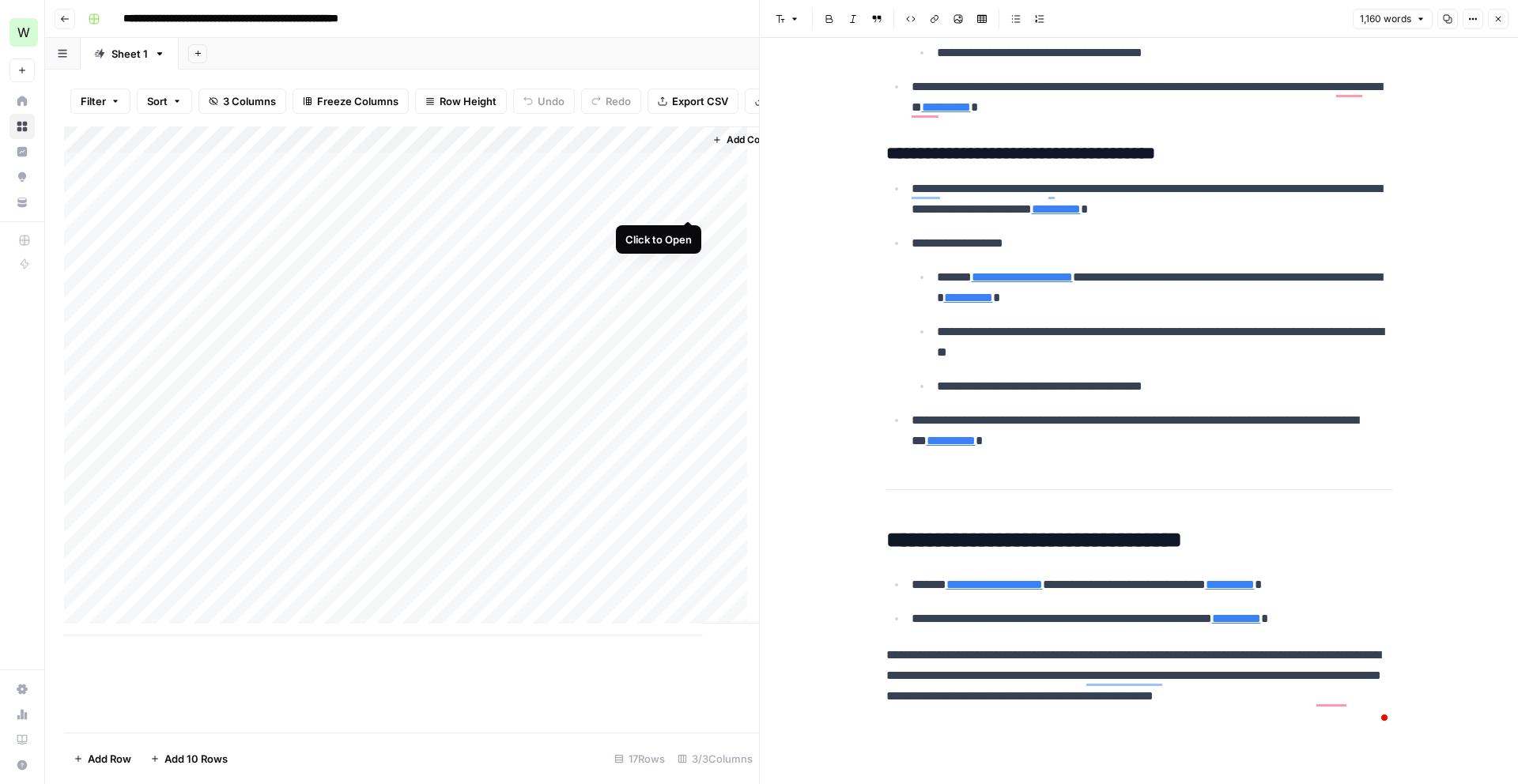
click at [689, 202] on div "Add Column" at bounding box center [411, 380] width 695 height 509
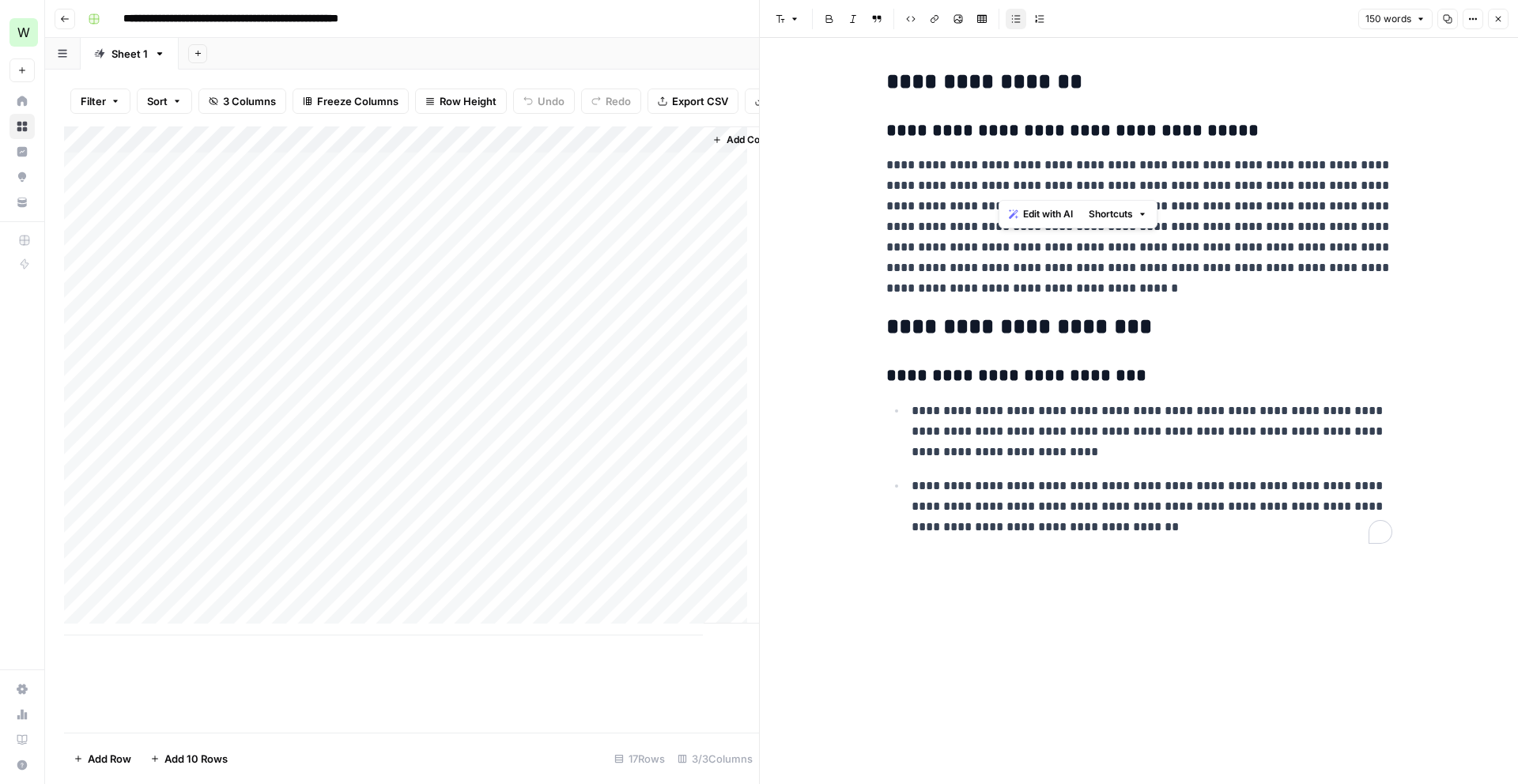
drag, startPoint x: 1020, startPoint y: 186, endPoint x: 1041, endPoint y: 187, distance: 21.0
click at [1041, 187] on p "**********" at bounding box center [1139, 226] width 506 height 144
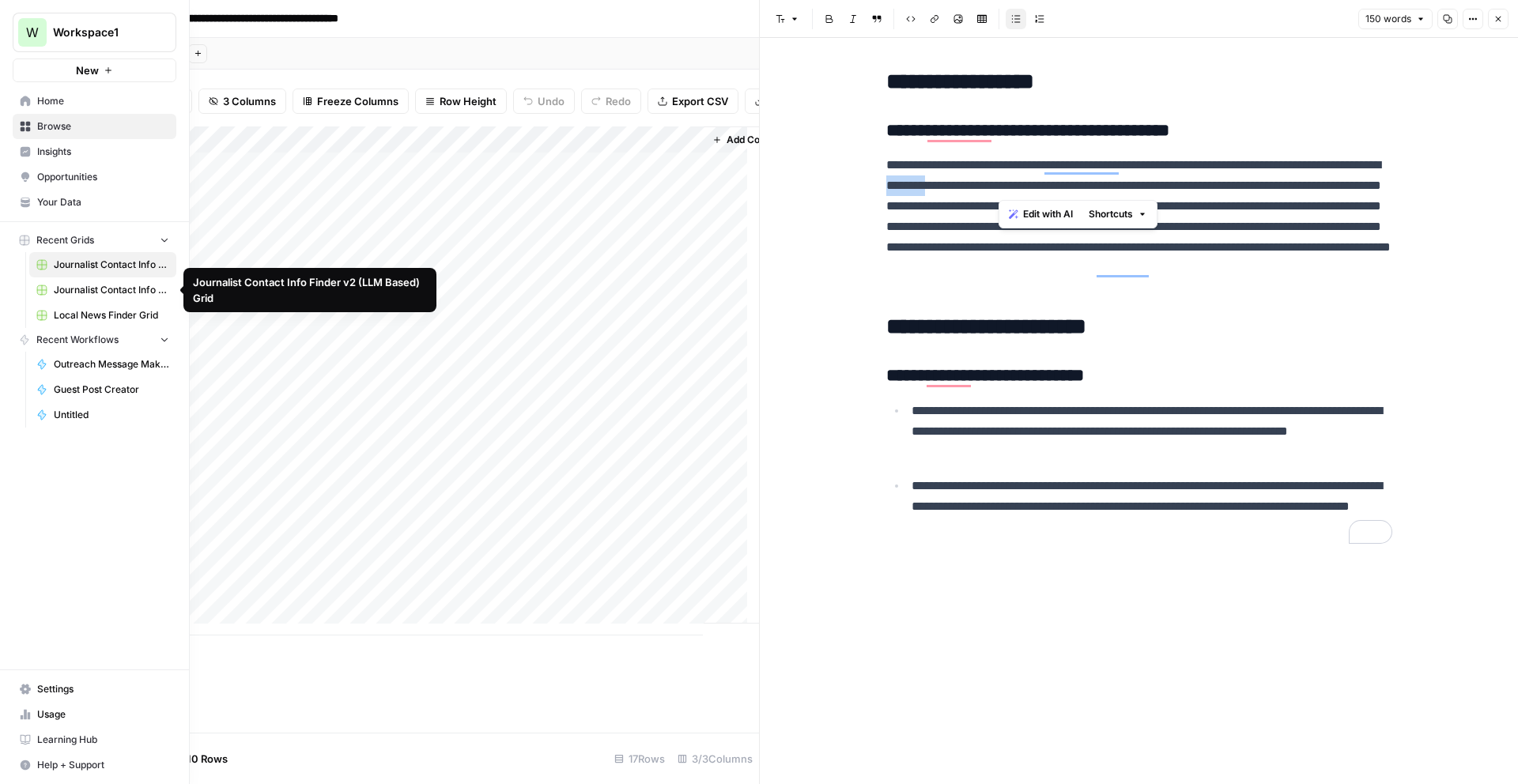
click at [114, 283] on span "Journalist Contact Info Finder v2 (LLM Based) Grid" at bounding box center [111, 291] width 115 height 14
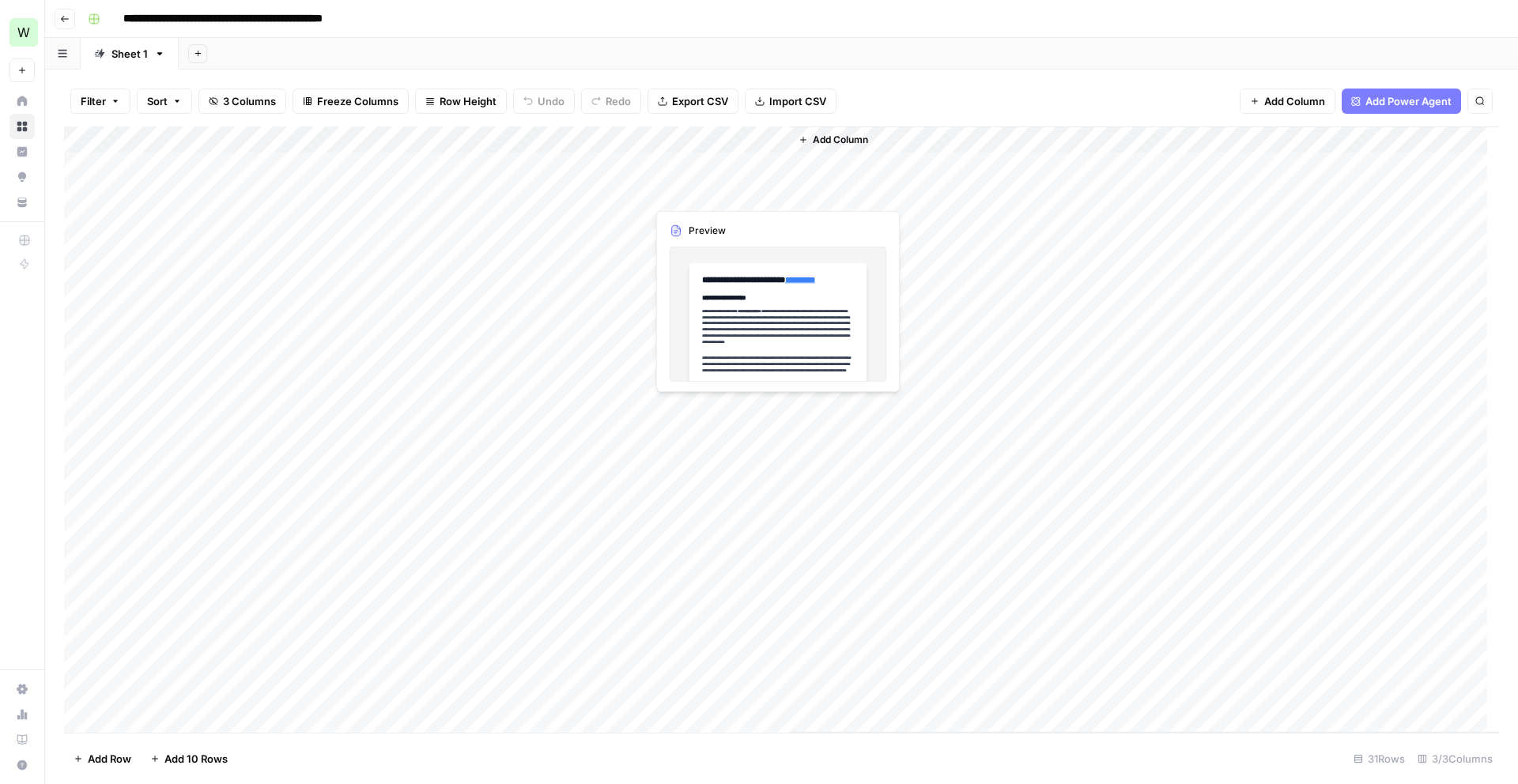
click at [707, 190] on div "Add Column" at bounding box center [781, 429] width 1435 height 606
click at [774, 190] on div "Add Column" at bounding box center [781, 429] width 1435 height 606
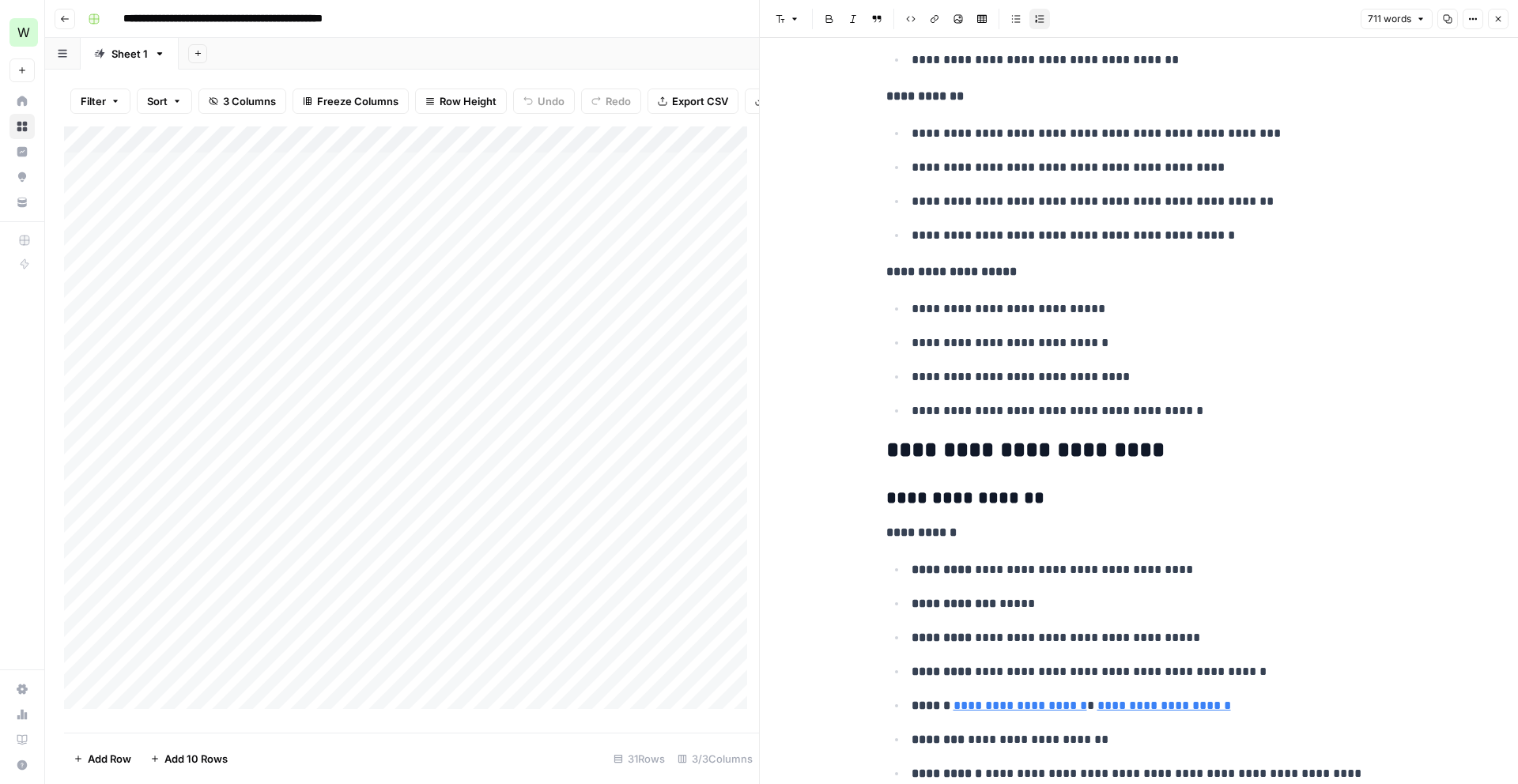
scroll to position [1120, 0]
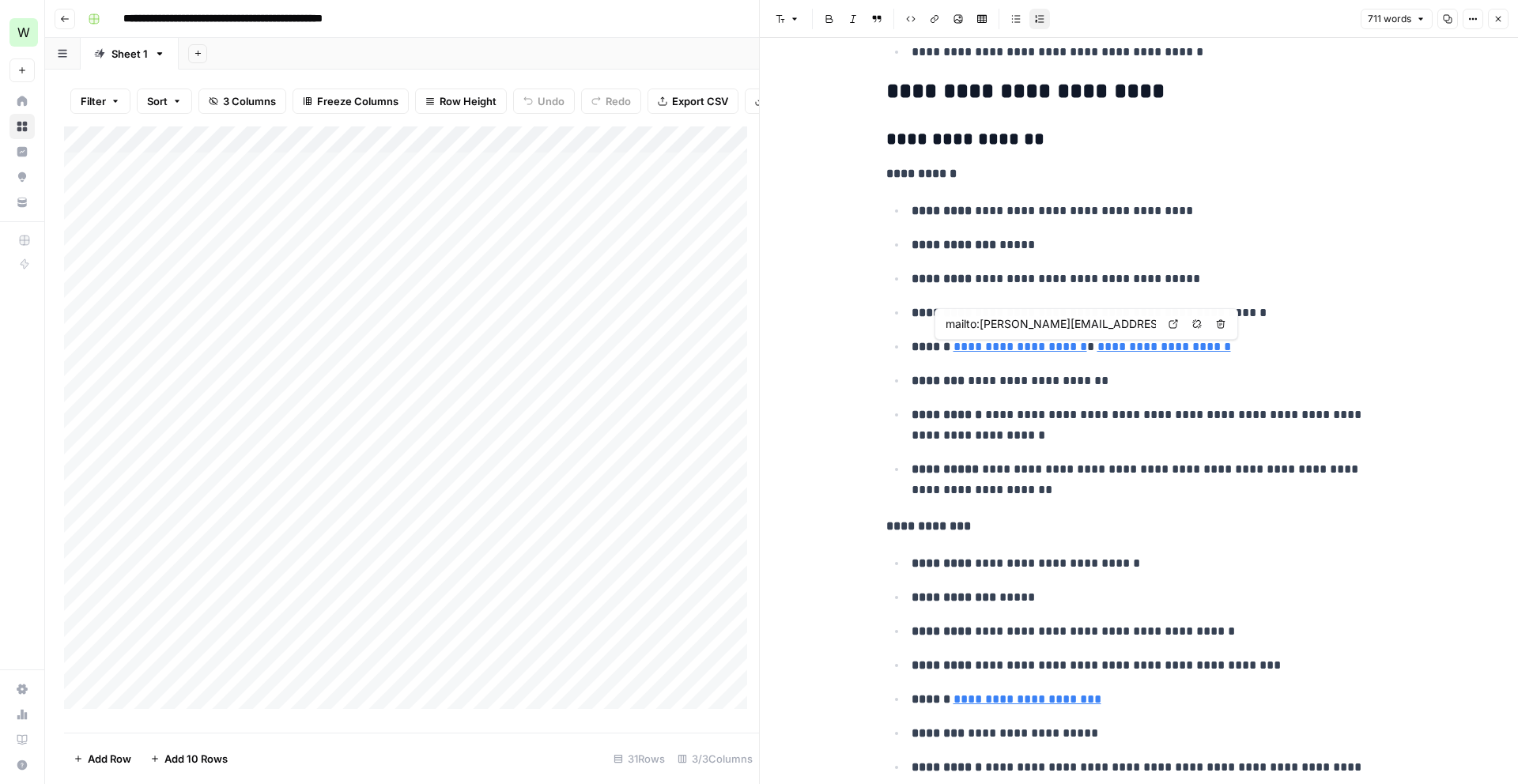
type input "mailto:[PERSON_NAME][EMAIL_ADDRESS][PERSON_NAME][DOMAIN_NAME]"
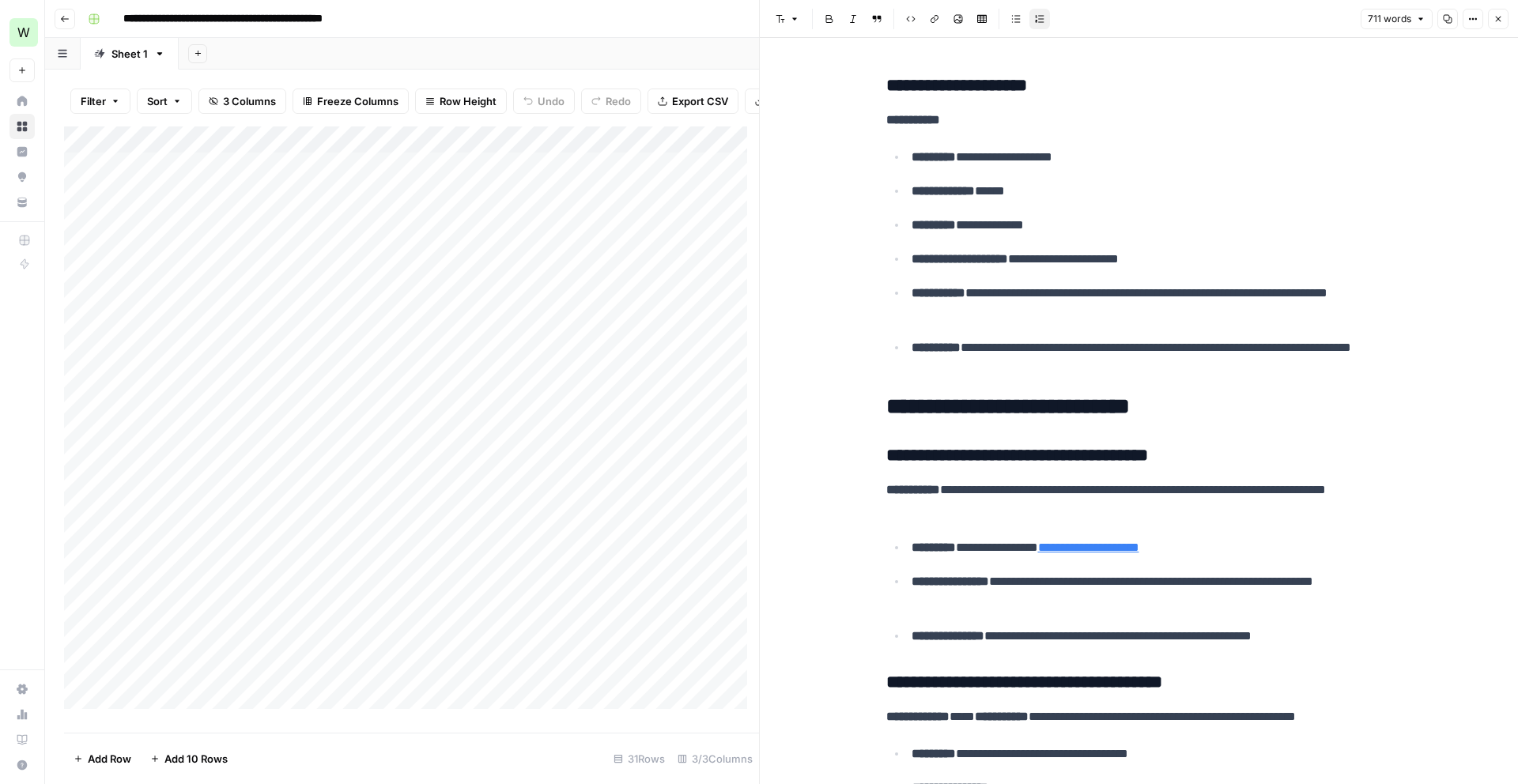
scroll to position [2692, 0]
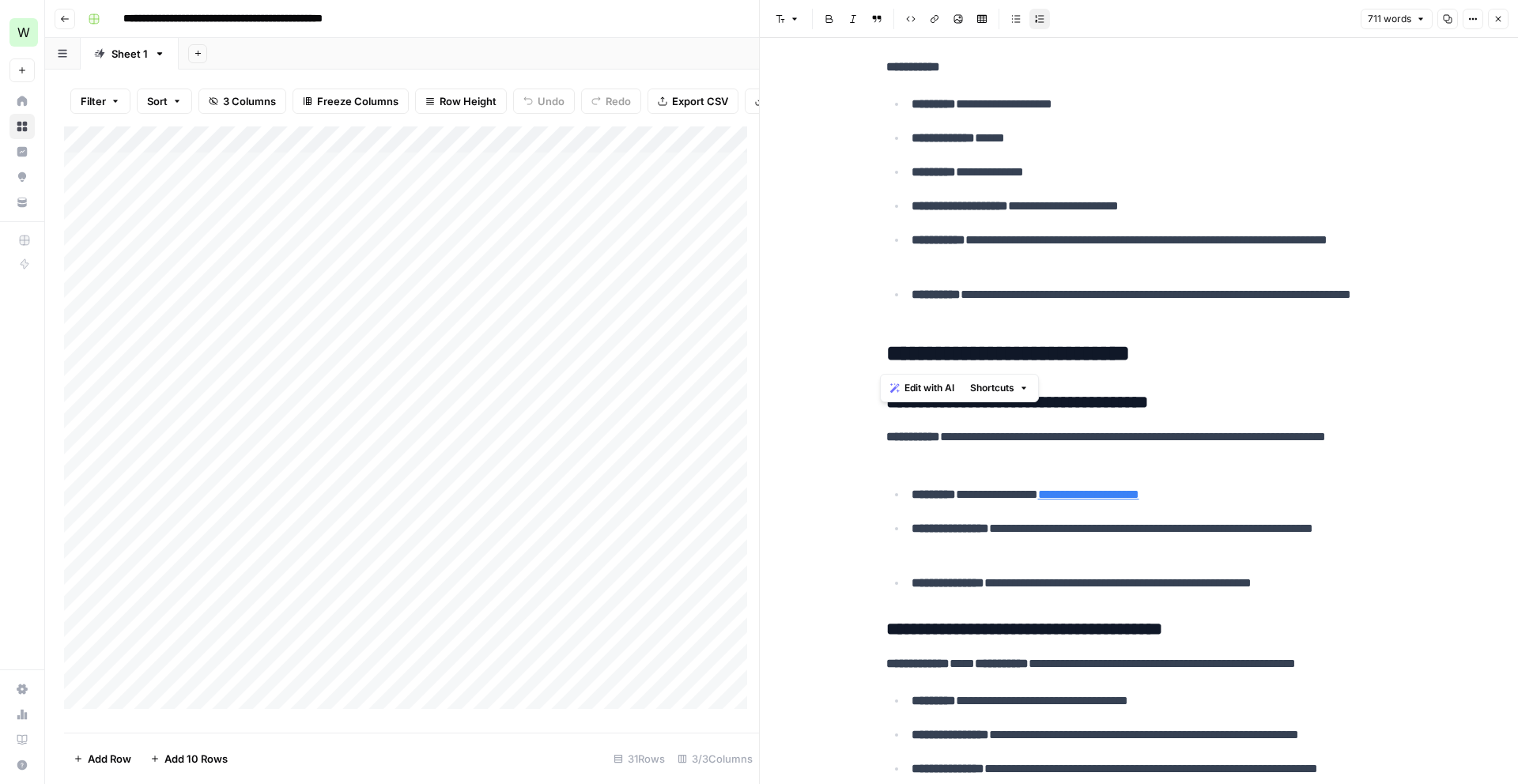
drag, startPoint x: 878, startPoint y: 341, endPoint x: 1195, endPoint y: 354, distance: 317.3
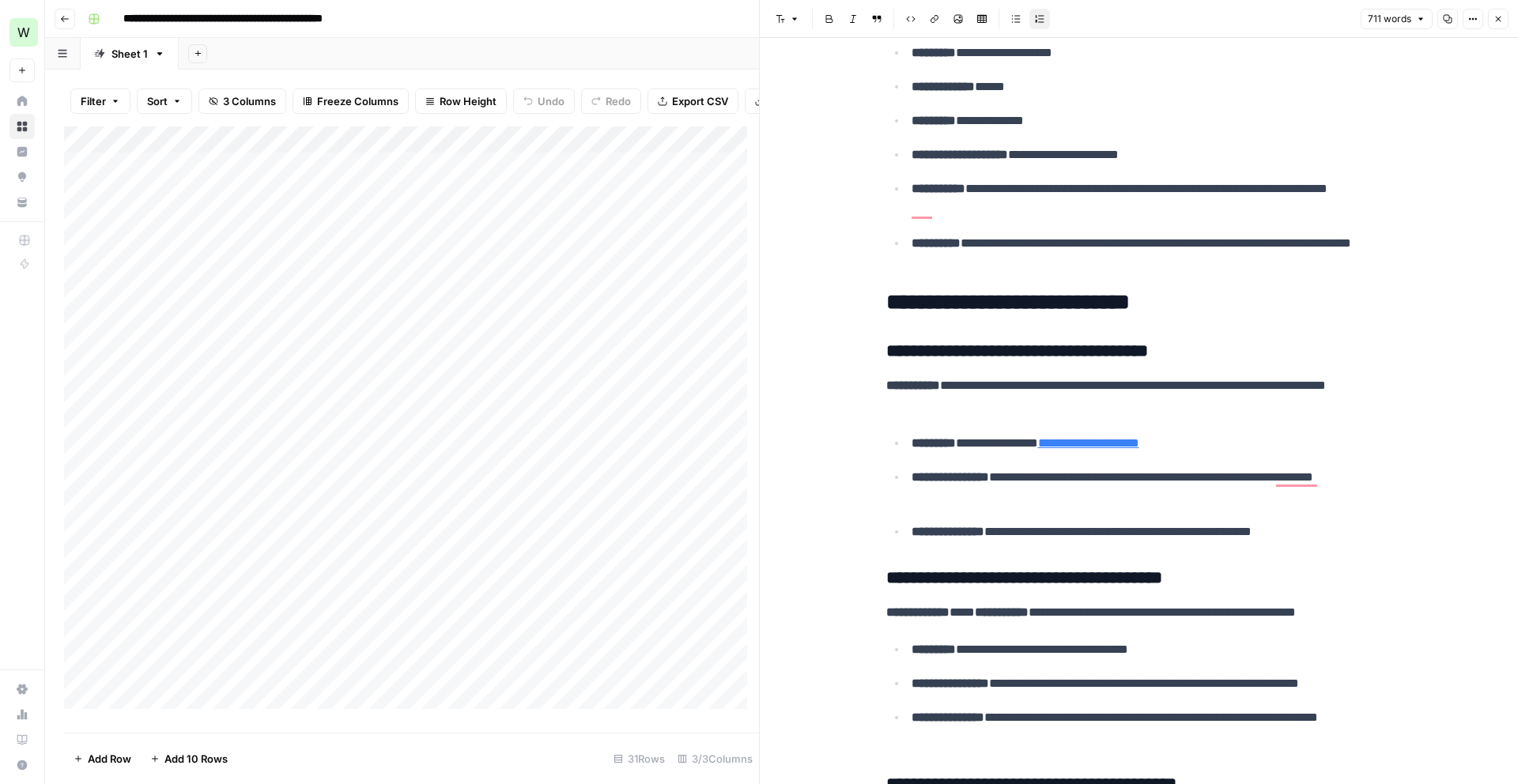
scroll to position [2744, 0]
drag, startPoint x: 902, startPoint y: 391, endPoint x: 936, endPoint y: 384, distance: 34.7
click at [936, 384] on strong "**********" at bounding box center [913, 384] width 54 height 12
click at [1142, 396] on p "**********" at bounding box center [1139, 396] width 506 height 41
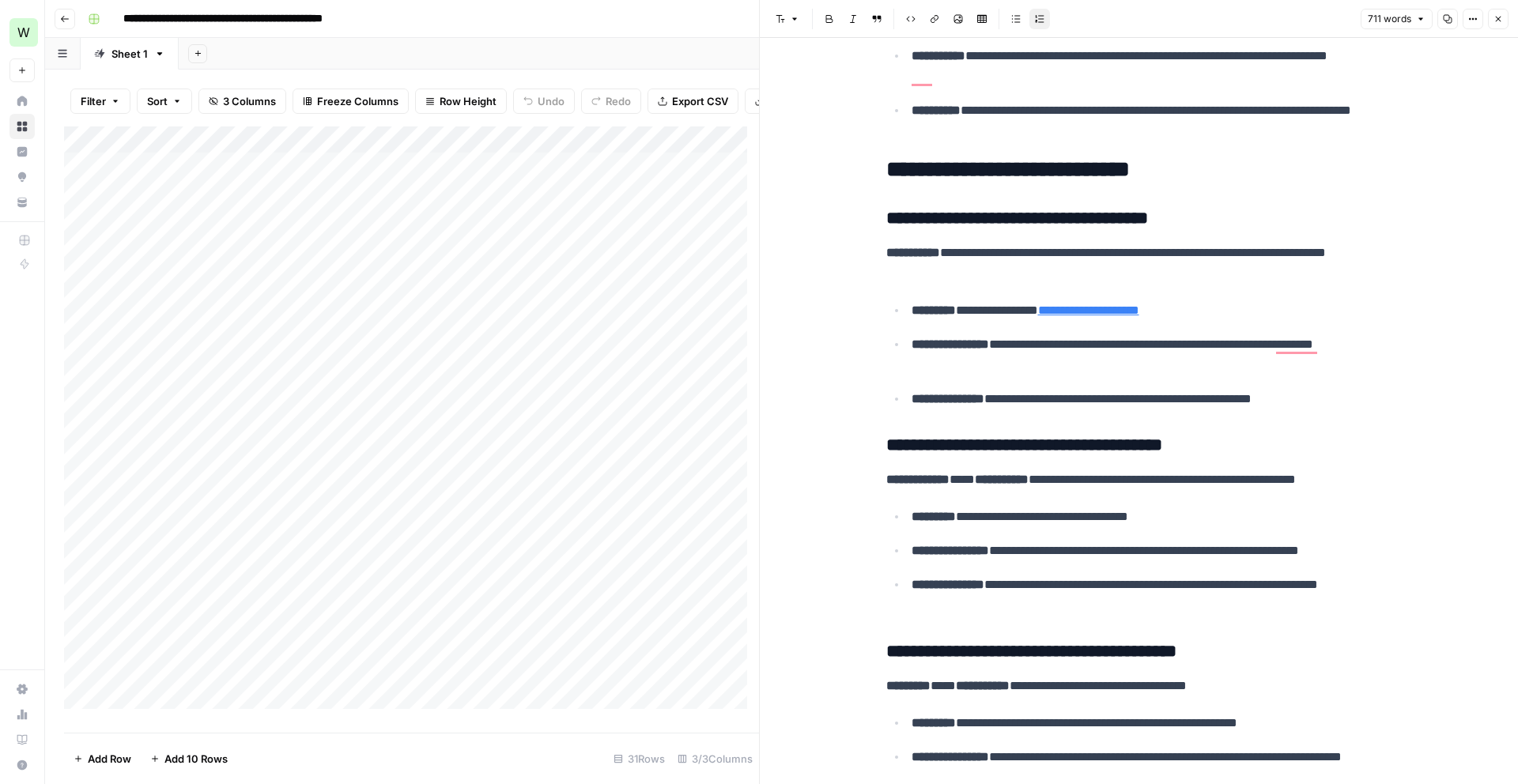
scroll to position [2934, 0]
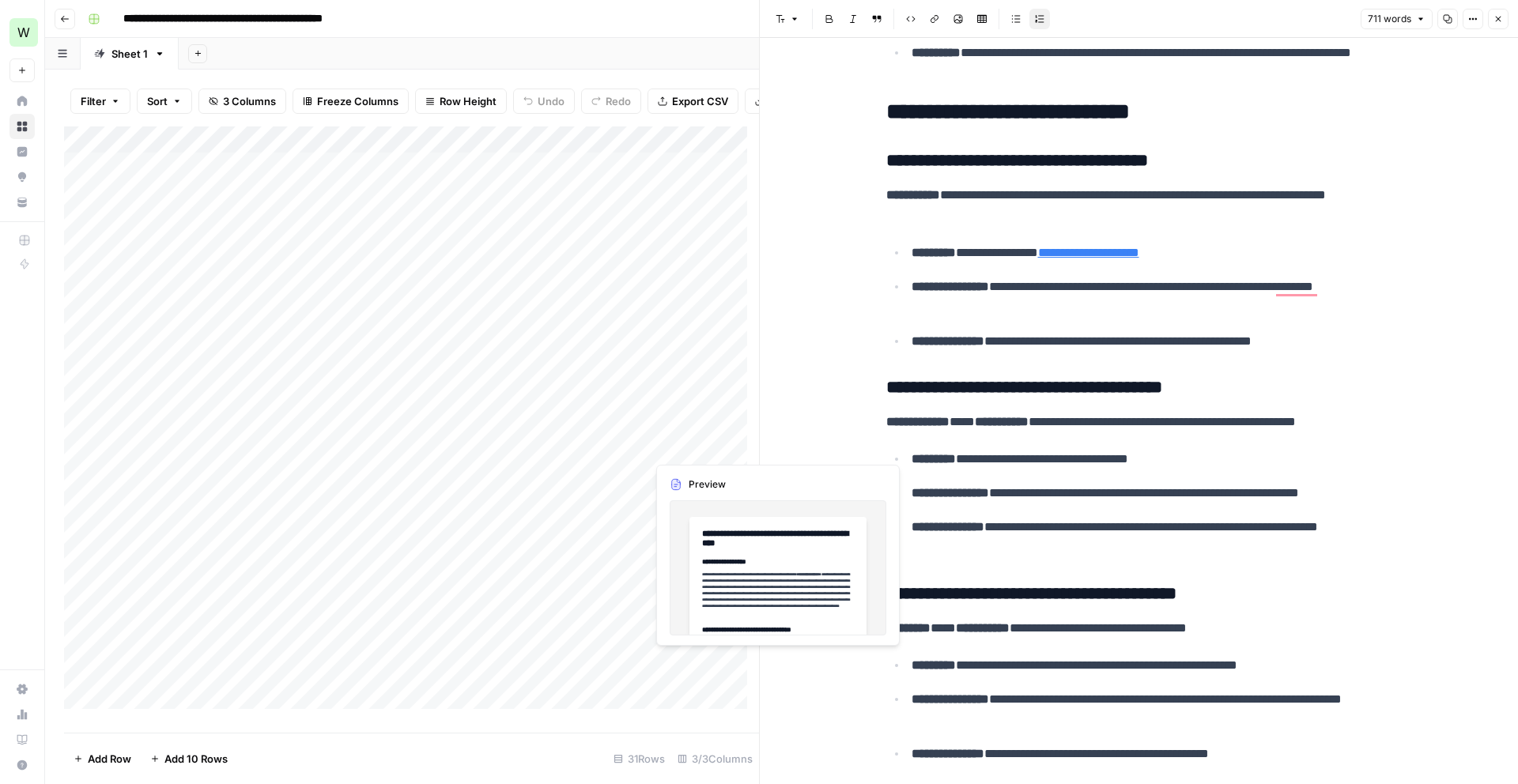
click at [679, 445] on div "Add Column" at bounding box center [411, 423] width 695 height 594
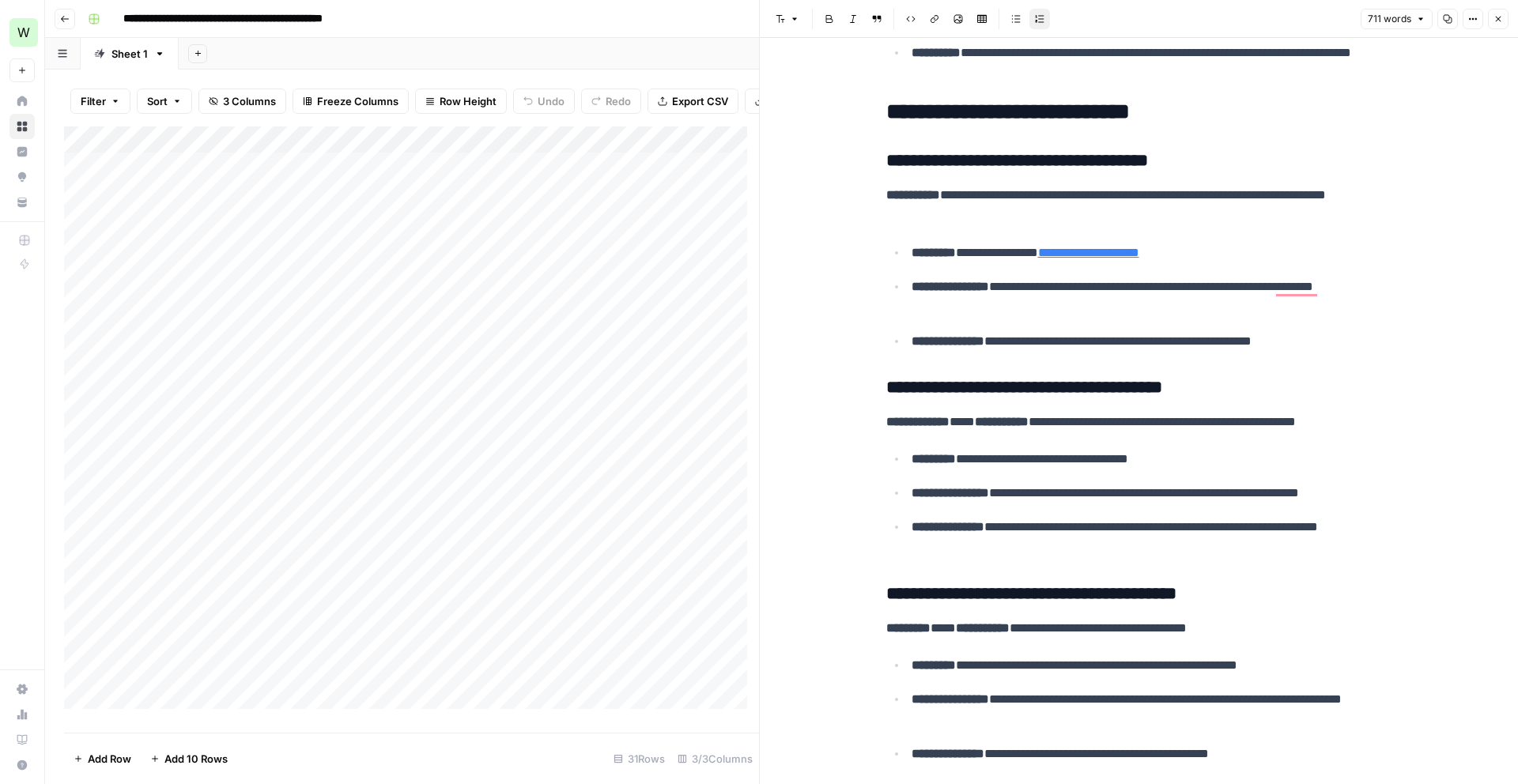
click at [1497, 10] on button "Close" at bounding box center [1497, 19] width 21 height 21
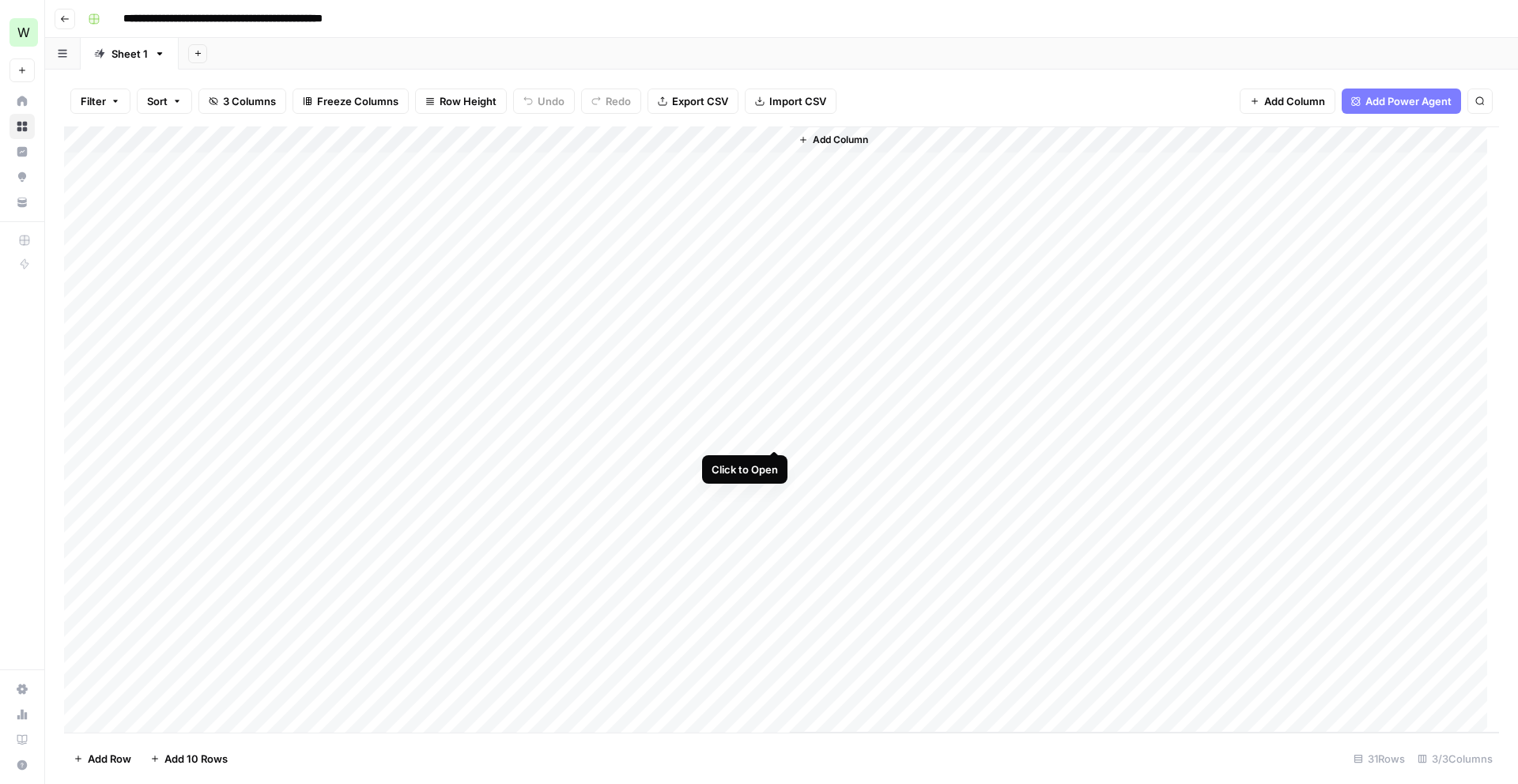
click at [772, 434] on div "Add Column" at bounding box center [781, 429] width 1435 height 606
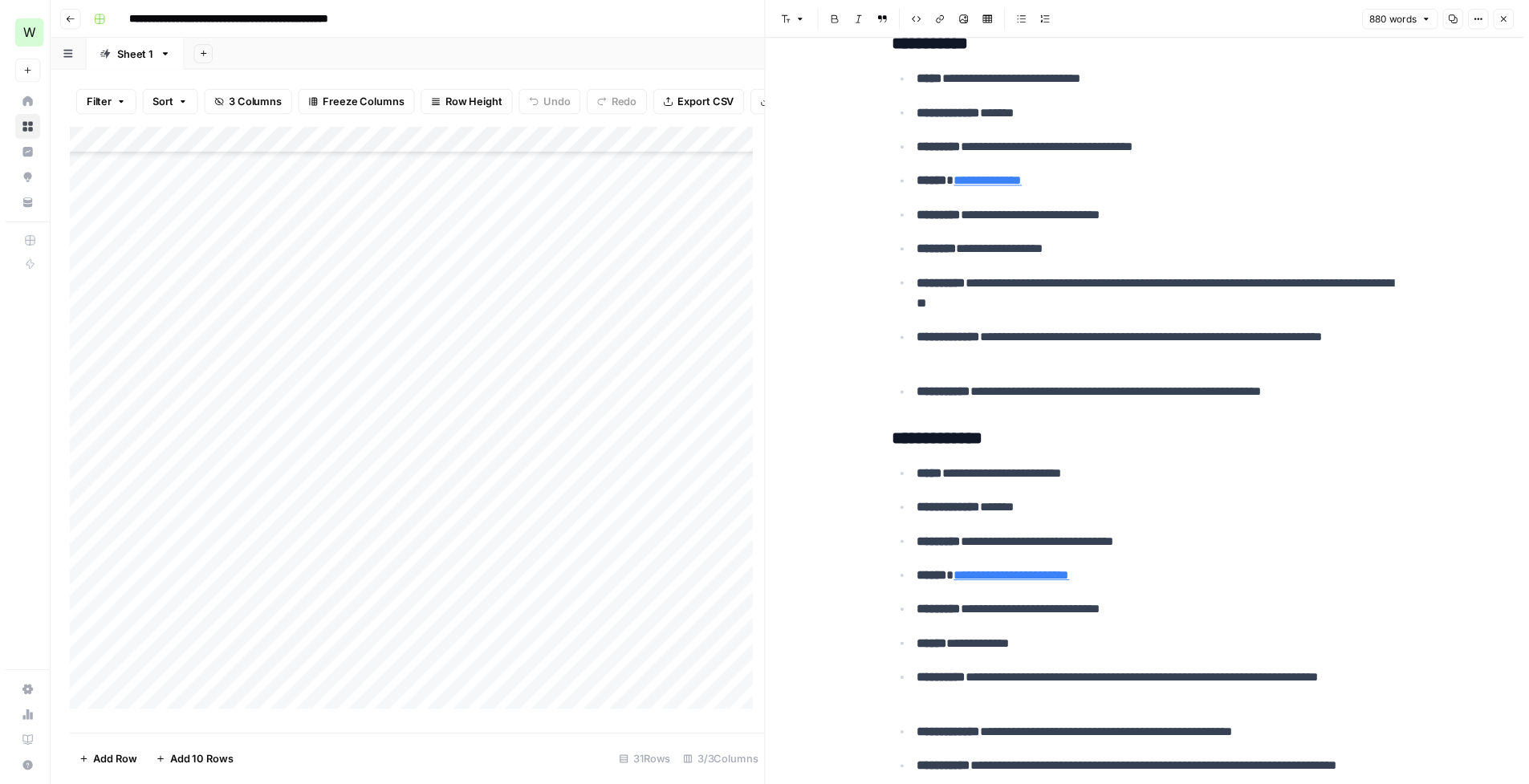
scroll to position [299, 0]
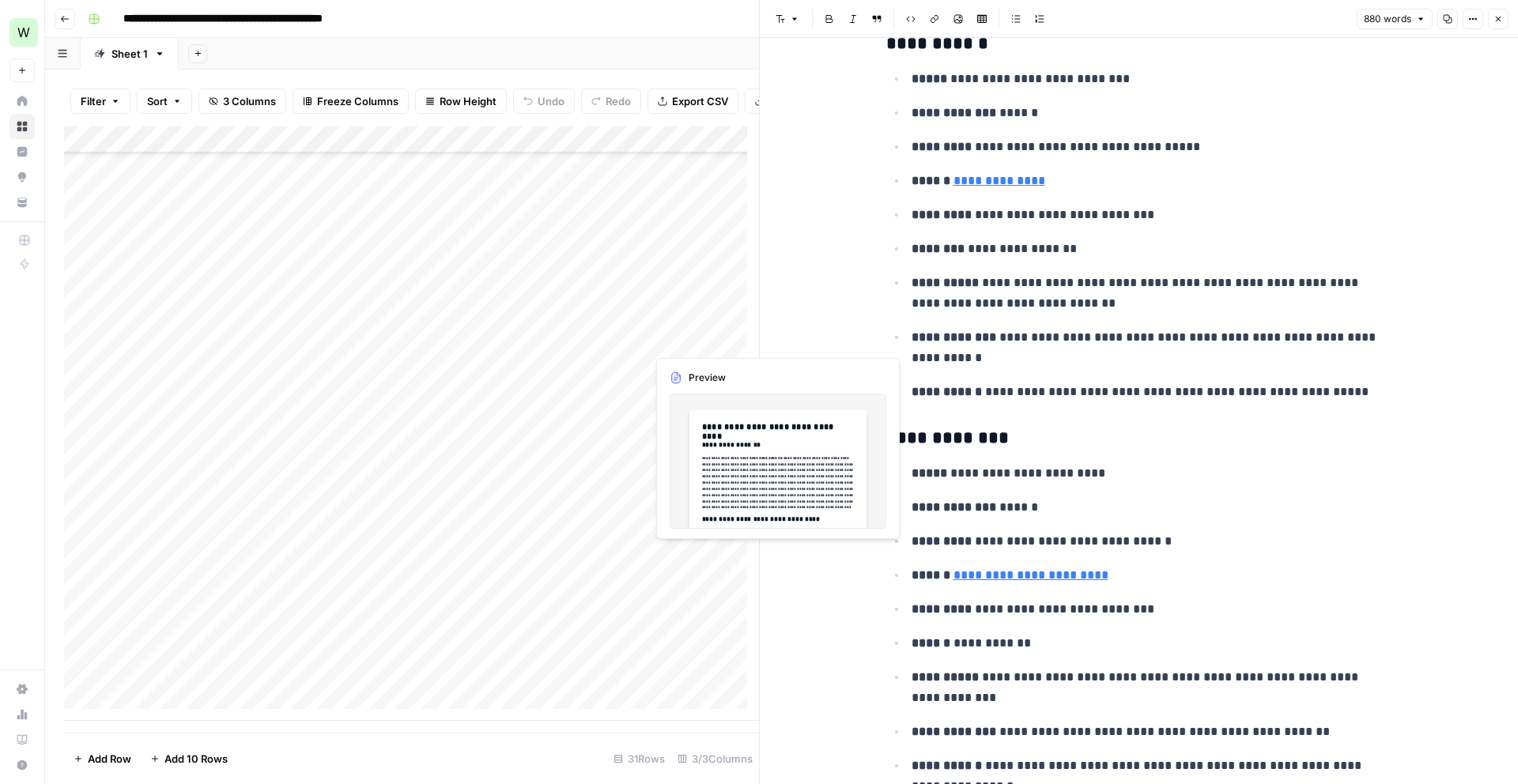
click at [693, 341] on div "Add Column" at bounding box center [411, 423] width 695 height 594
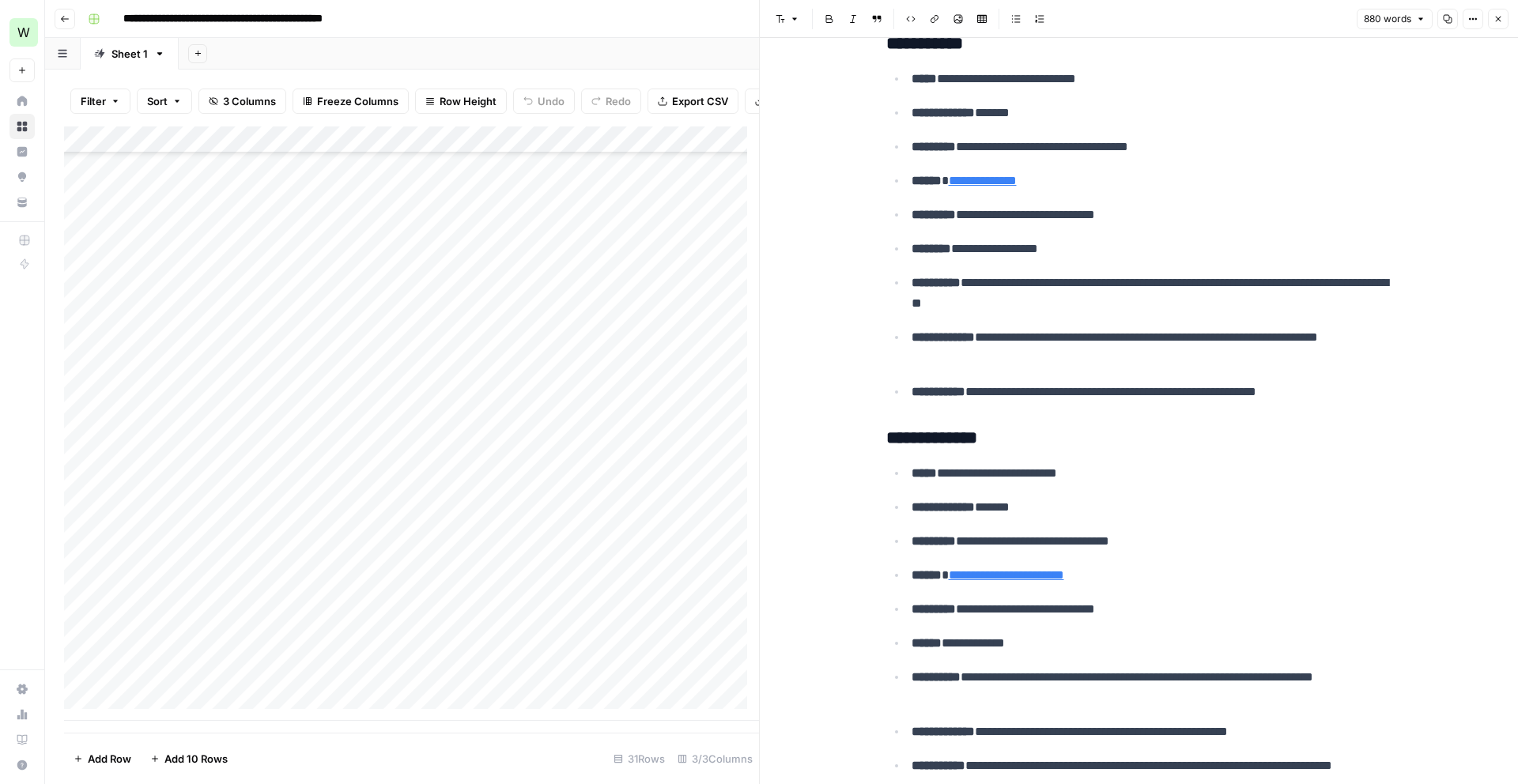
click at [1500, 27] on button "Close" at bounding box center [1497, 19] width 21 height 21
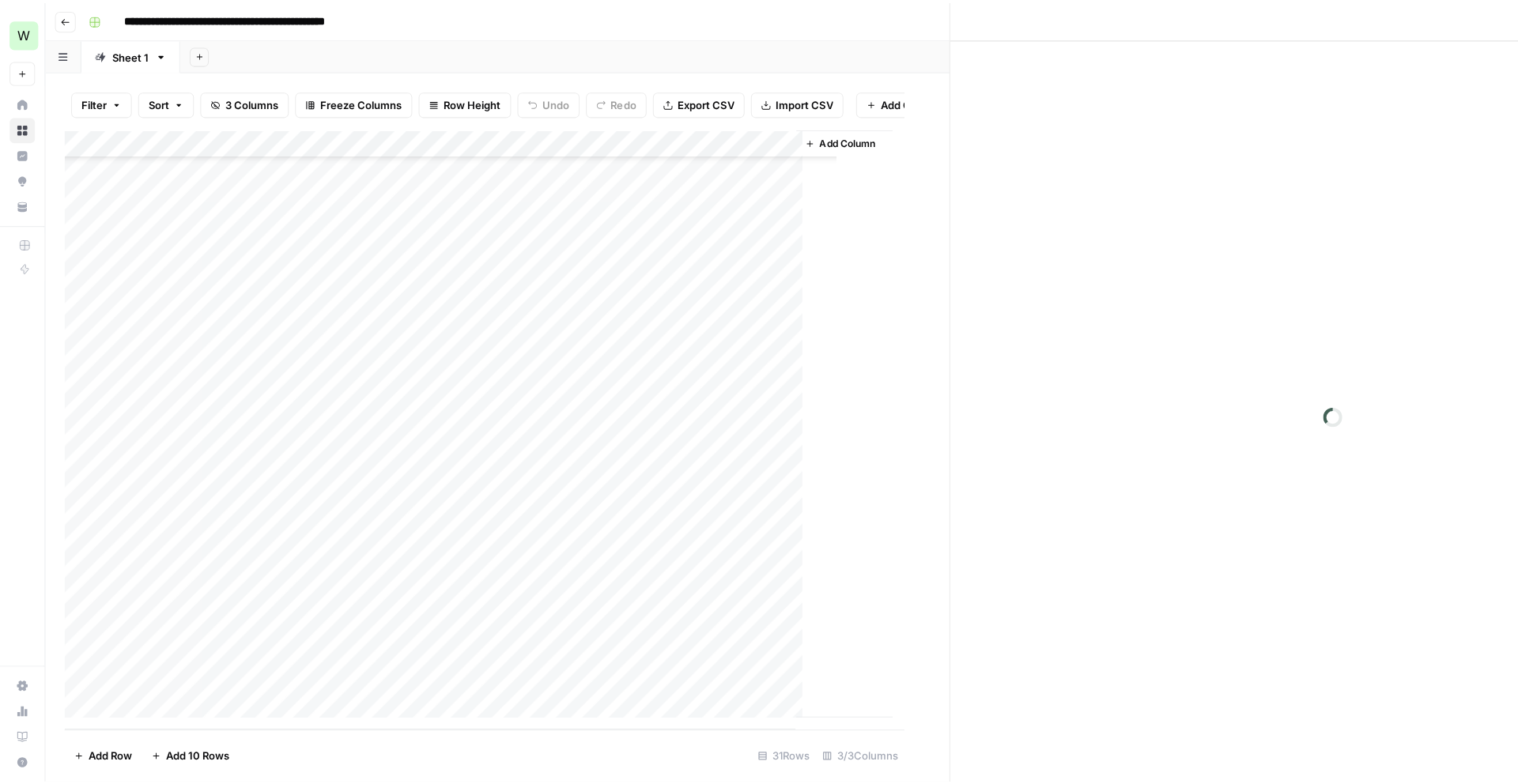
scroll to position [279, 0]
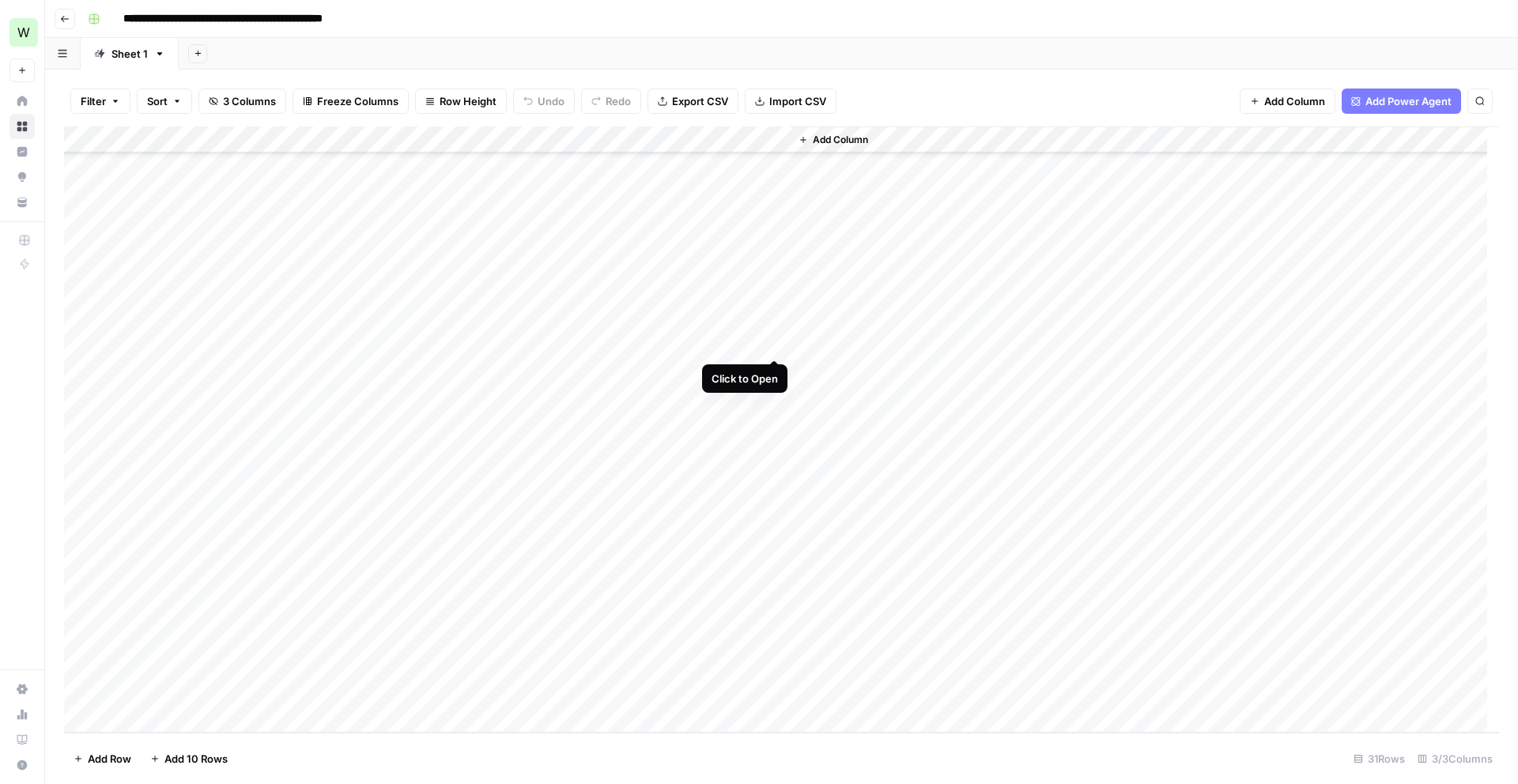
click at [774, 344] on div "Add Column" at bounding box center [781, 429] width 1435 height 606
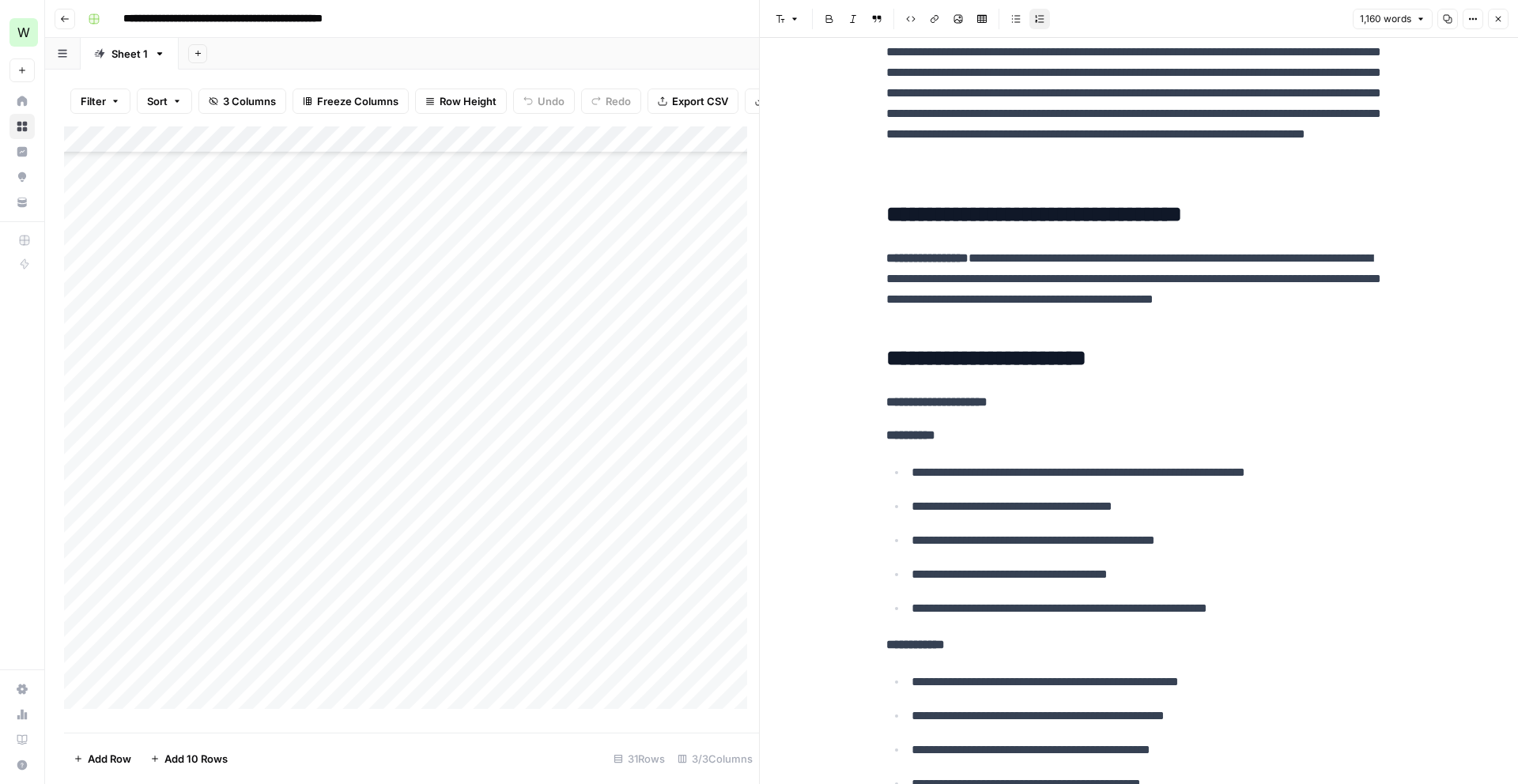
scroll to position [200, 0]
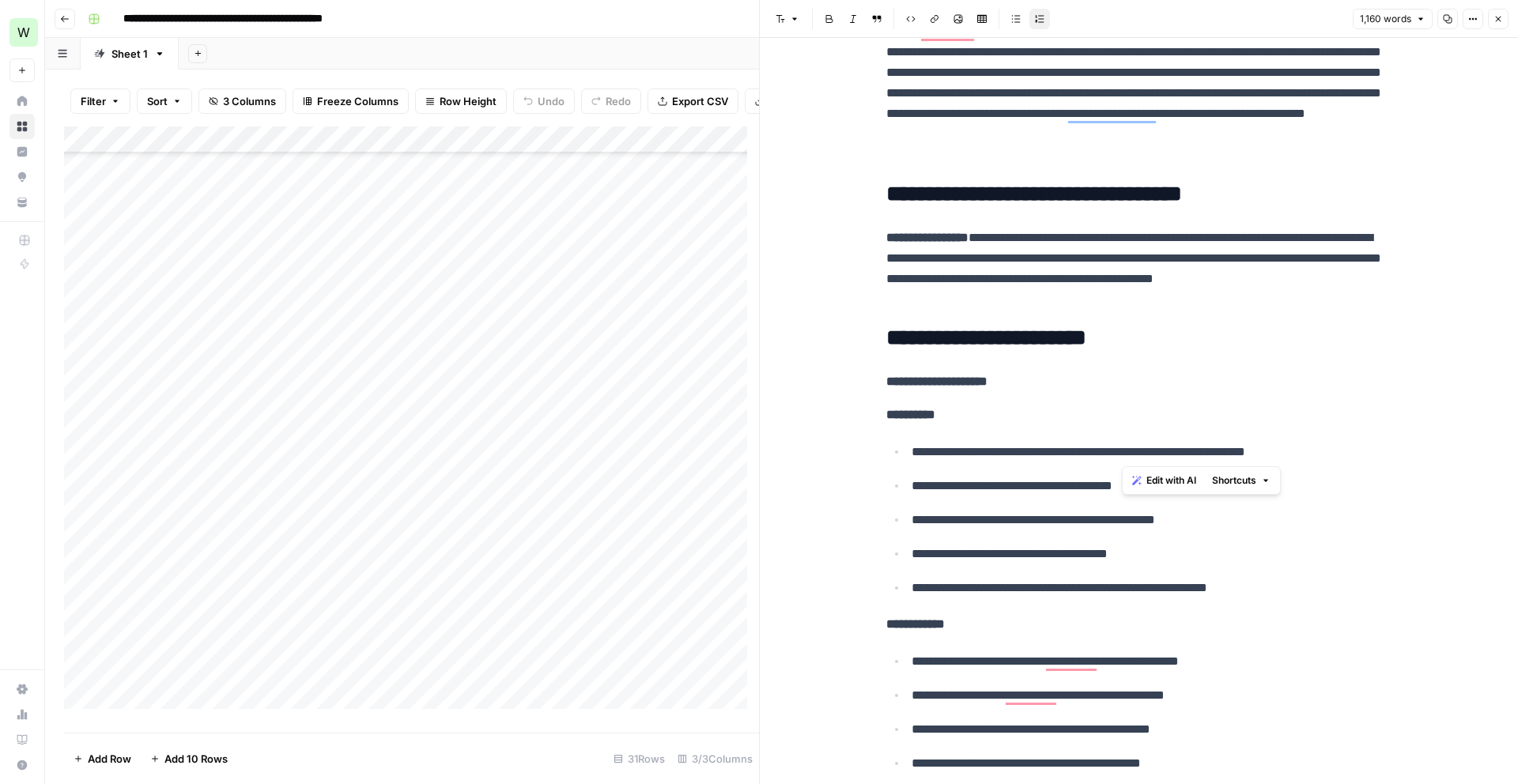
drag, startPoint x: 1304, startPoint y: 454, endPoint x: 1121, endPoint y: 443, distance: 183.3
click at [1121, 443] on p "**********" at bounding box center [1152, 451] width 481 height 21
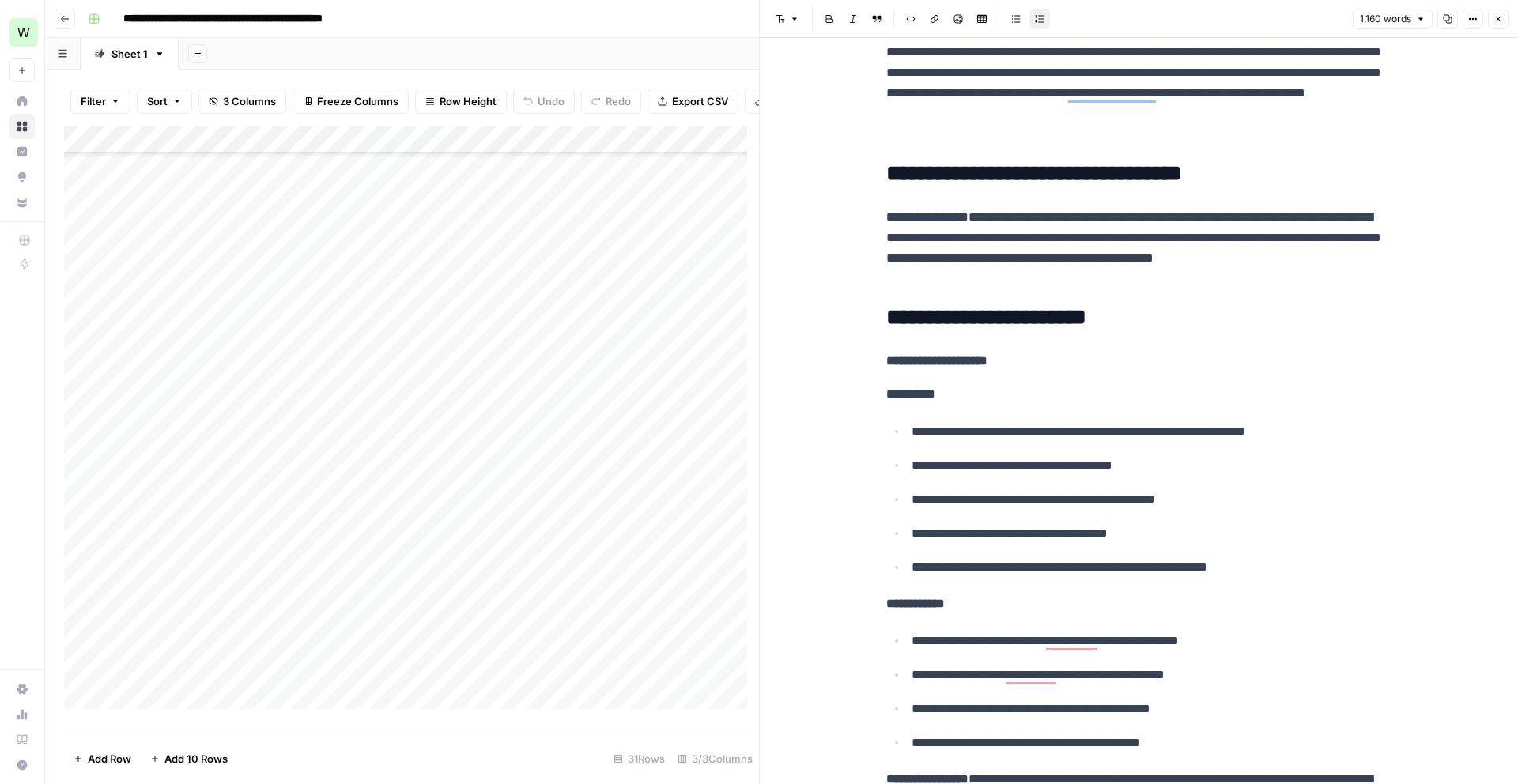
drag, startPoint x: 952, startPoint y: 502, endPoint x: 1104, endPoint y: 497, distance: 152.1
click at [1104, 497] on p "**********" at bounding box center [1152, 499] width 481 height 21
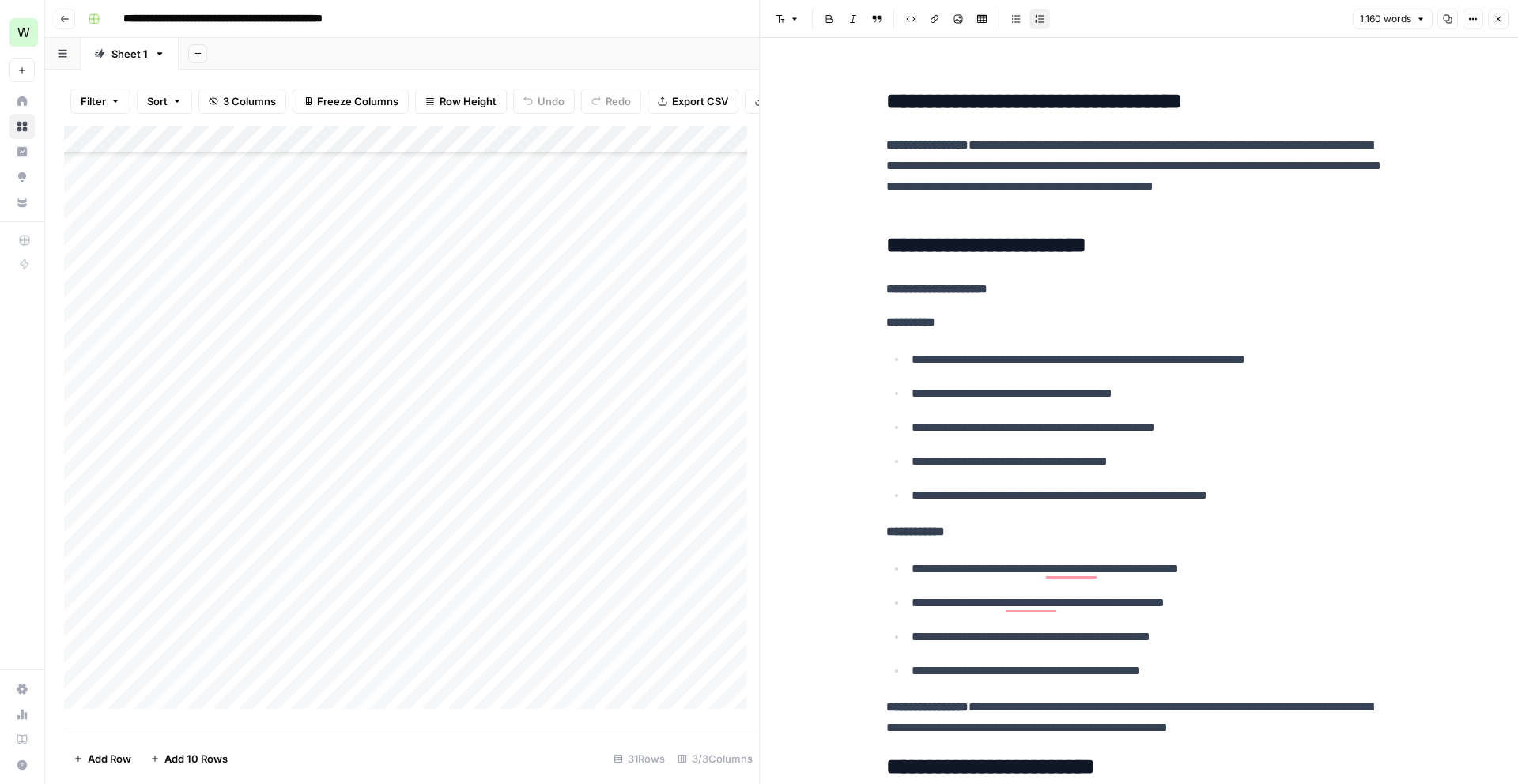
scroll to position [303, 0]
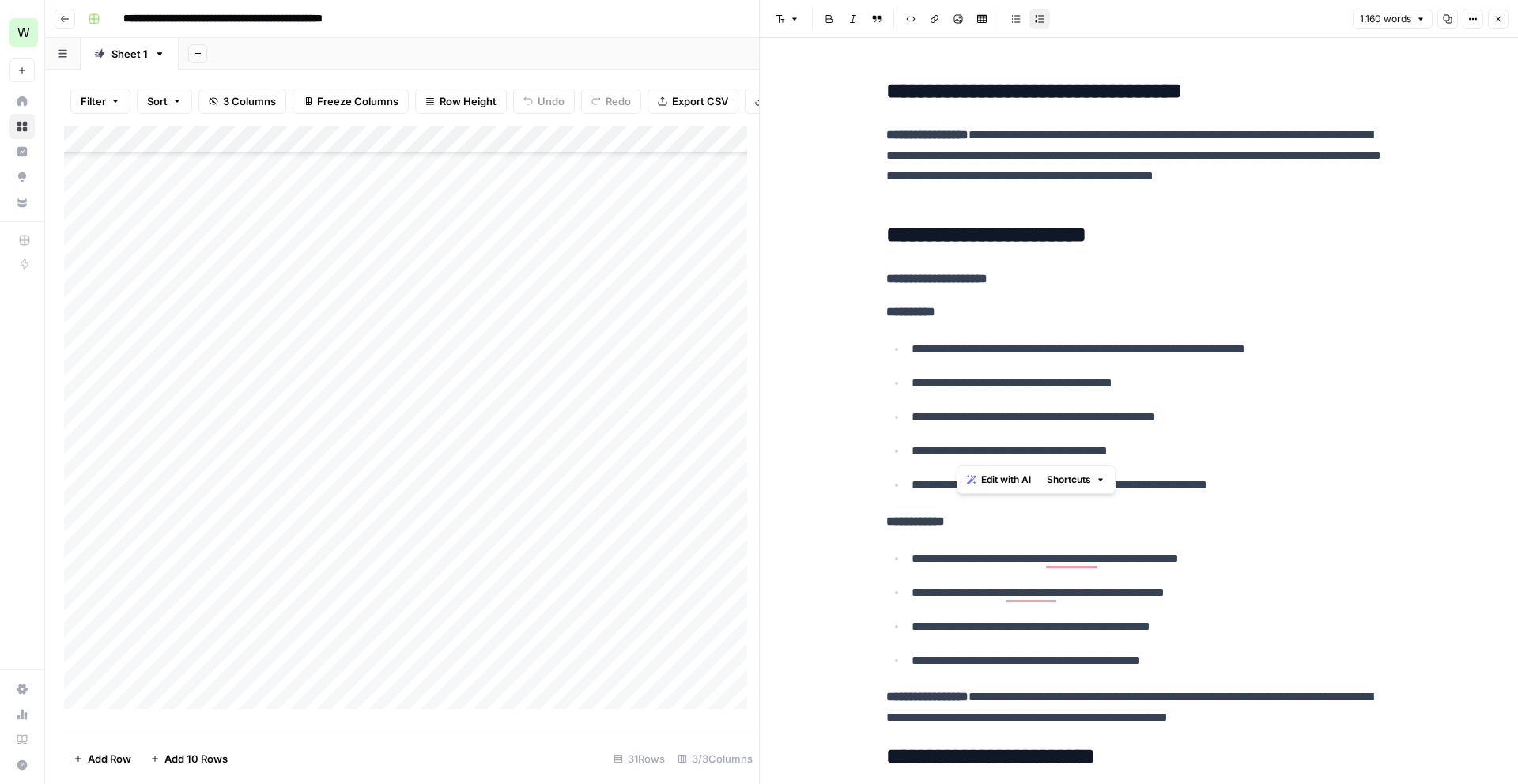
drag, startPoint x: 1144, startPoint y: 451, endPoint x: 957, endPoint y: 450, distance: 187.0
click at [957, 450] on p "**********" at bounding box center [1152, 451] width 481 height 21
click at [1266, 432] on ul "**********" at bounding box center [1139, 417] width 506 height 157
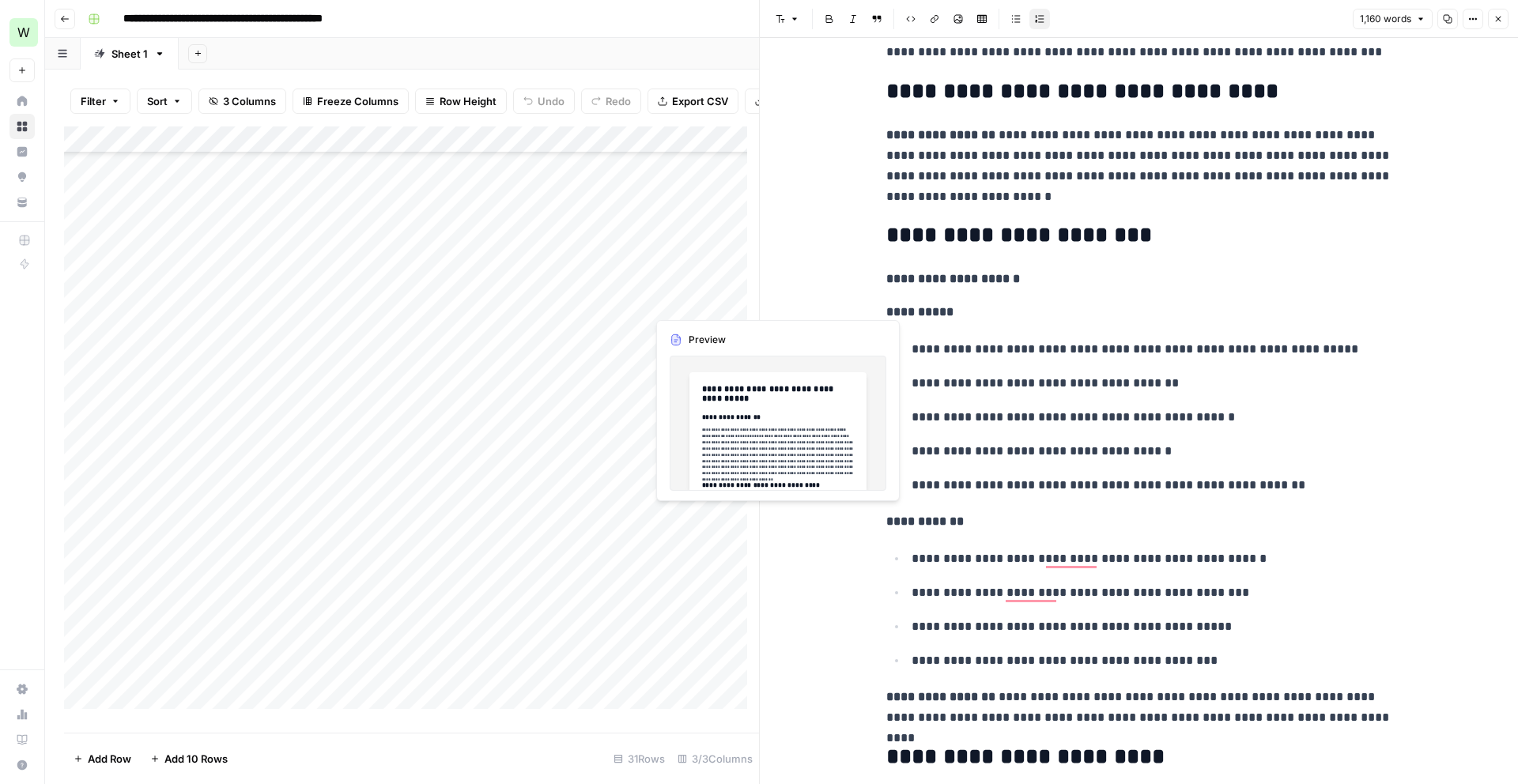
click at [709, 301] on div "Add Column" at bounding box center [411, 423] width 695 height 594
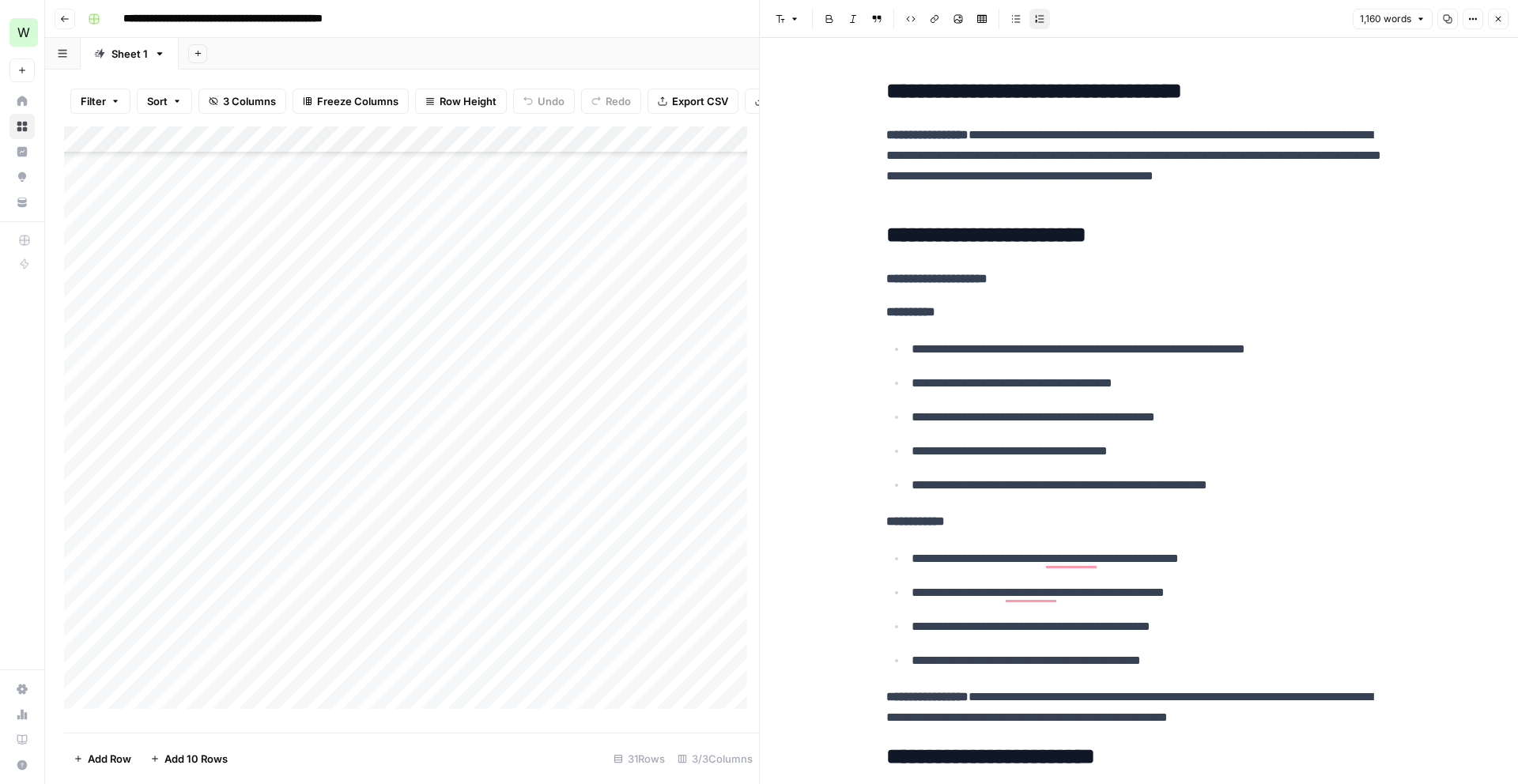
click at [1496, 21] on icon "button" at bounding box center [1498, 20] width 5 height 5
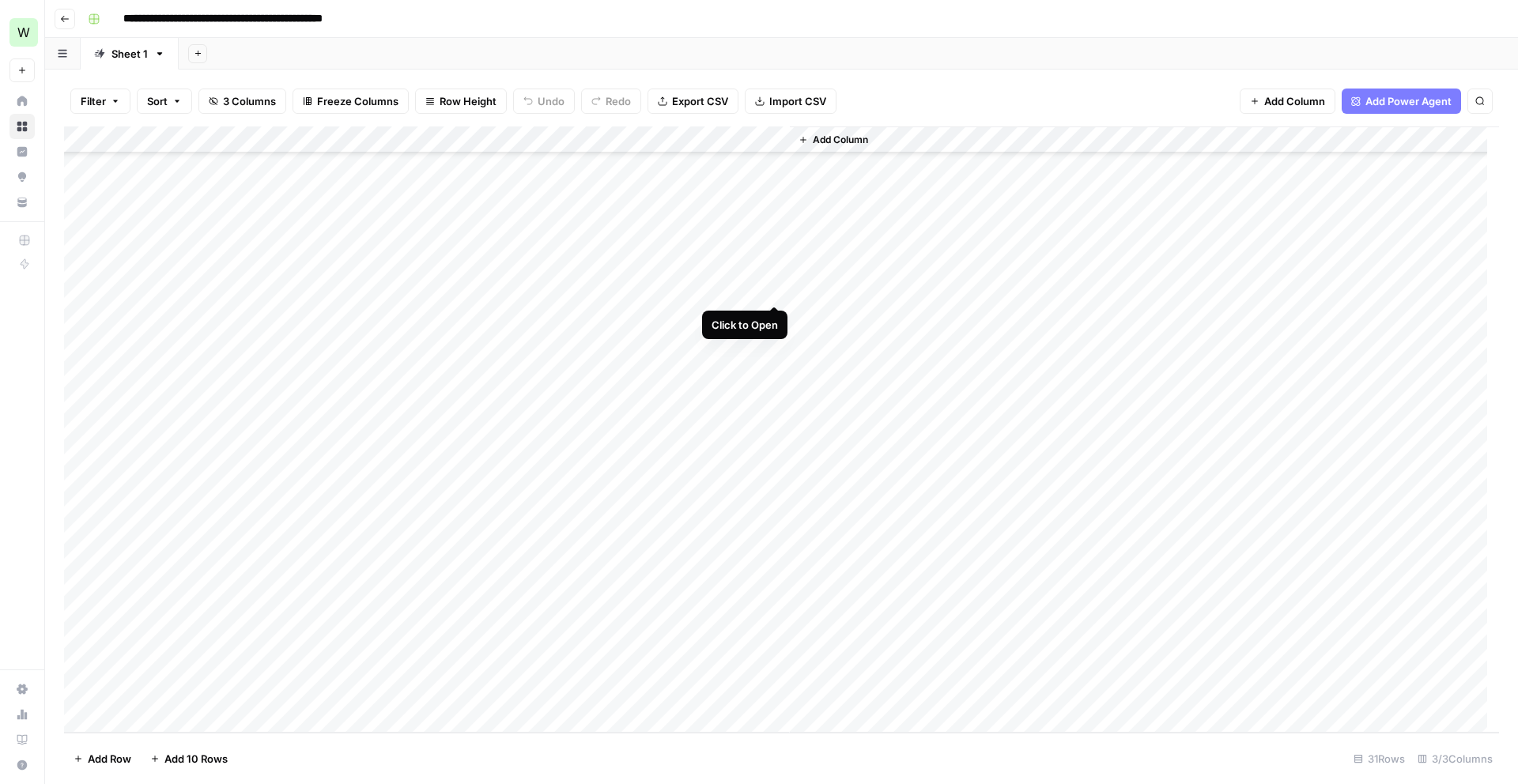
click at [776, 283] on div "Add Column" at bounding box center [781, 429] width 1435 height 606
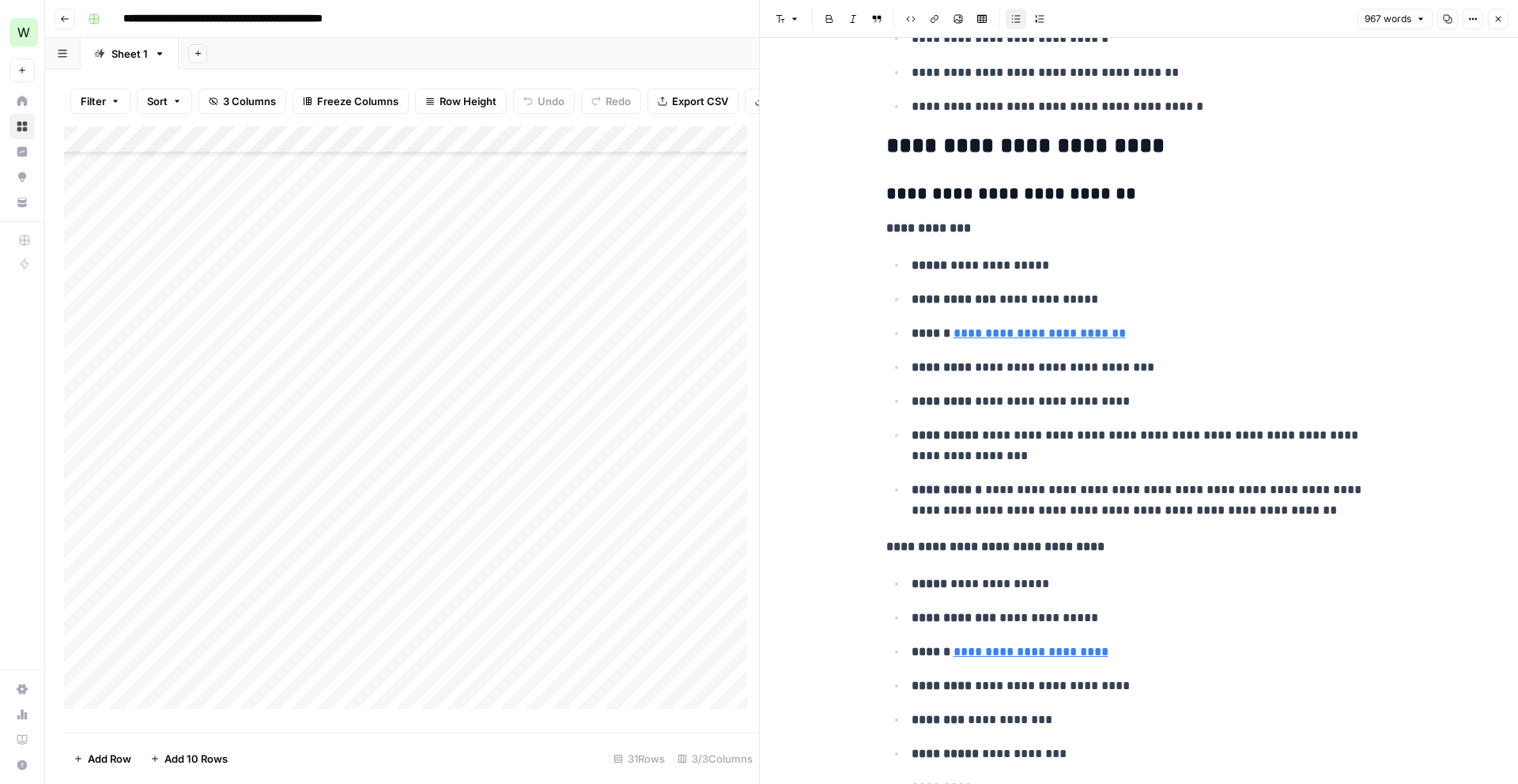
scroll to position [1001, 0]
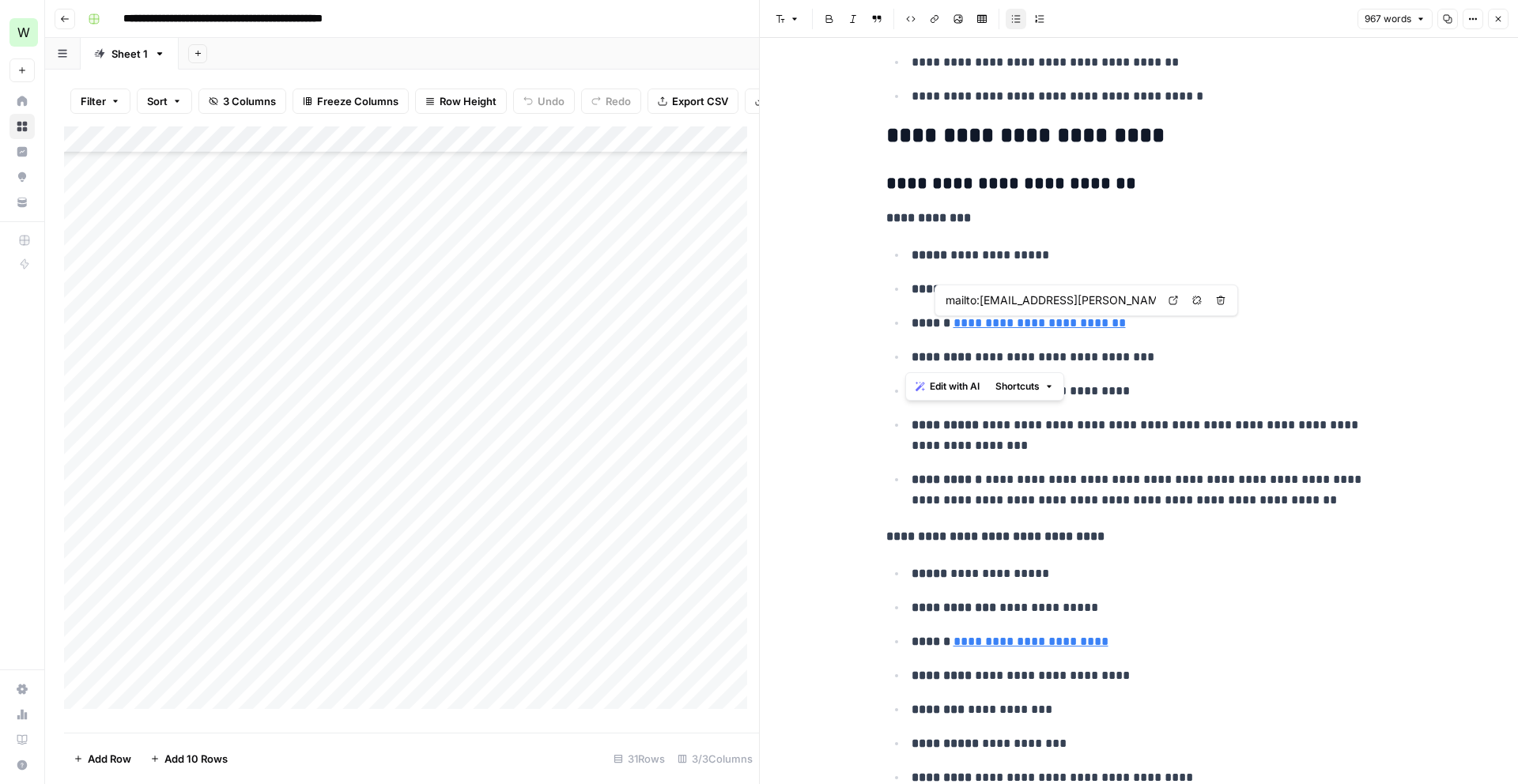
drag, startPoint x: 1127, startPoint y: 335, endPoint x: 943, endPoint y: 321, distance: 184.5
click at [943, 321] on ul "**********" at bounding box center [1139, 377] width 506 height 266
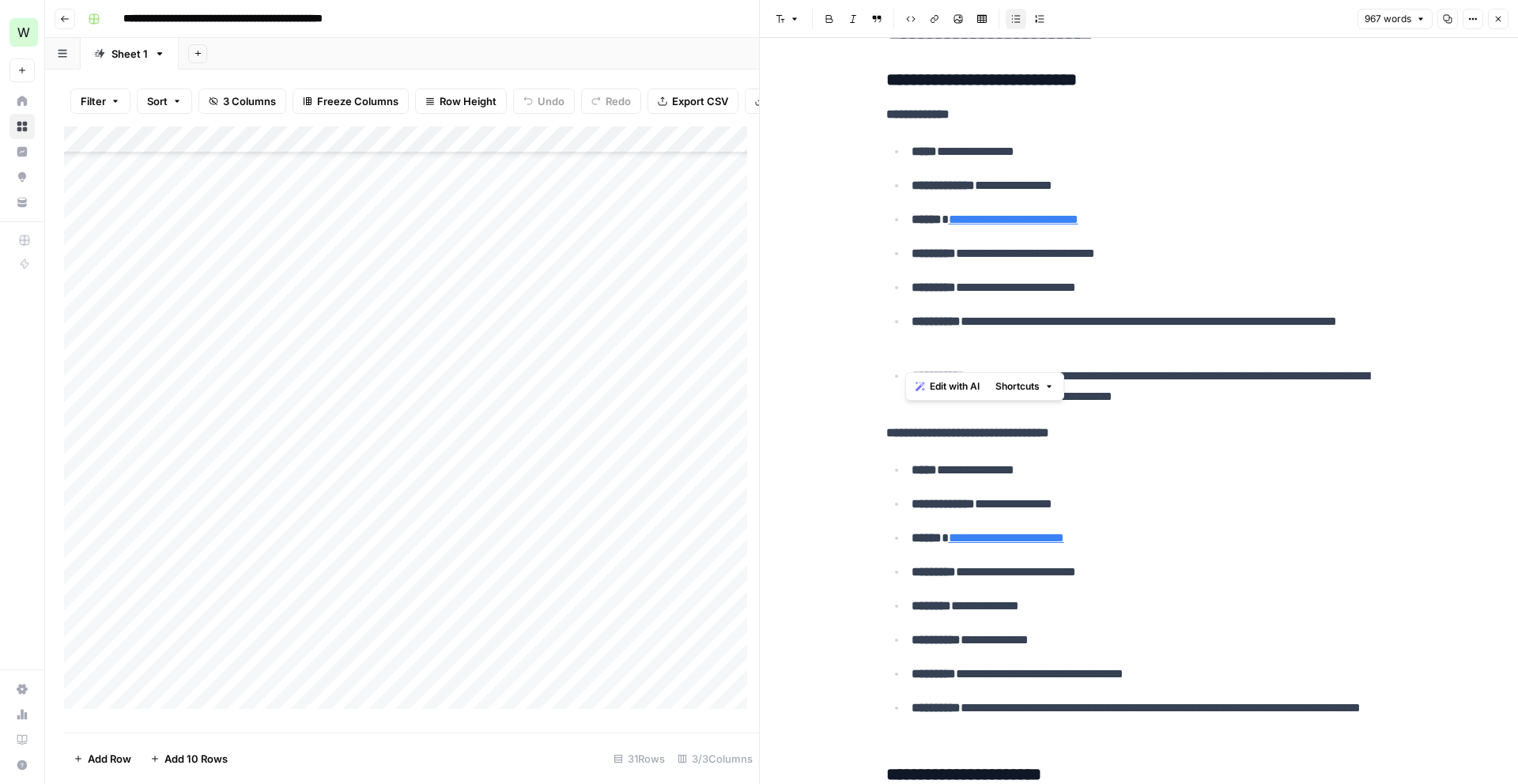
scroll to position [0, 0]
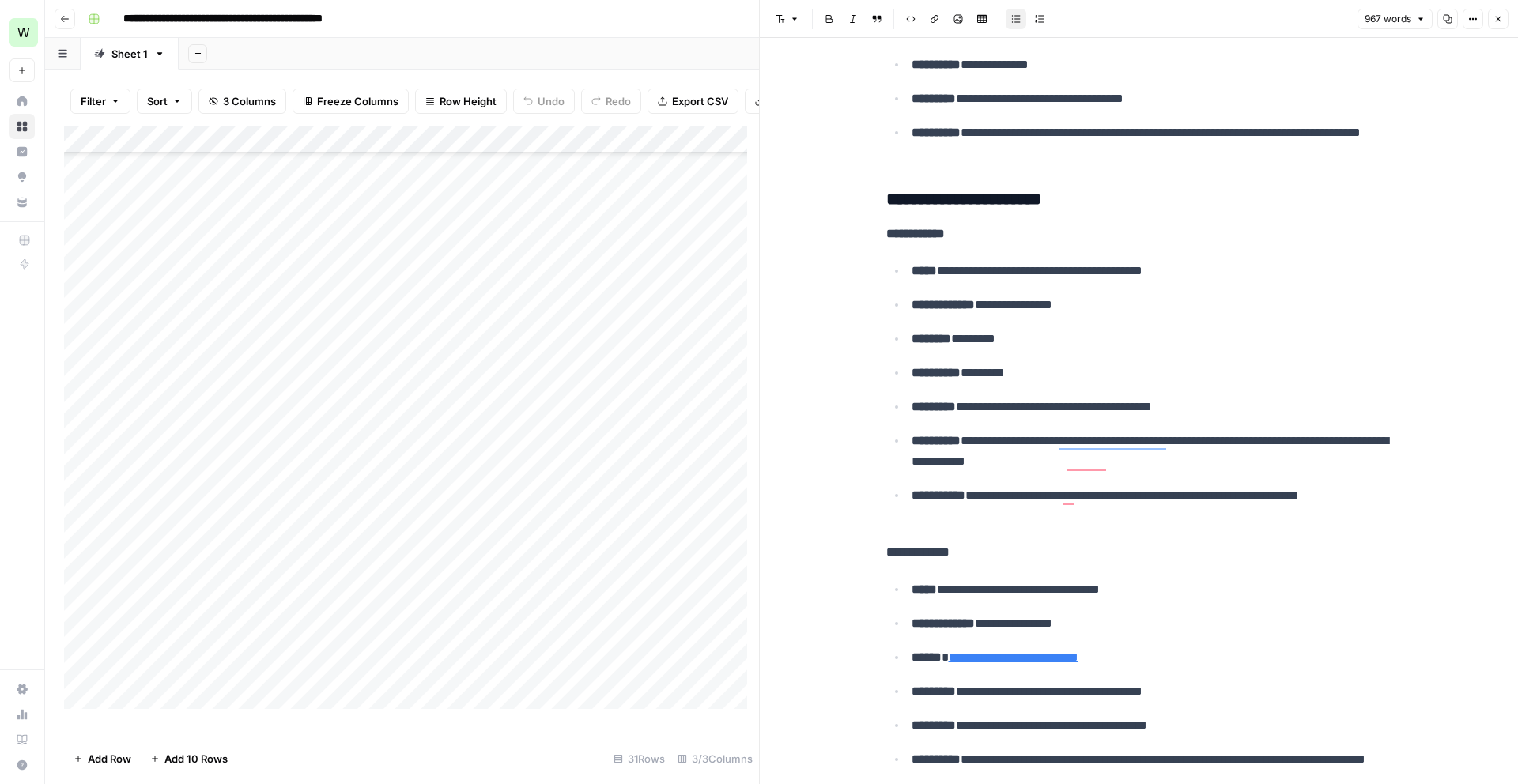
click at [1234, 352] on ul "**********" at bounding box center [1139, 393] width 506 height 266
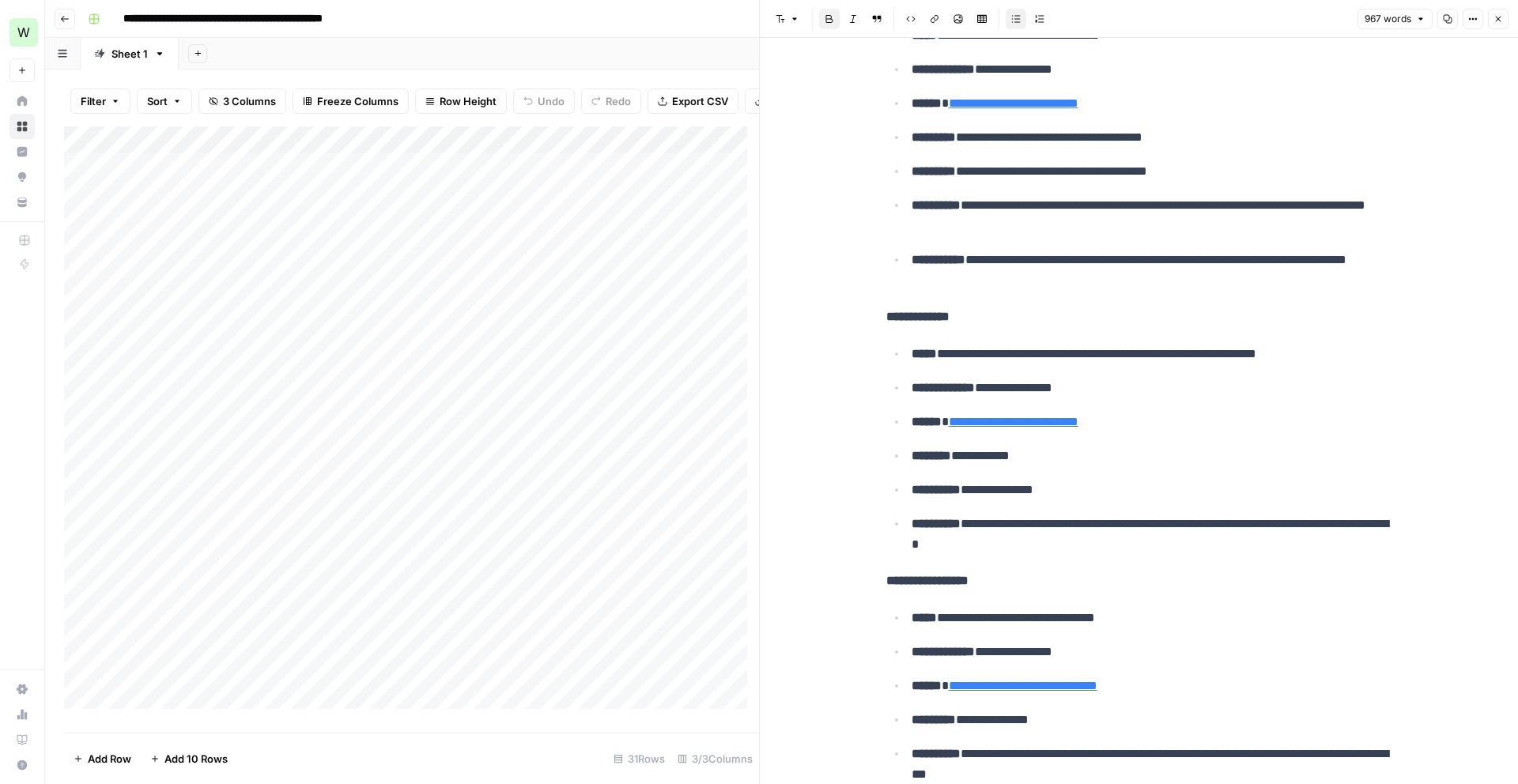
click at [1502, 19] on span "Close" at bounding box center [1502, 19] width 1 height 1
